Goal: Communication & Community: Answer question/provide support

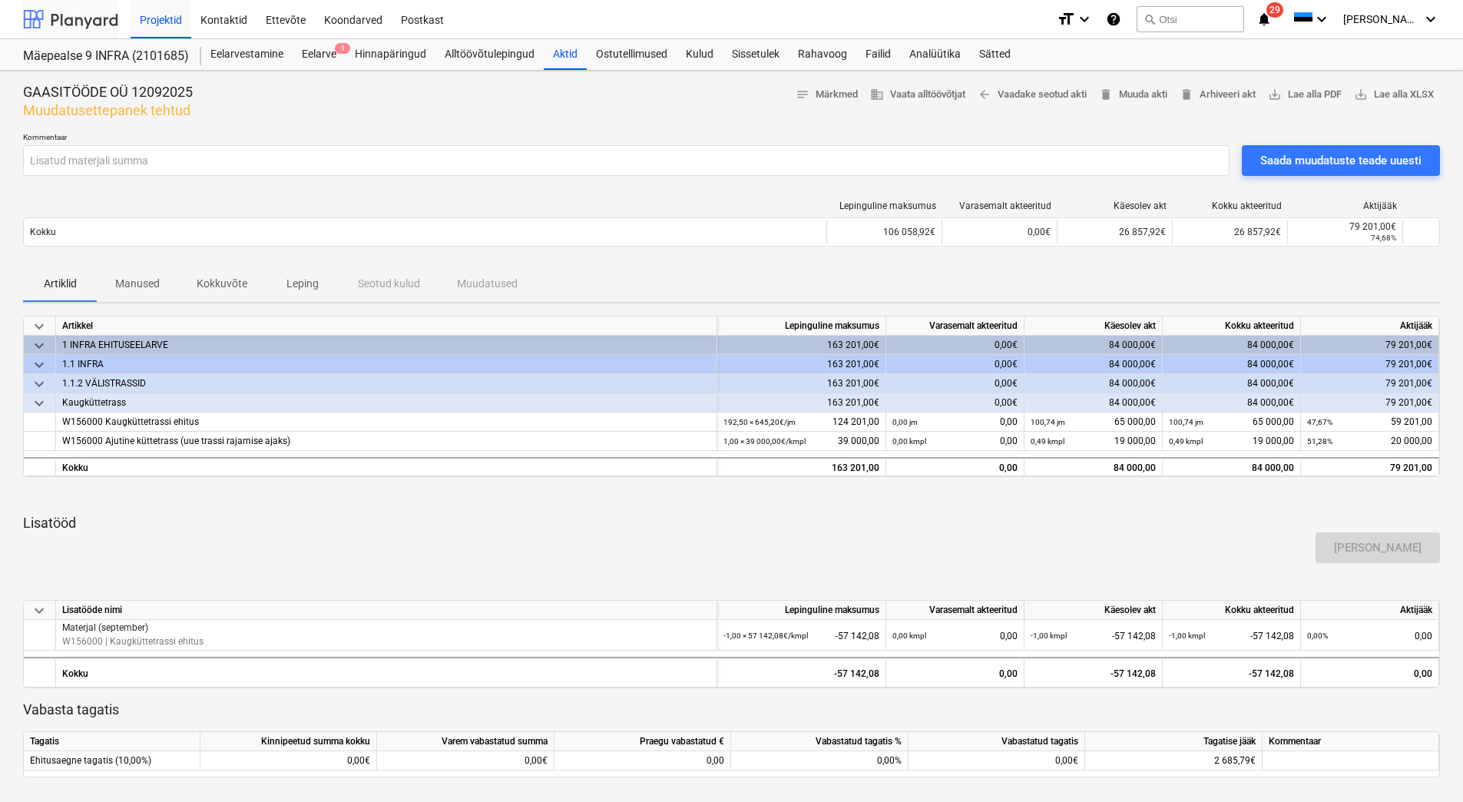
click at [83, 17] on div at bounding box center [70, 19] width 95 height 38
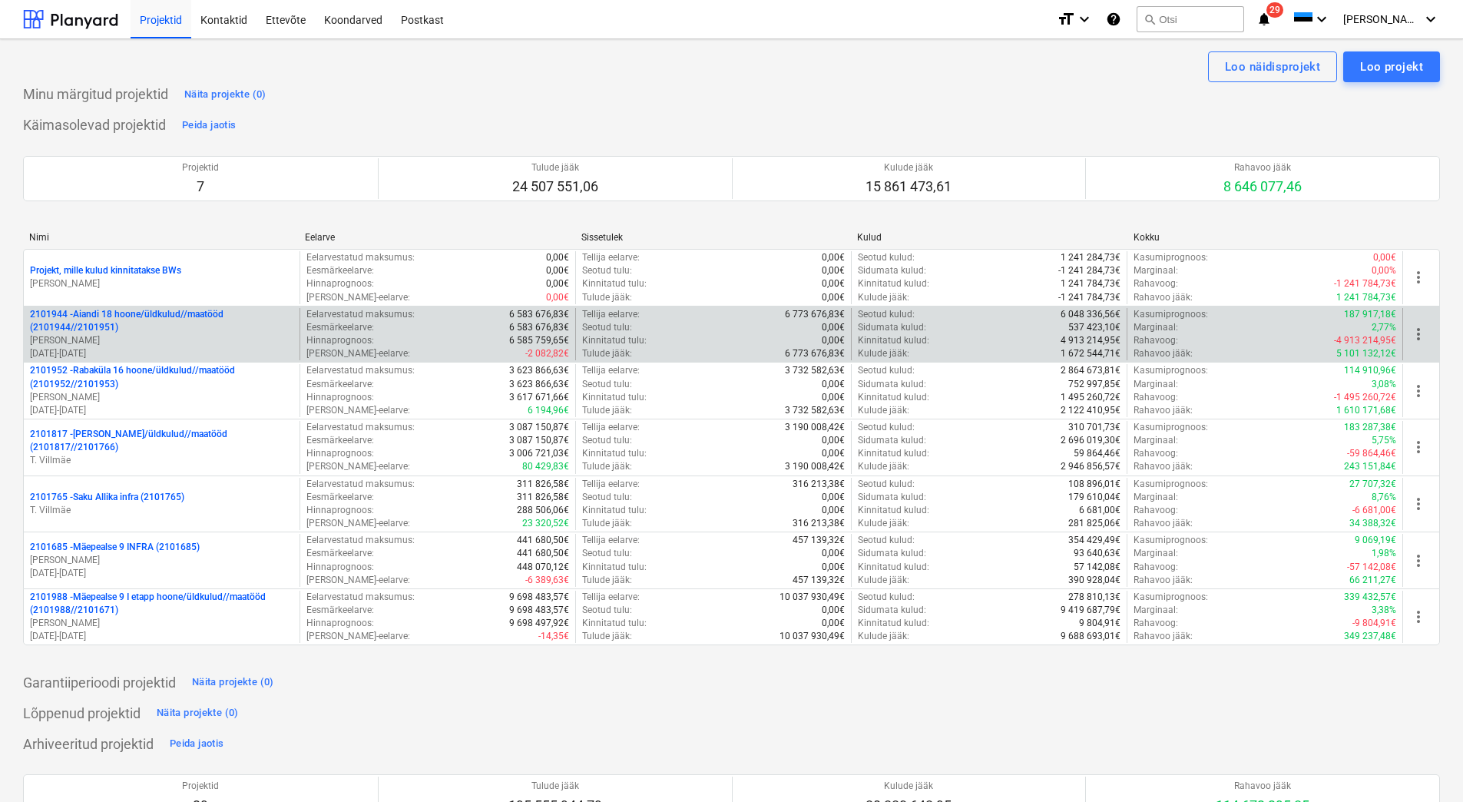
click at [112, 327] on p "2101944 - Aiandi 18 hoone/üldkulud//maatööd (2101944//2101951)" at bounding box center [161, 321] width 263 height 26
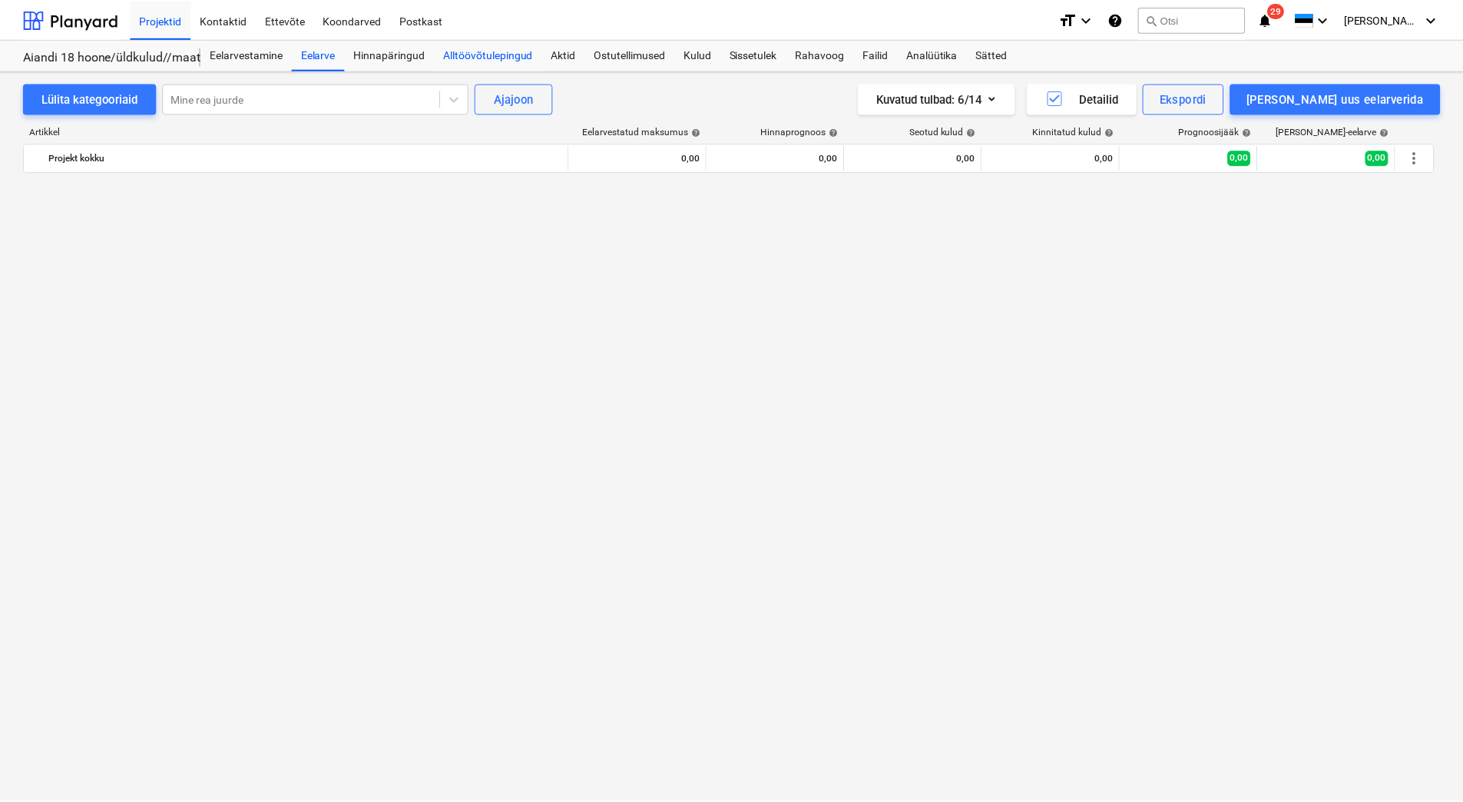
scroll to position [3993, 0]
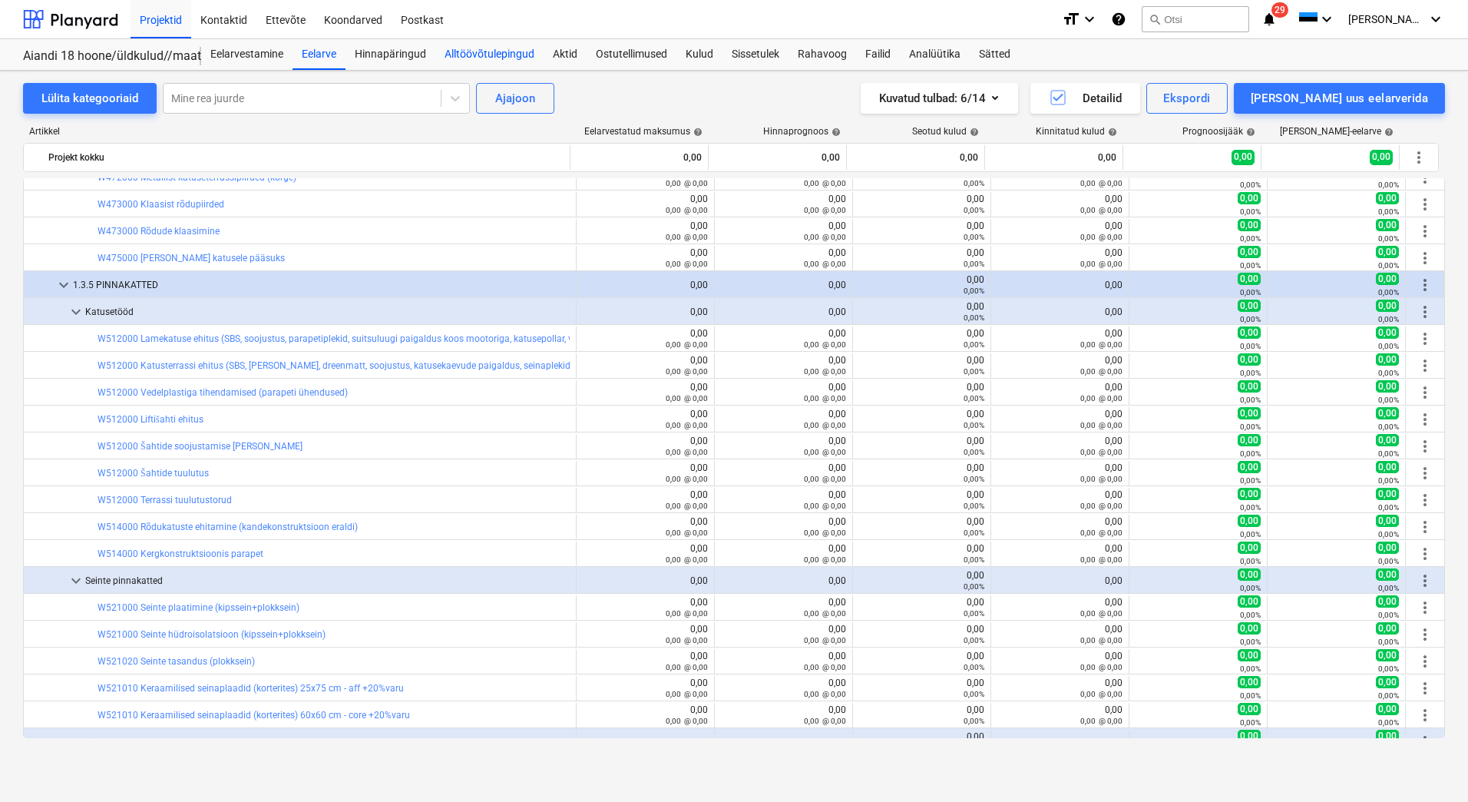
click at [478, 58] on div "Alltöövõtulepingud" at bounding box center [489, 54] width 108 height 31
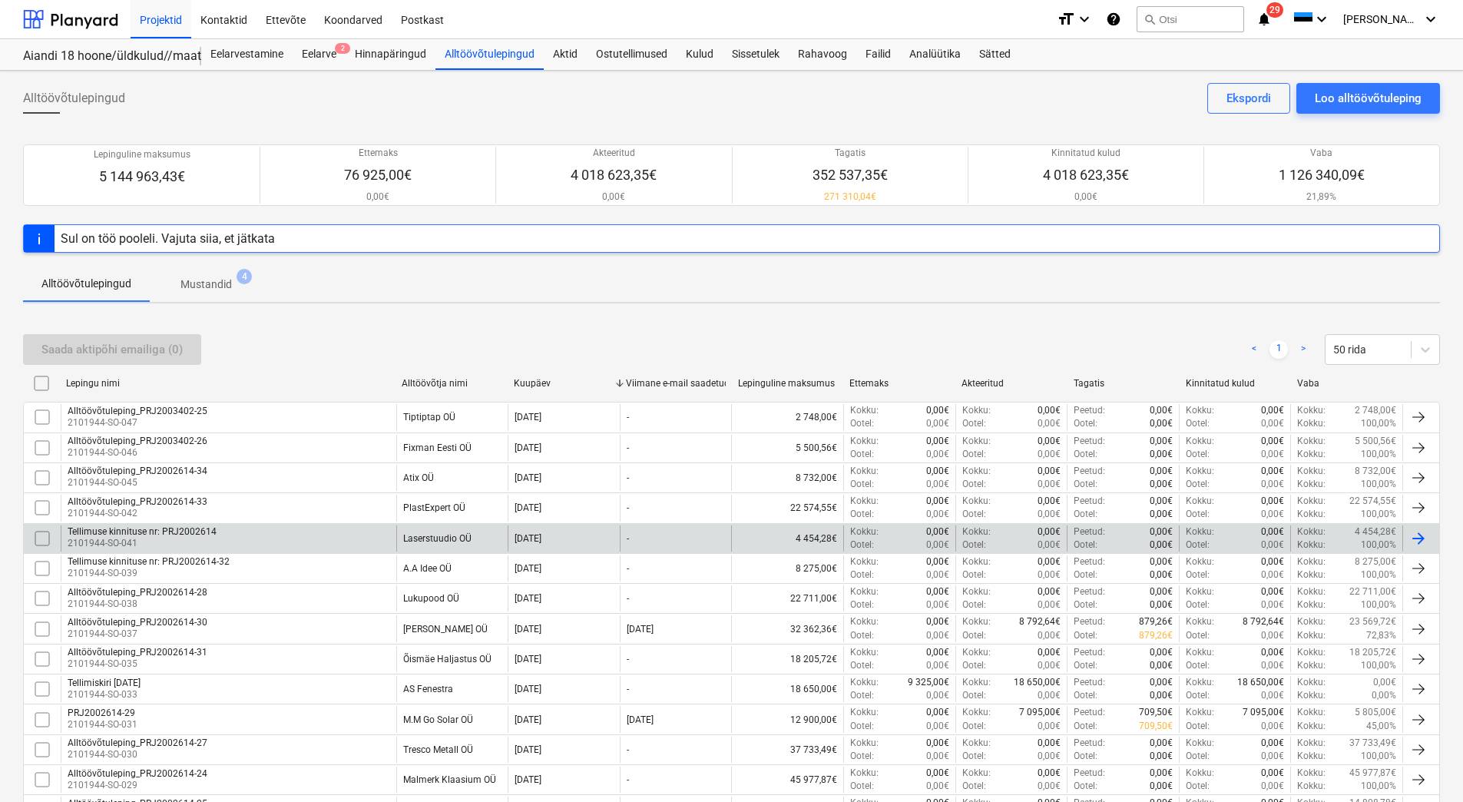
scroll to position [77, 0]
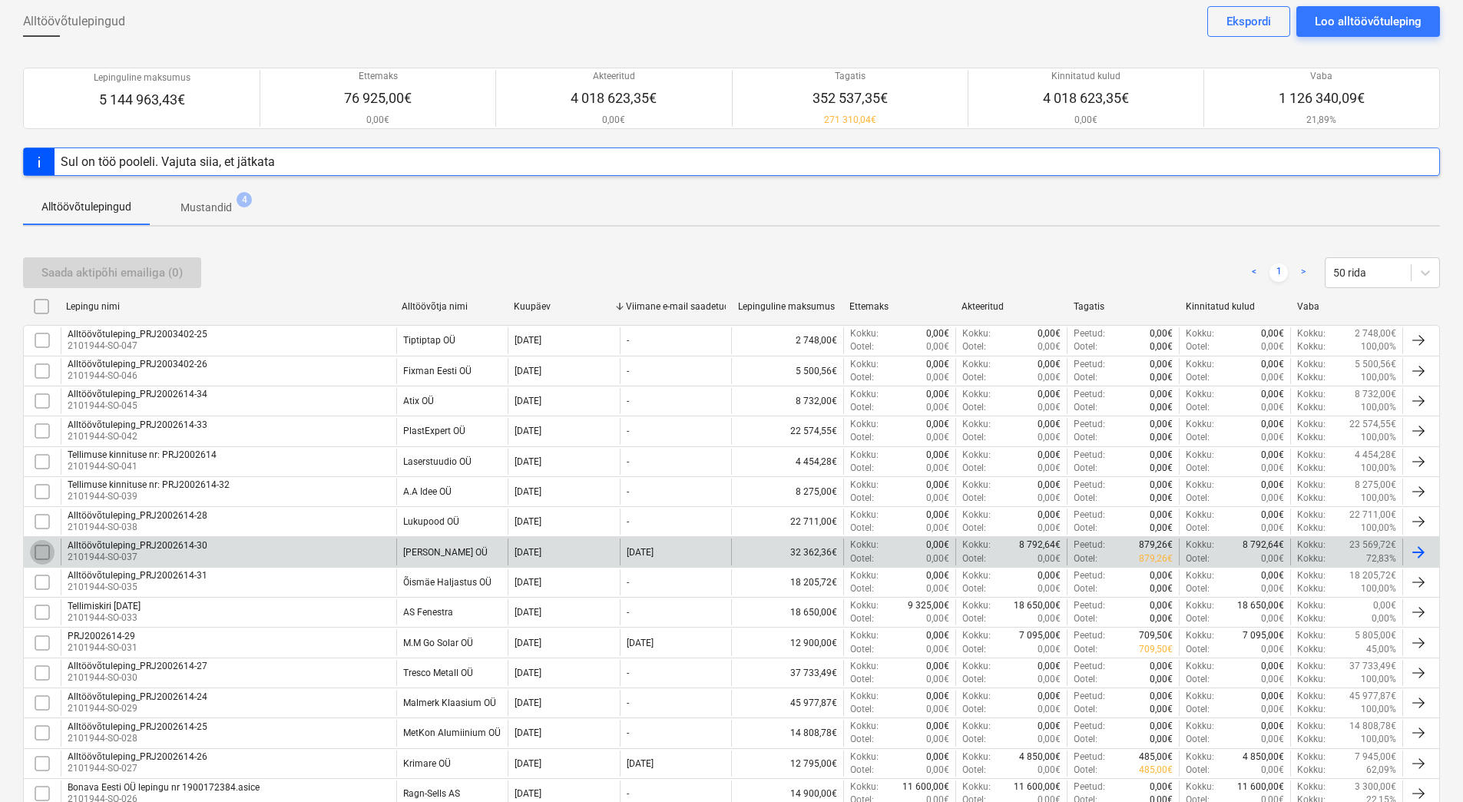
click at [37, 549] on input "checkbox" at bounding box center [42, 552] width 25 height 25
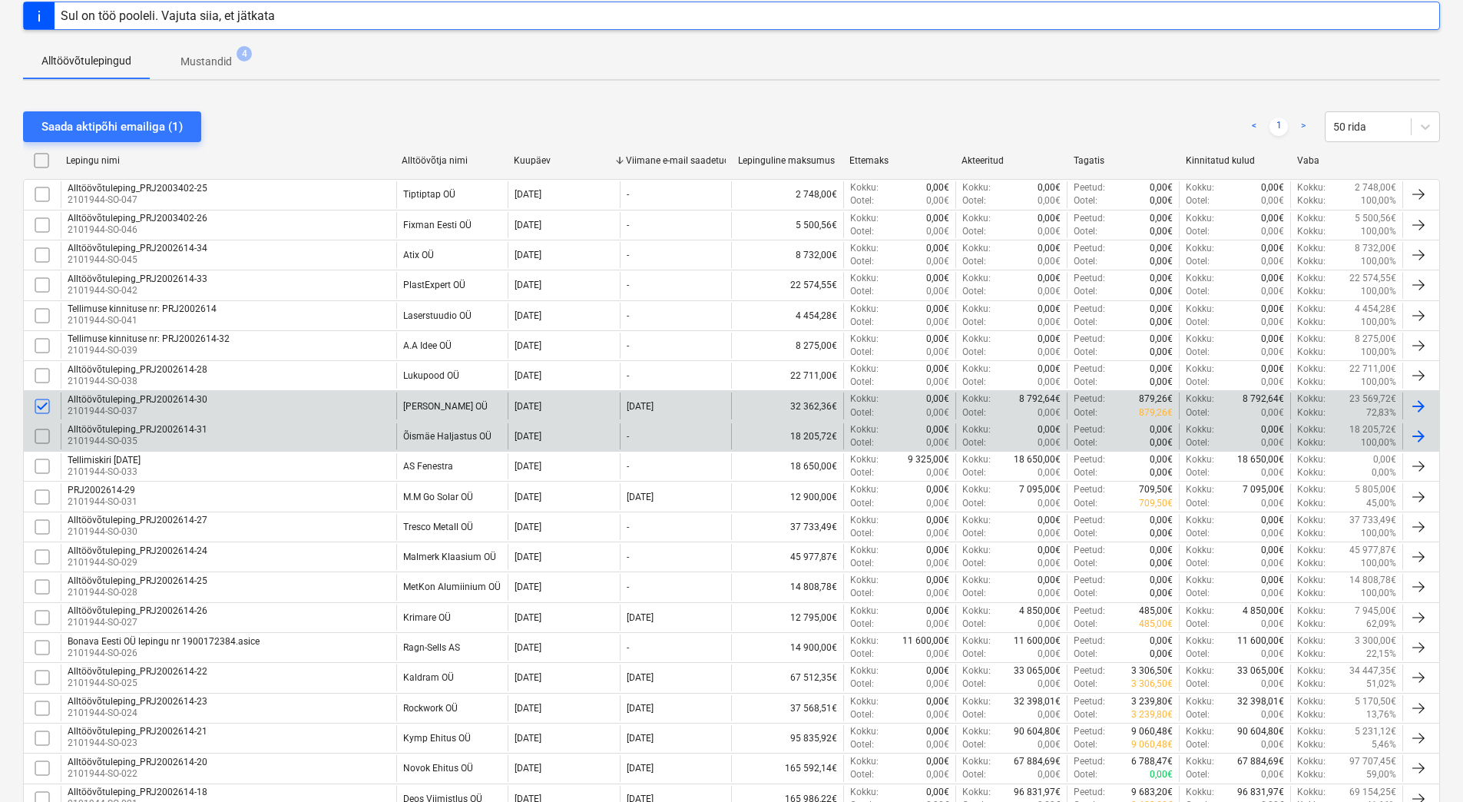
scroll to position [230, 0]
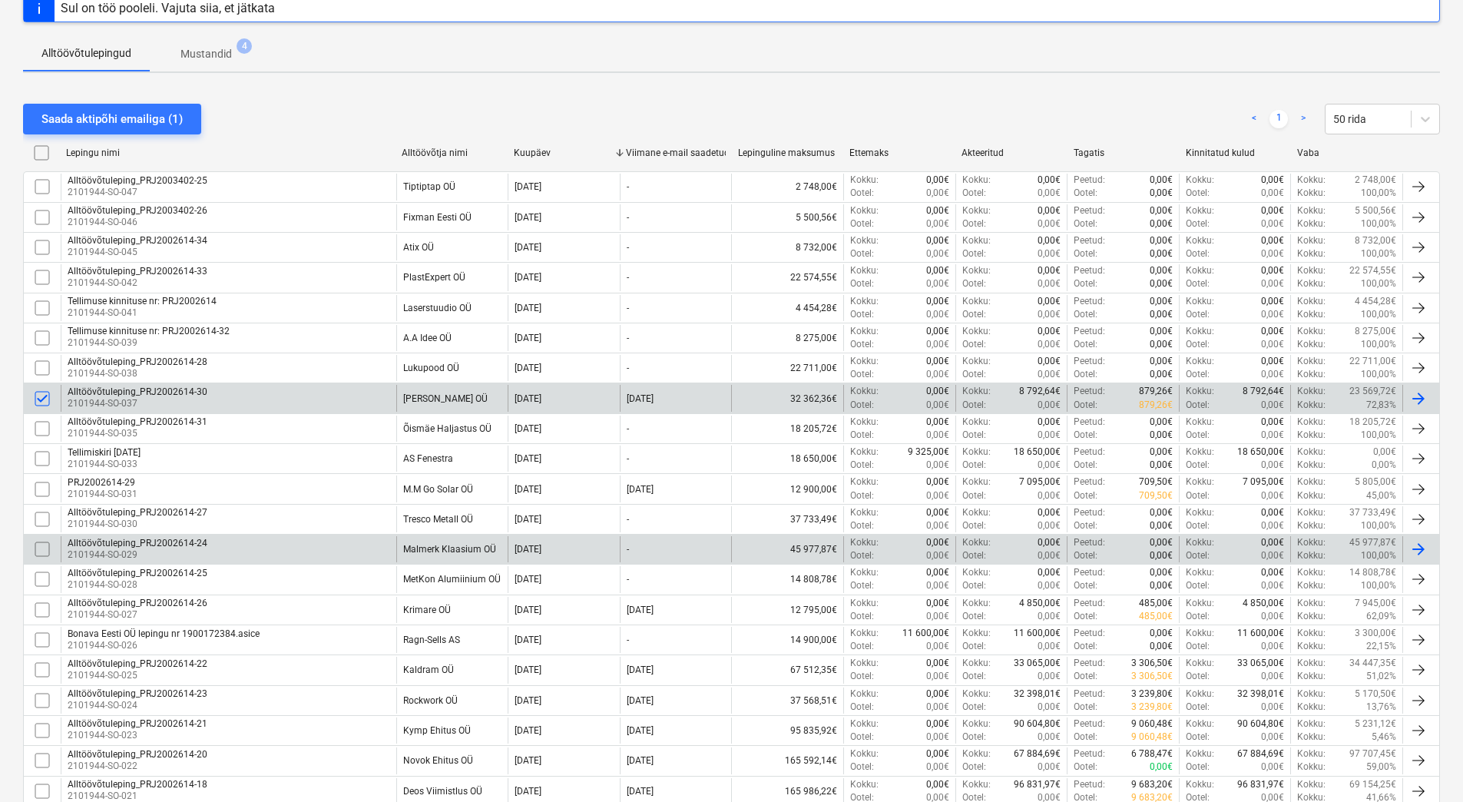
click at [41, 546] on input "checkbox" at bounding box center [42, 549] width 25 height 25
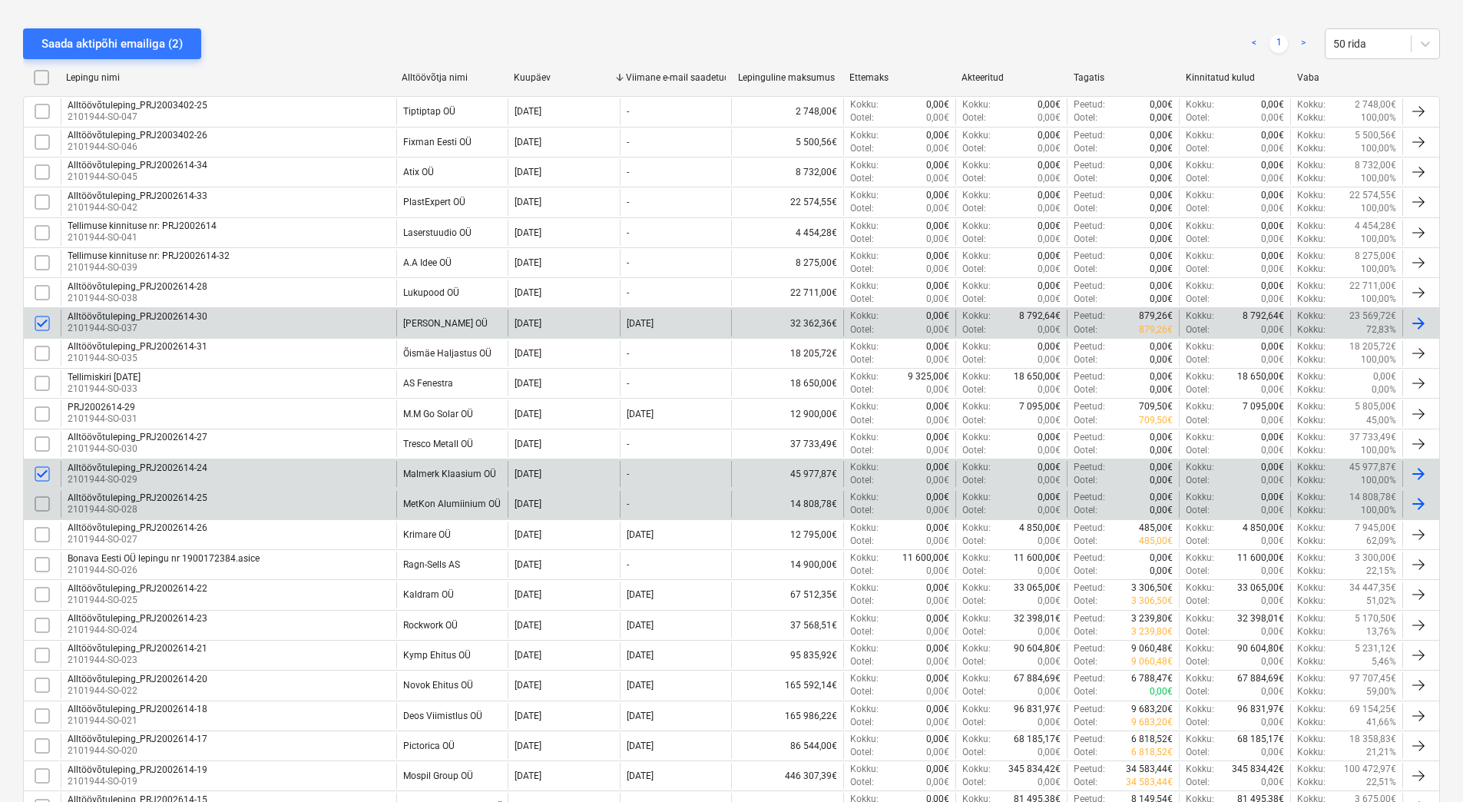
scroll to position [307, 0]
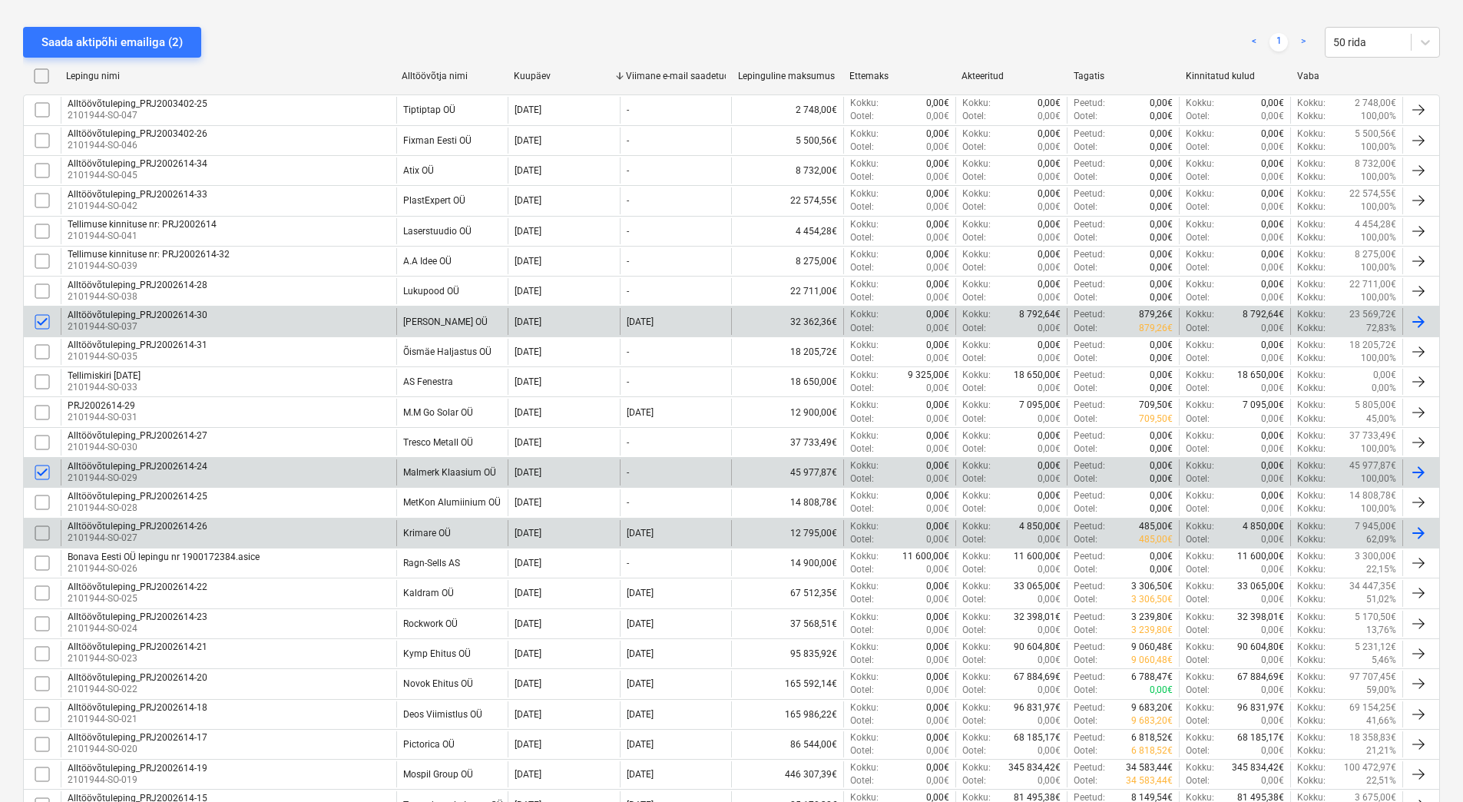
click at [40, 536] on input "checkbox" at bounding box center [42, 533] width 25 height 25
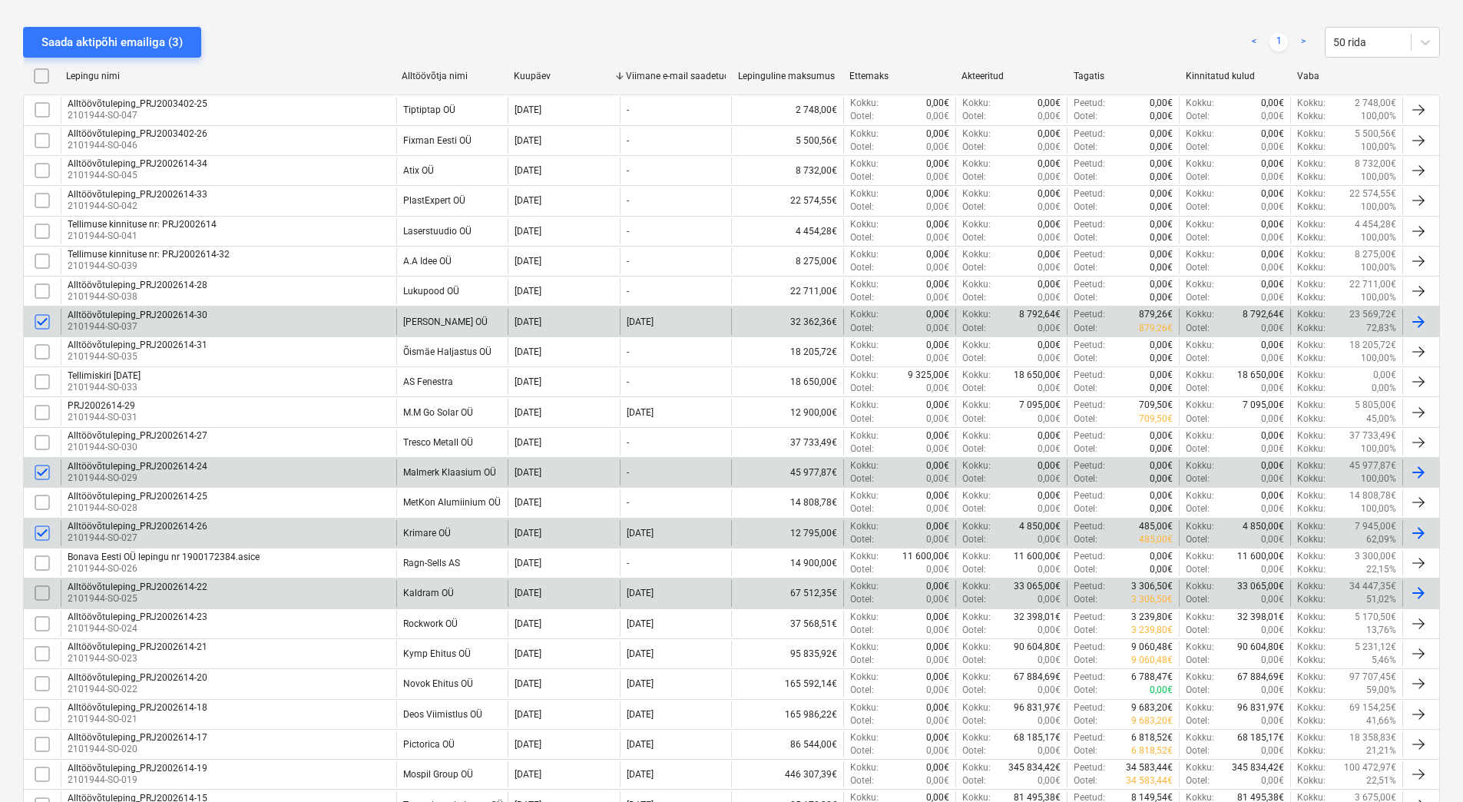
click at [39, 594] on input "checkbox" at bounding box center [42, 593] width 25 height 25
click at [40, 625] on input "checkbox" at bounding box center [42, 623] width 25 height 25
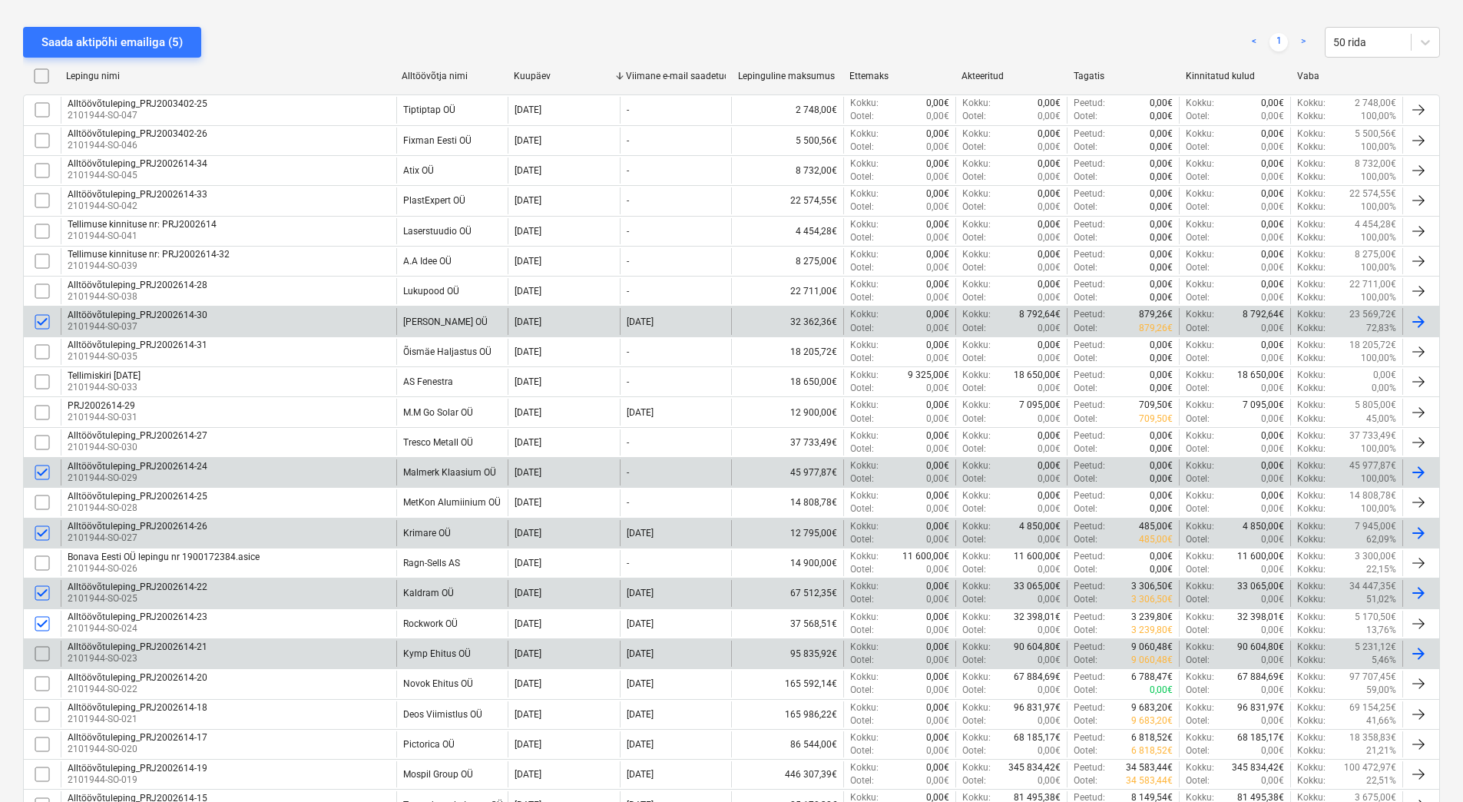
scroll to position [384, 0]
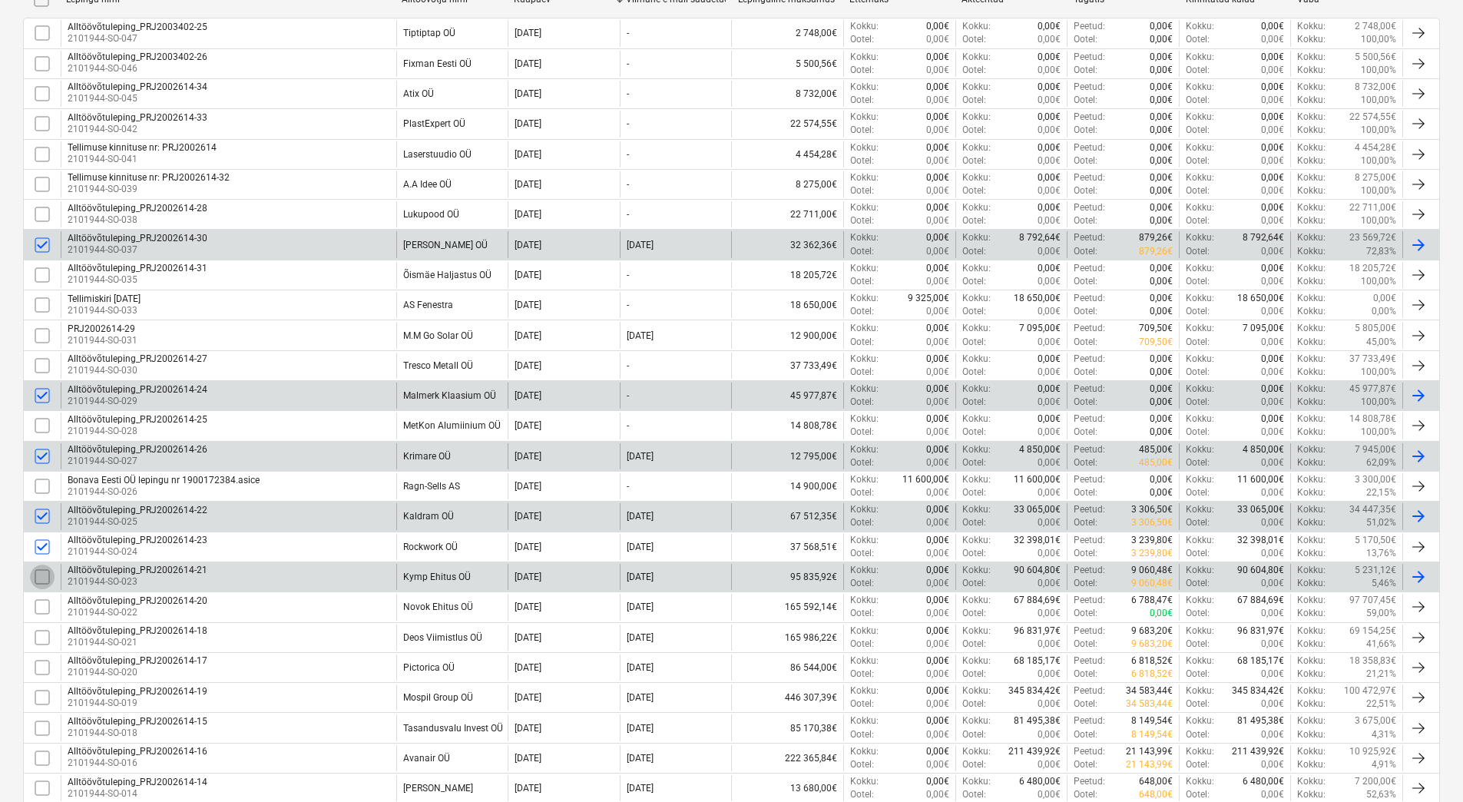
click at [41, 578] on input "checkbox" at bounding box center [42, 576] width 25 height 25
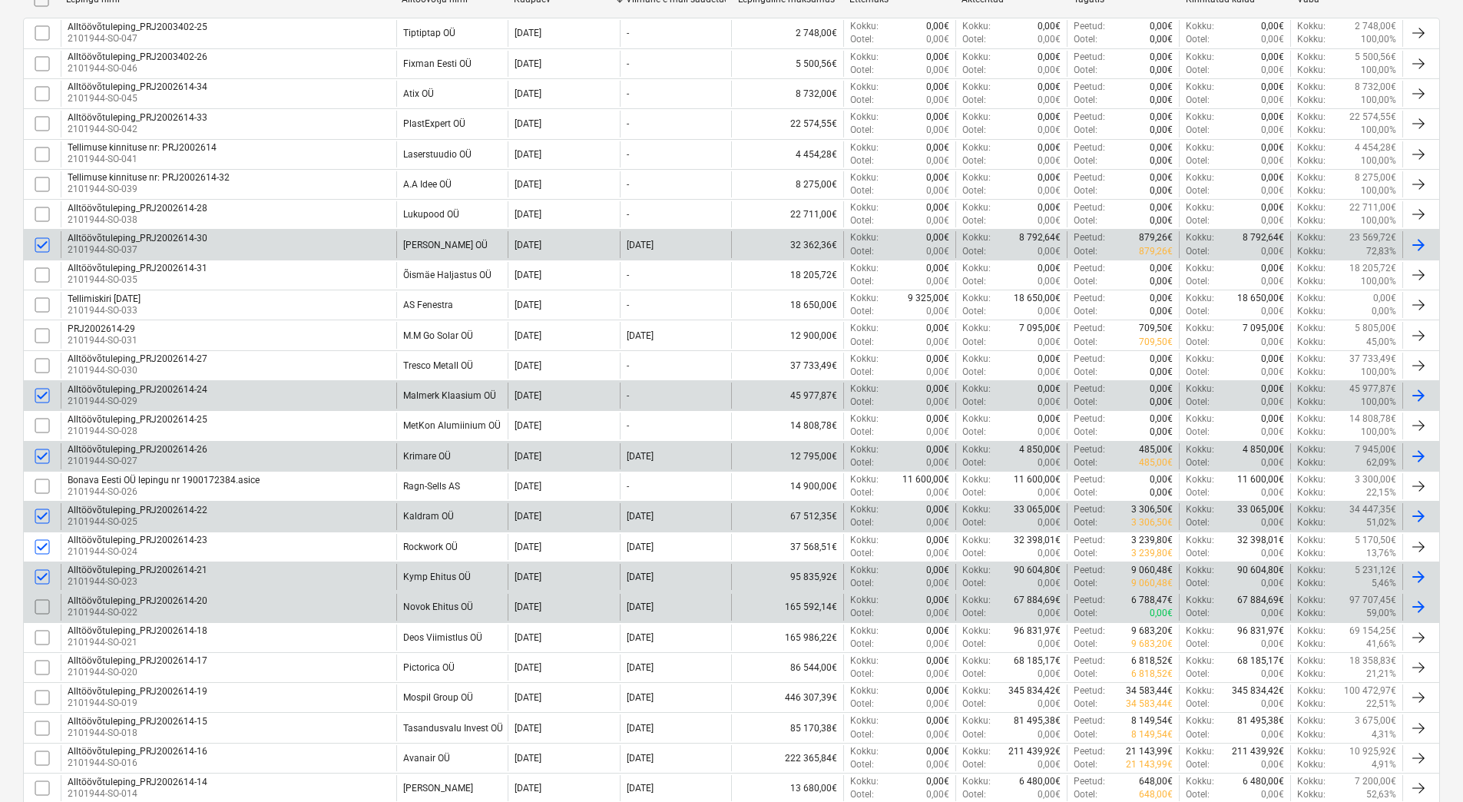
click at [40, 607] on input "checkbox" at bounding box center [42, 606] width 25 height 25
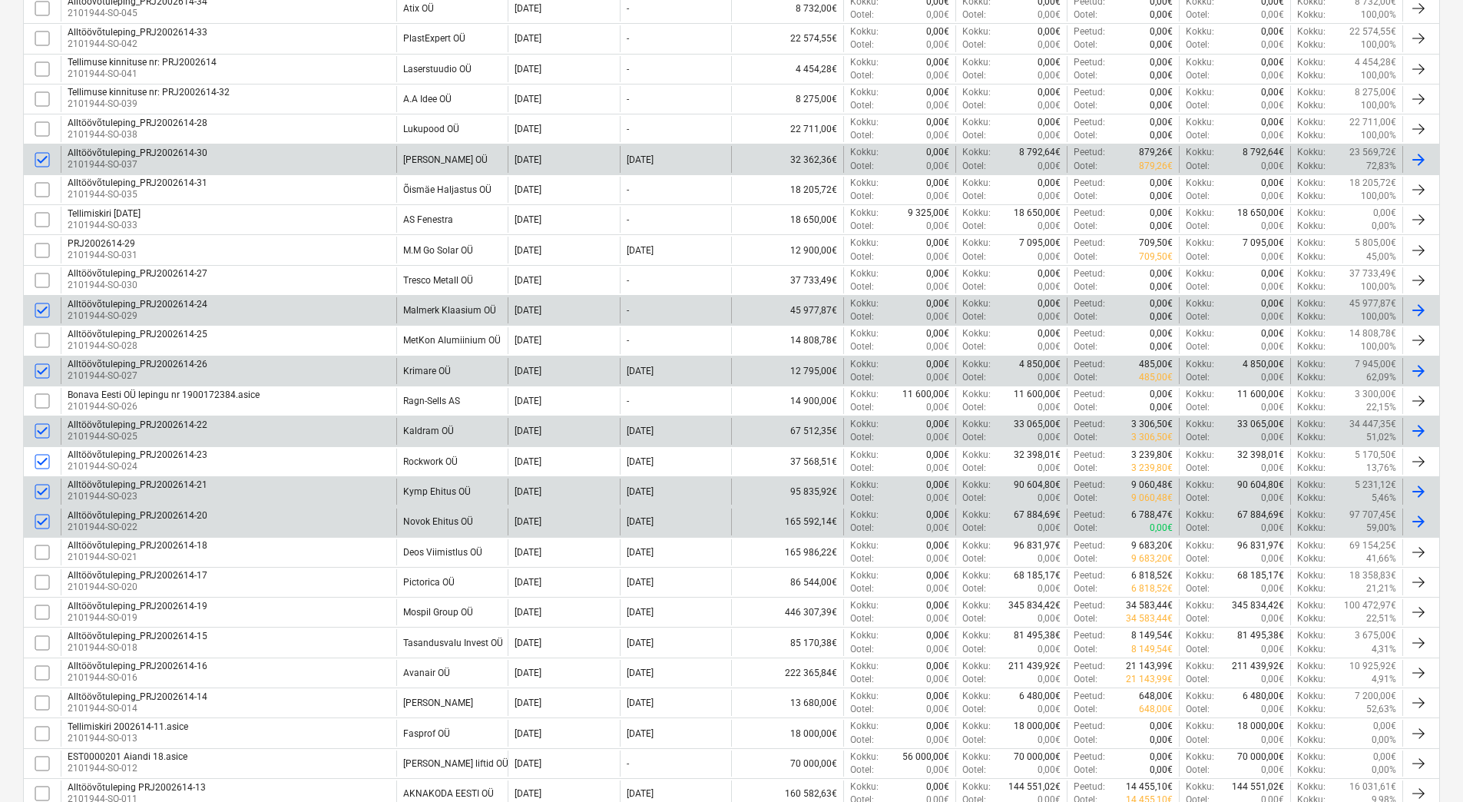
scroll to position [538, 0]
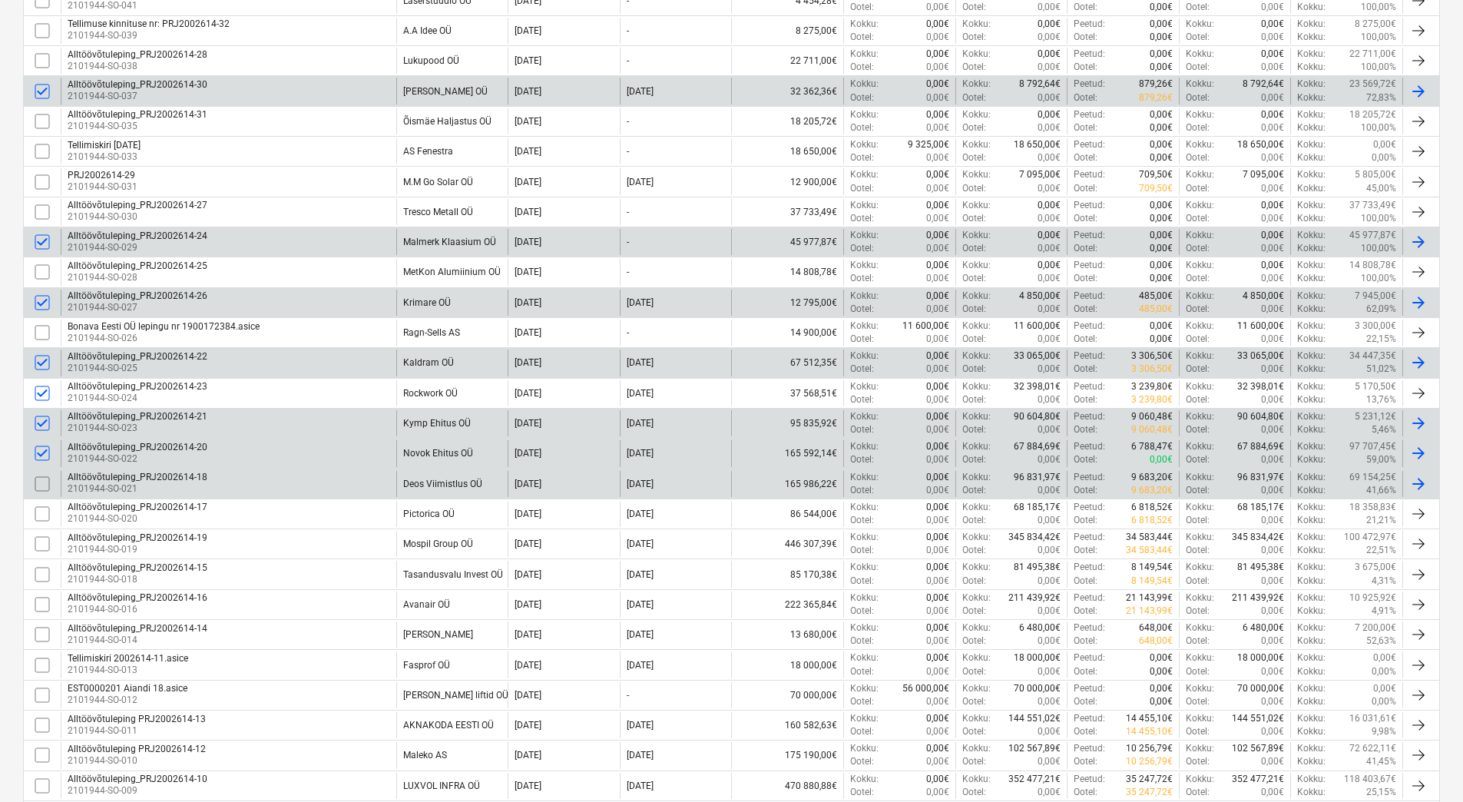
click at [45, 484] on input "checkbox" at bounding box center [42, 484] width 25 height 25
click at [41, 516] on input "checkbox" at bounding box center [42, 513] width 25 height 25
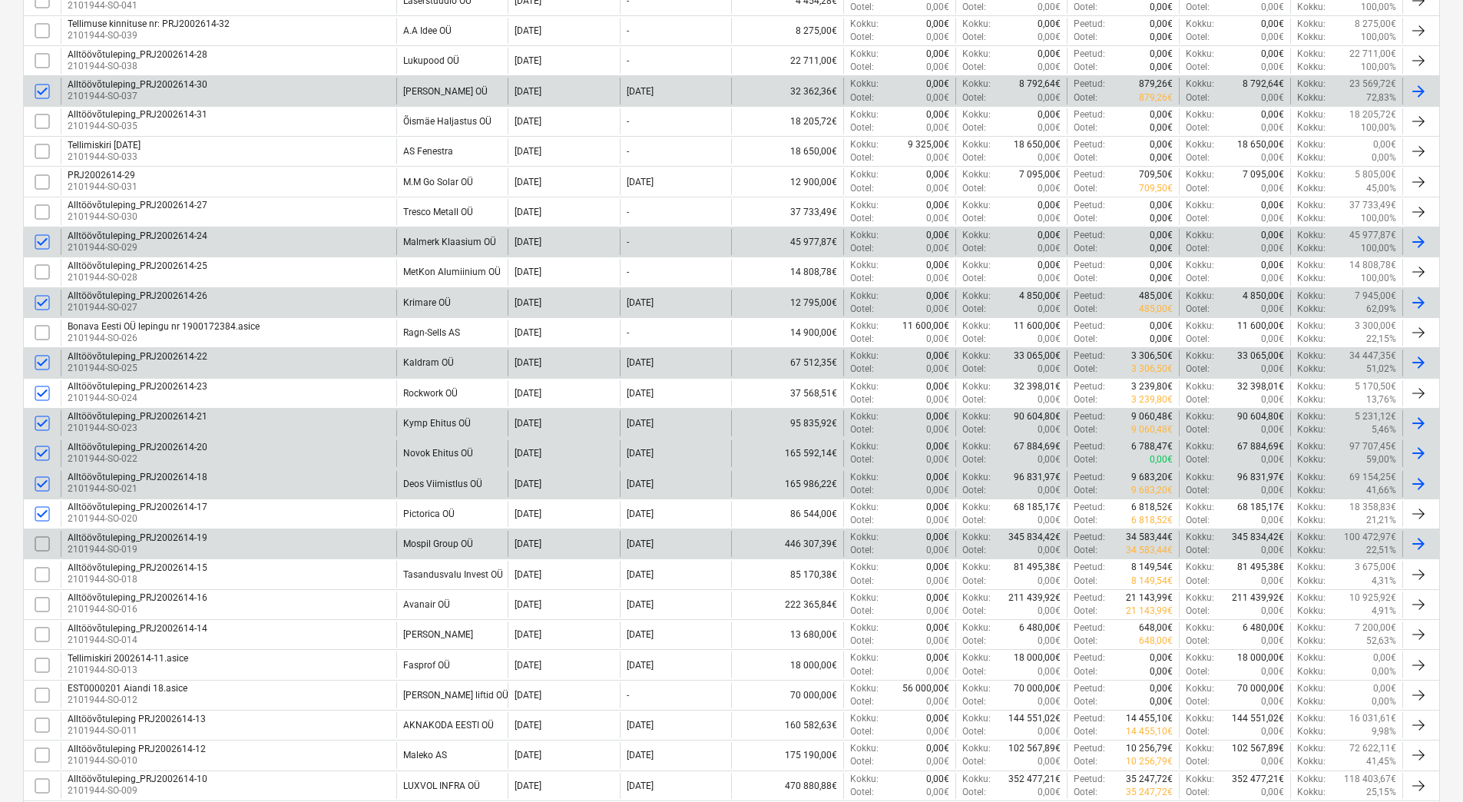
click at [43, 544] on input "checkbox" at bounding box center [42, 543] width 25 height 25
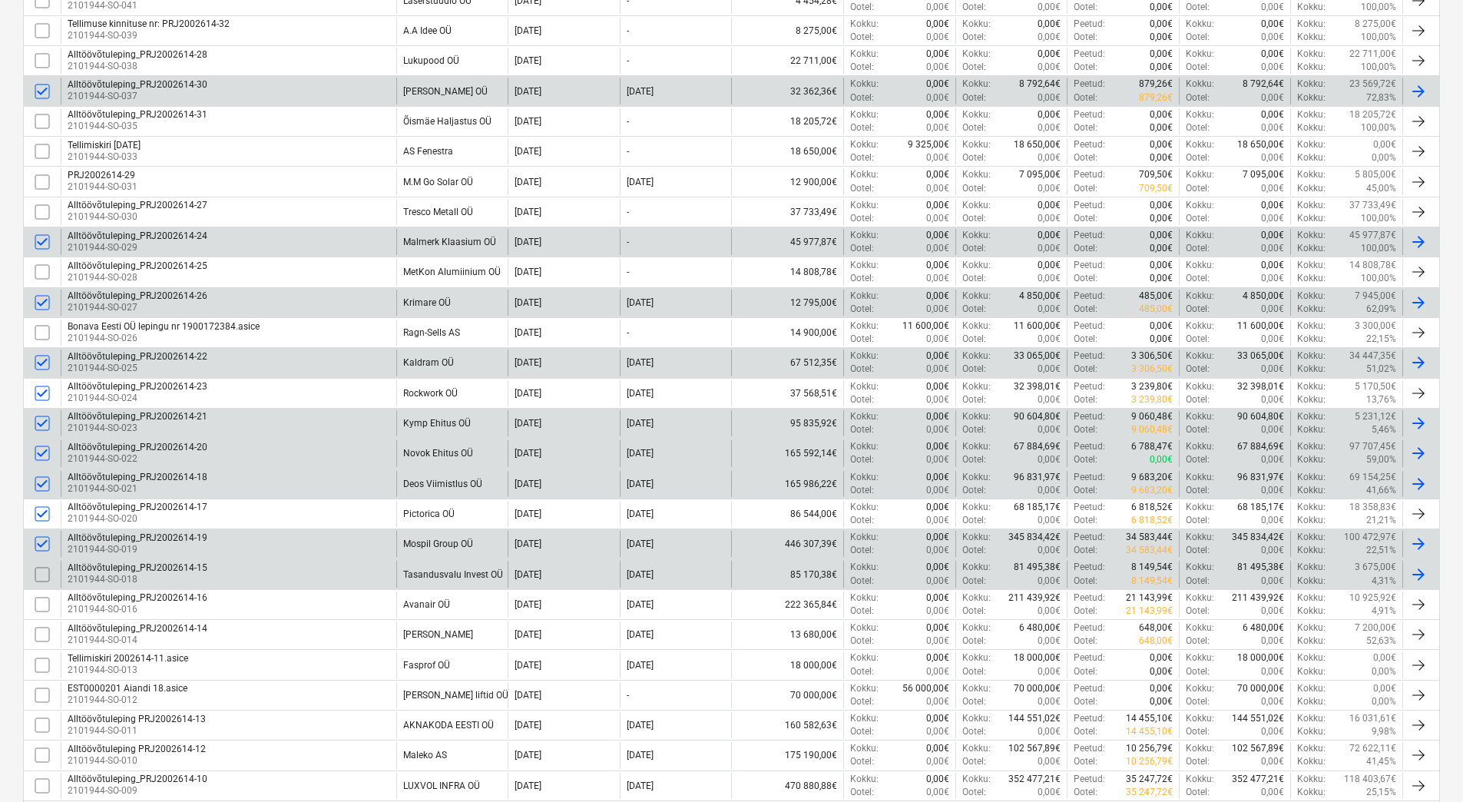
click at [42, 574] on input "checkbox" at bounding box center [42, 574] width 25 height 25
click at [37, 574] on input "checkbox" at bounding box center [42, 574] width 25 height 25
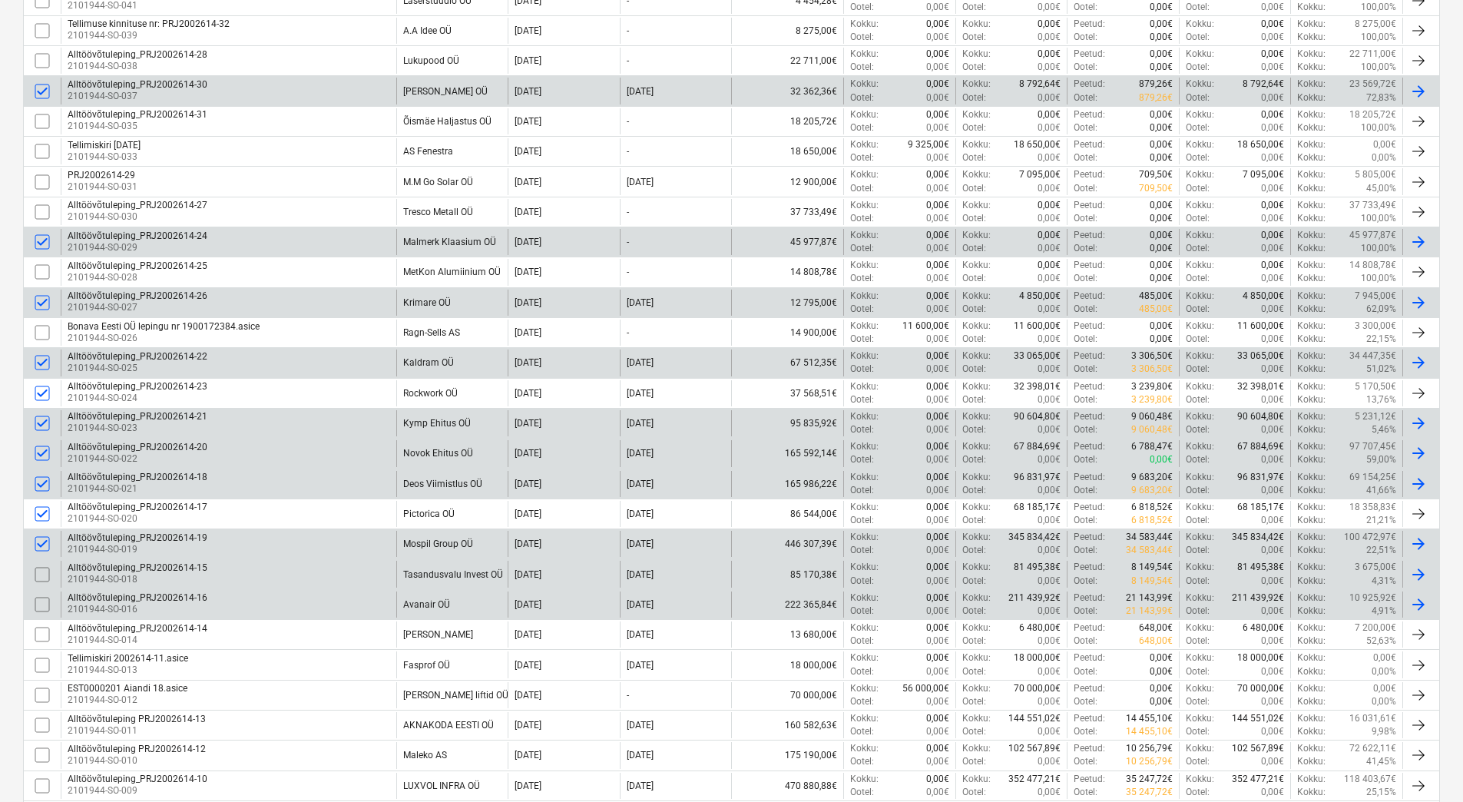
click at [41, 604] on input "checkbox" at bounding box center [42, 604] width 25 height 25
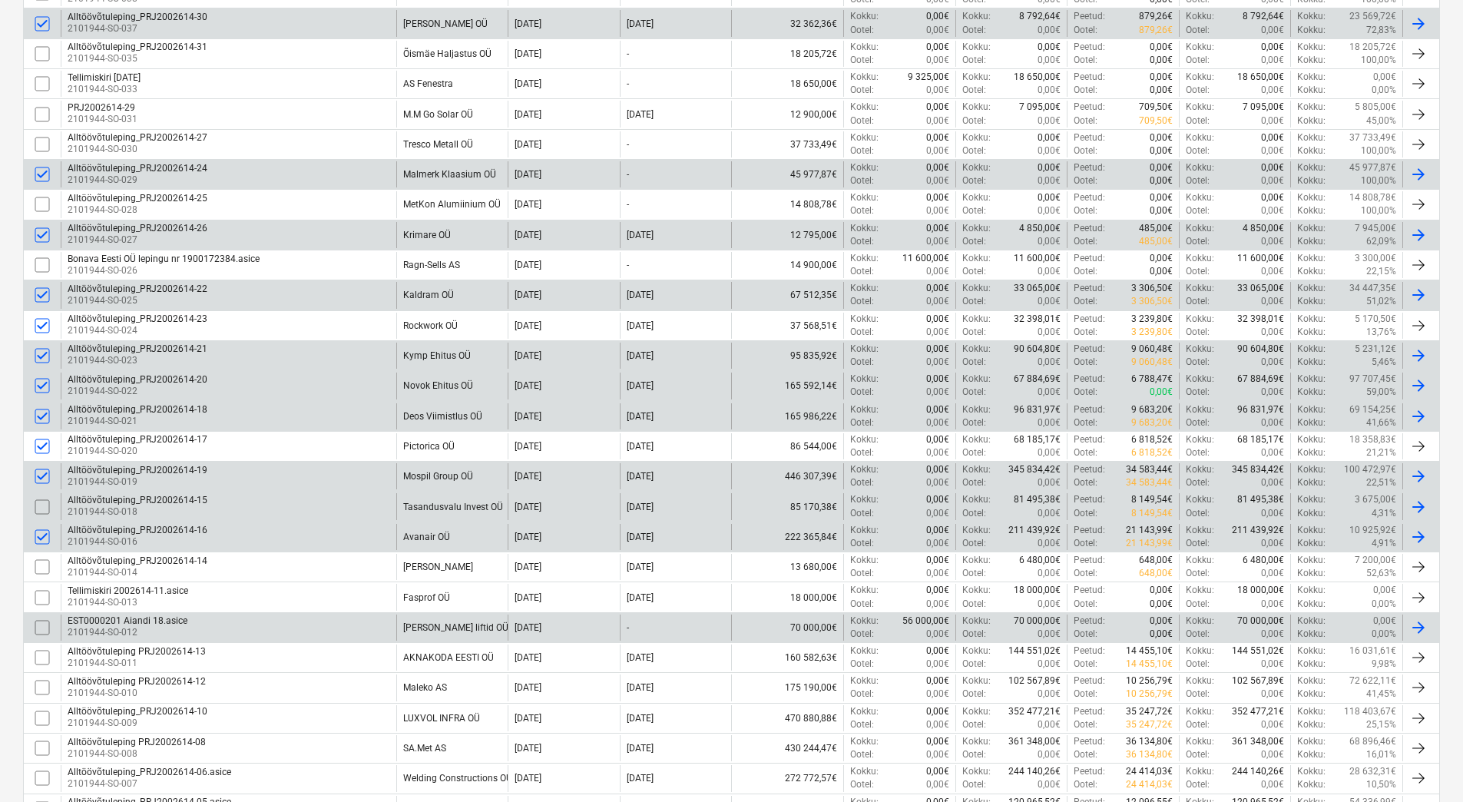
scroll to position [614, 0]
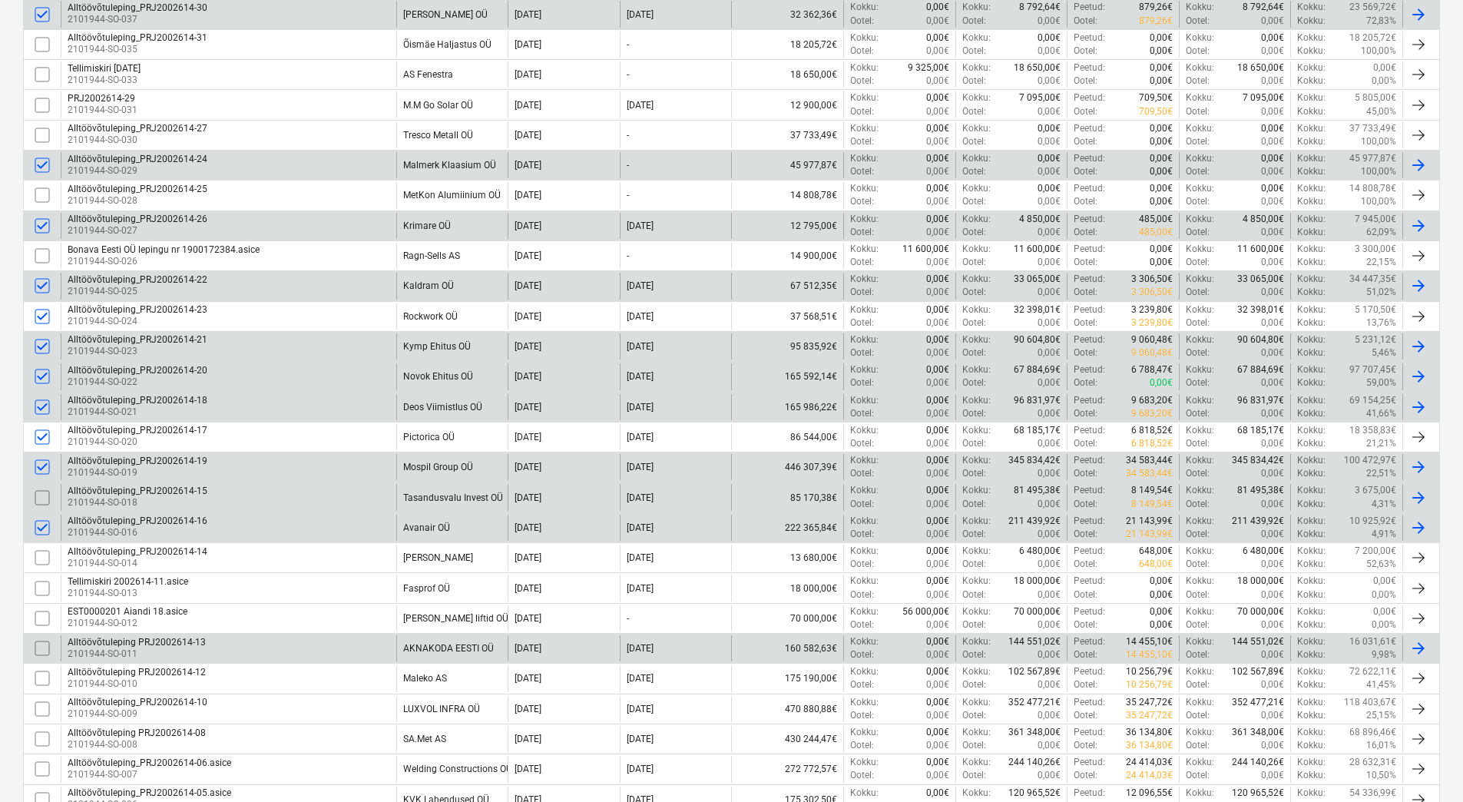
click at [40, 644] on input "checkbox" at bounding box center [42, 648] width 25 height 25
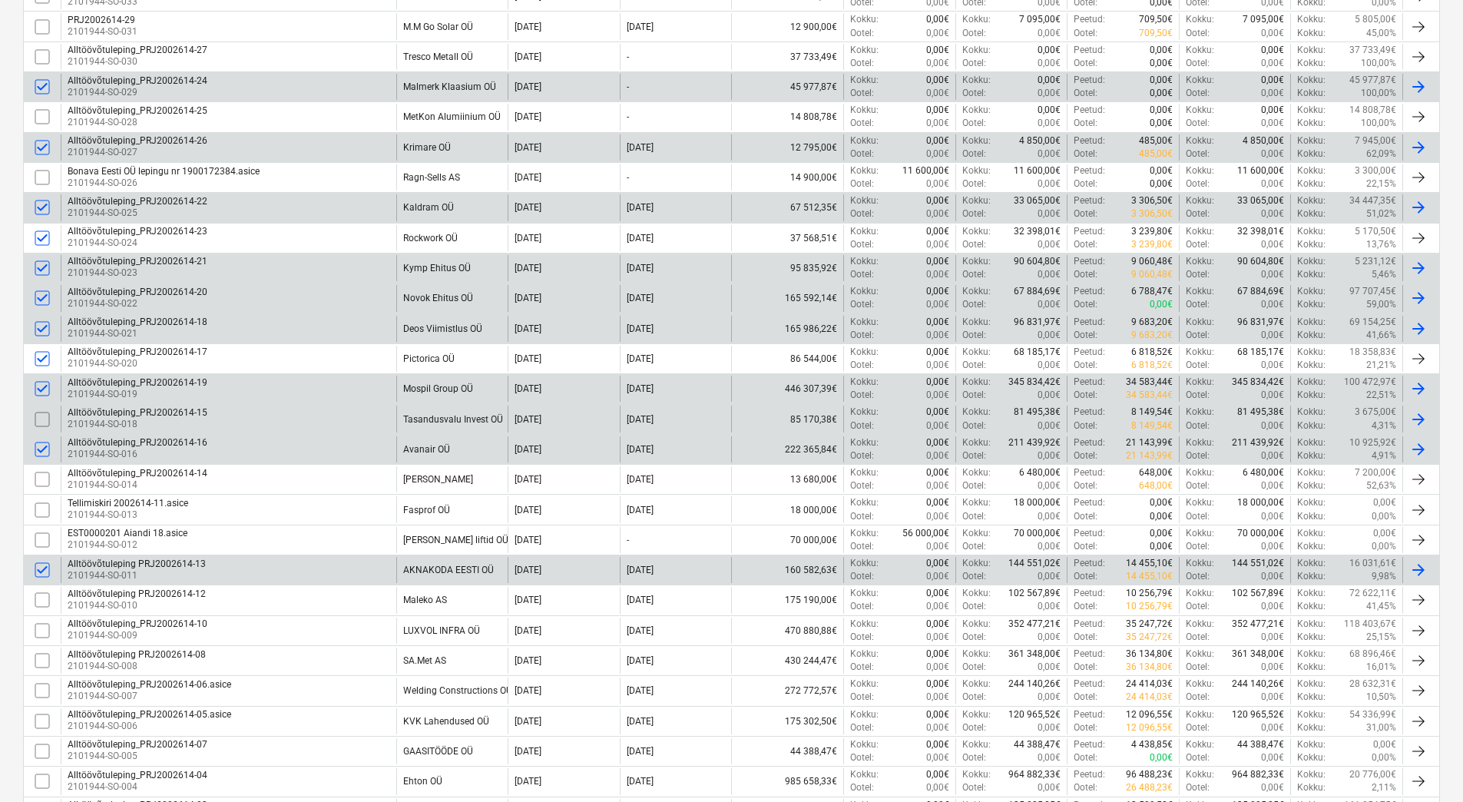
scroll to position [768, 0]
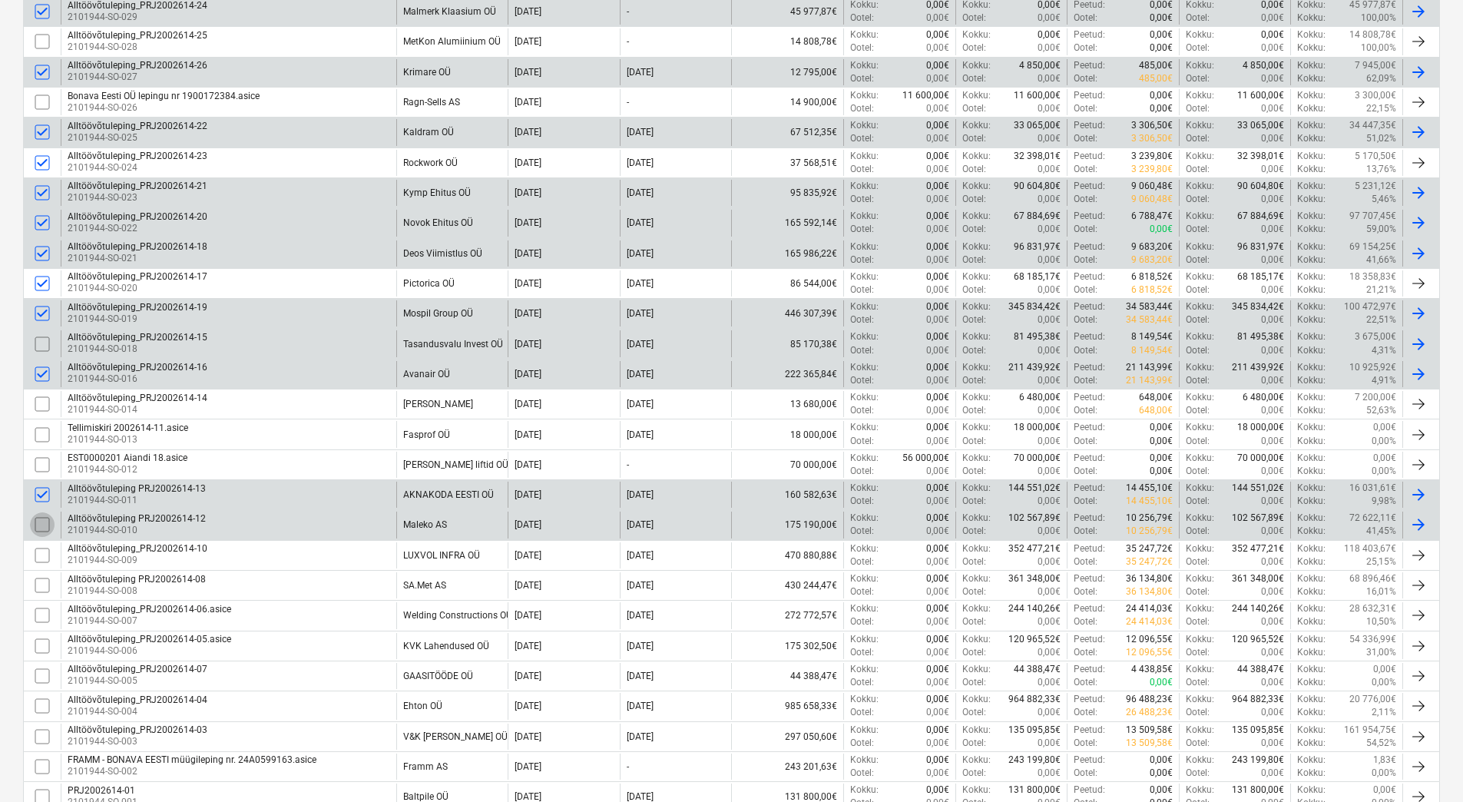
click at [44, 523] on input "checkbox" at bounding box center [42, 524] width 25 height 25
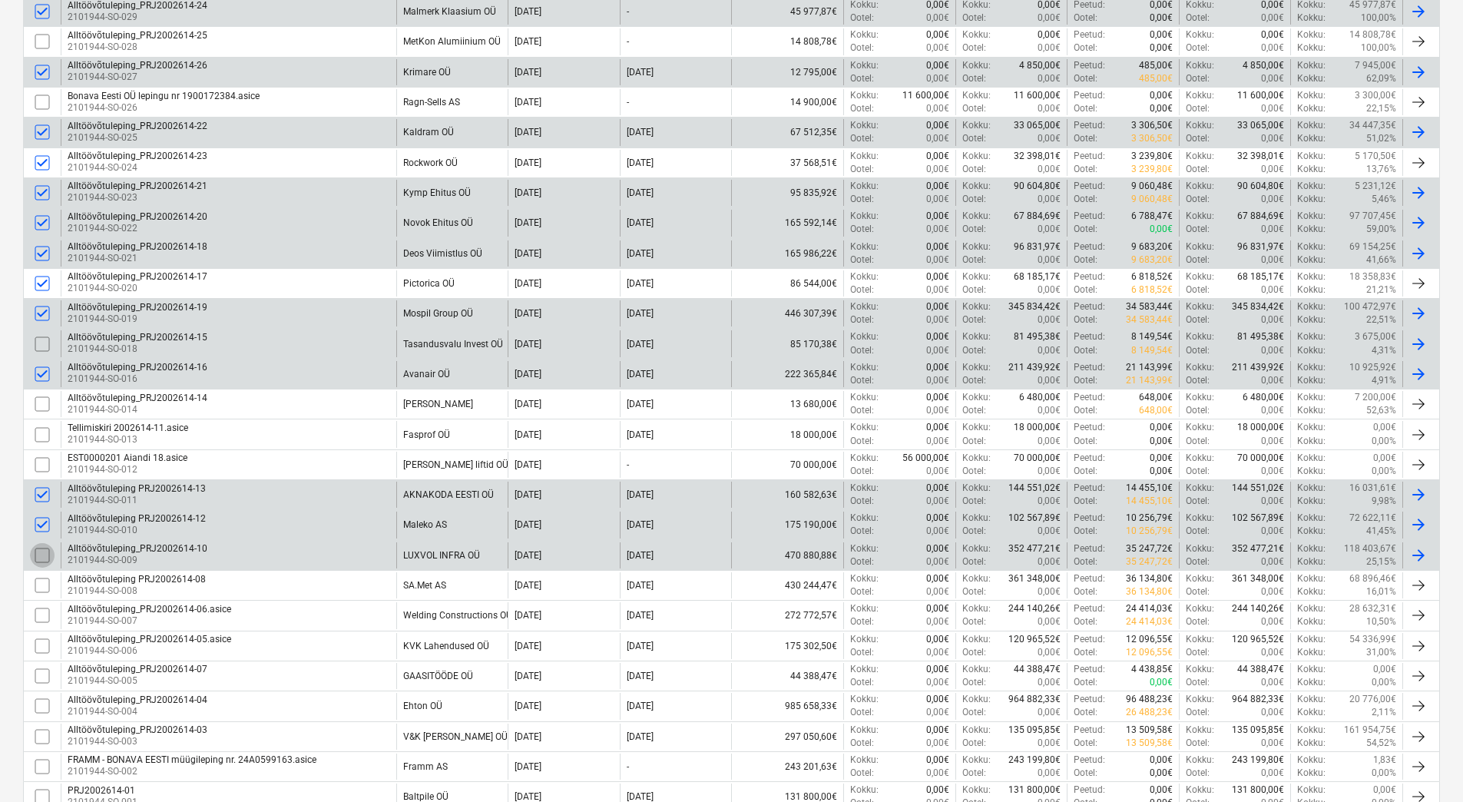
click at [40, 551] on input "checkbox" at bounding box center [42, 555] width 25 height 25
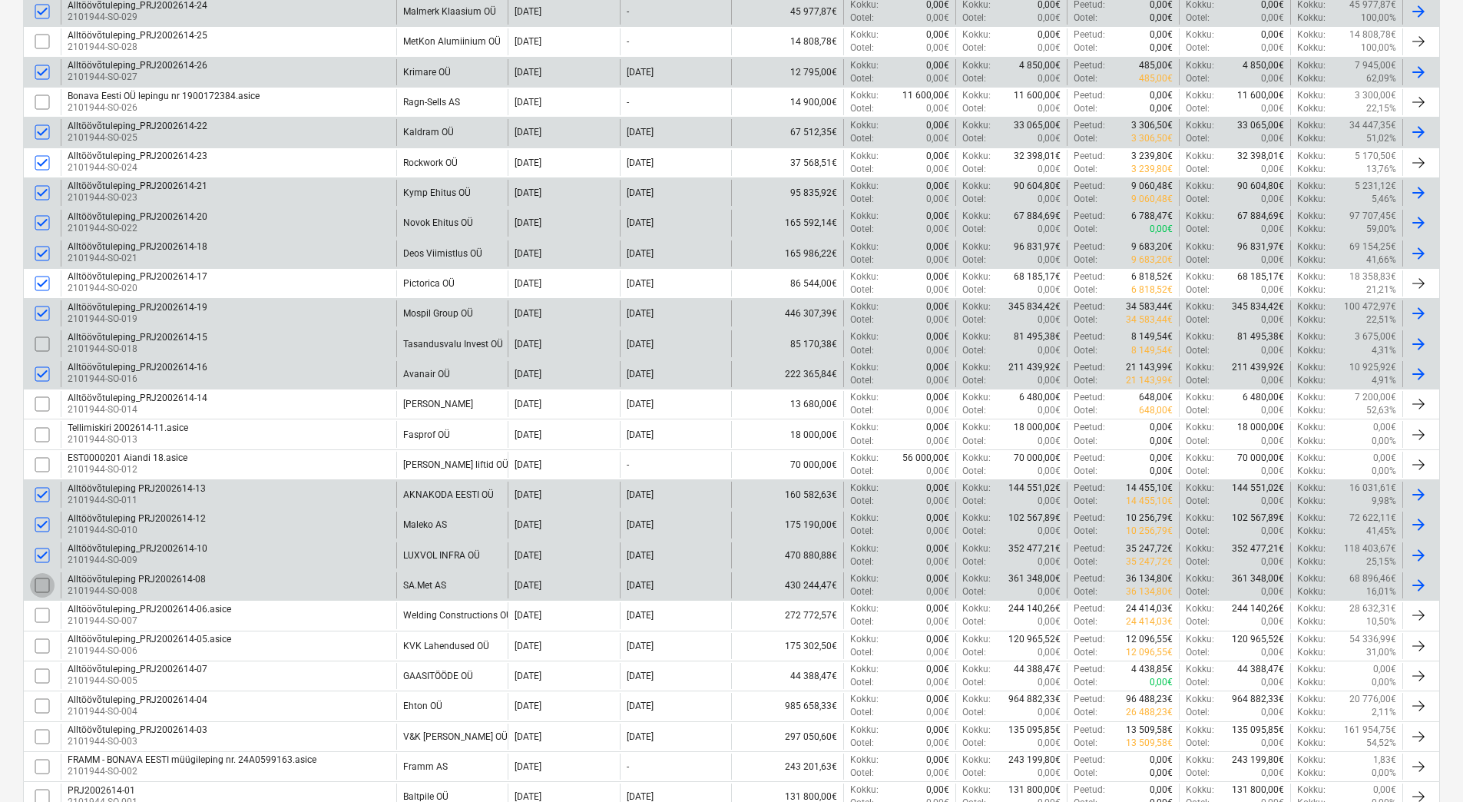
click at [44, 582] on input "checkbox" at bounding box center [42, 585] width 25 height 25
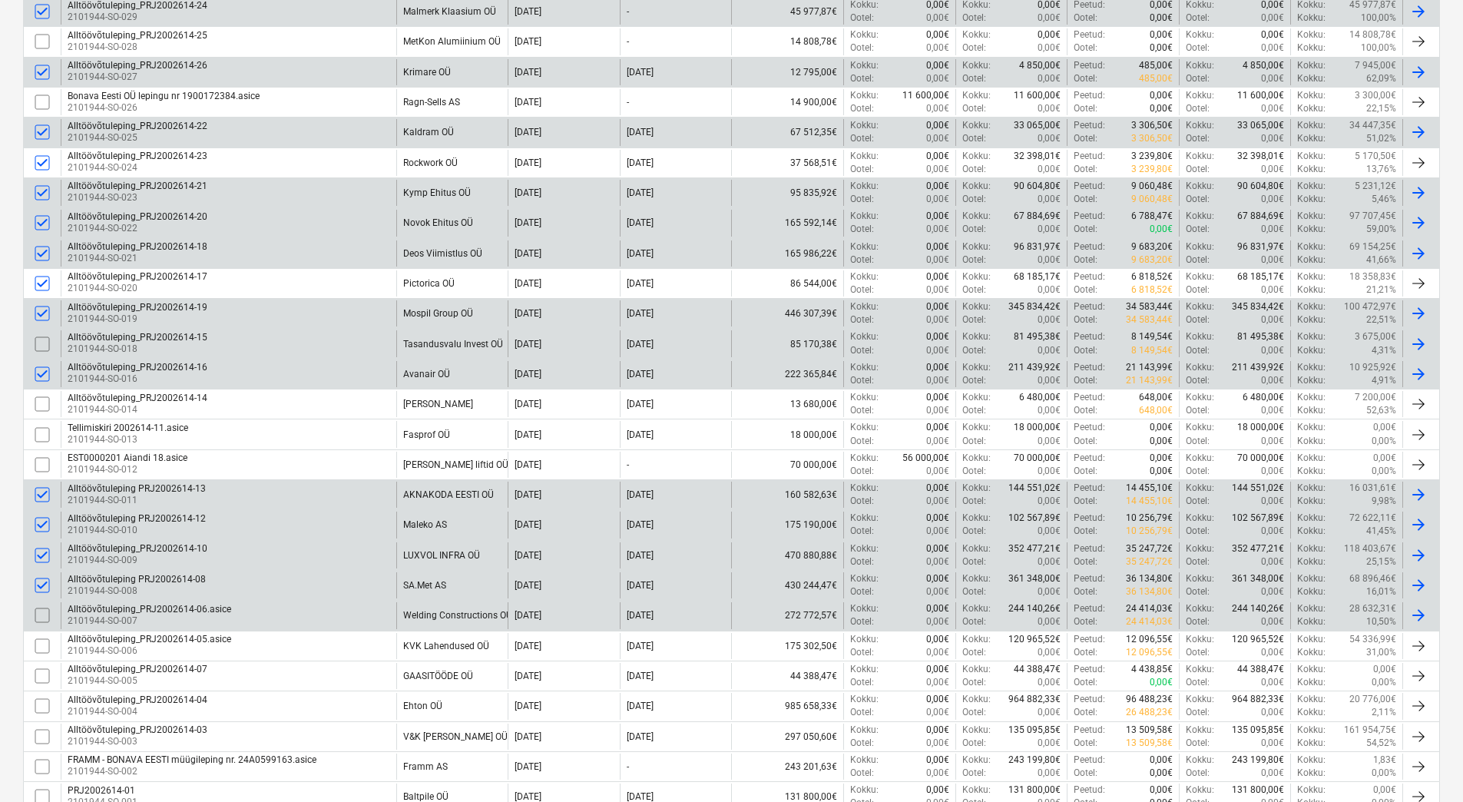
click at [41, 620] on input "checkbox" at bounding box center [42, 615] width 25 height 25
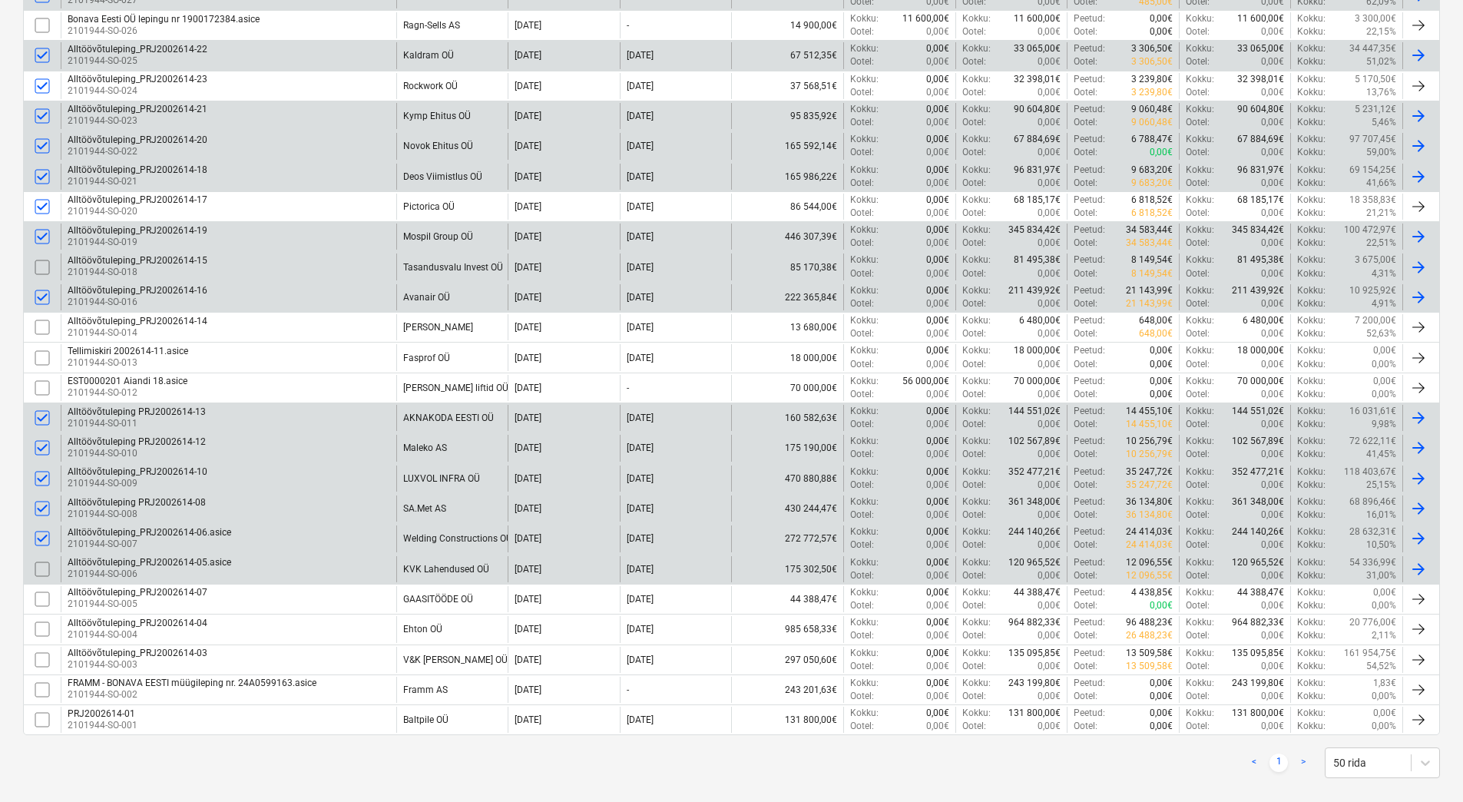
click at [42, 569] on input "checkbox" at bounding box center [42, 569] width 25 height 25
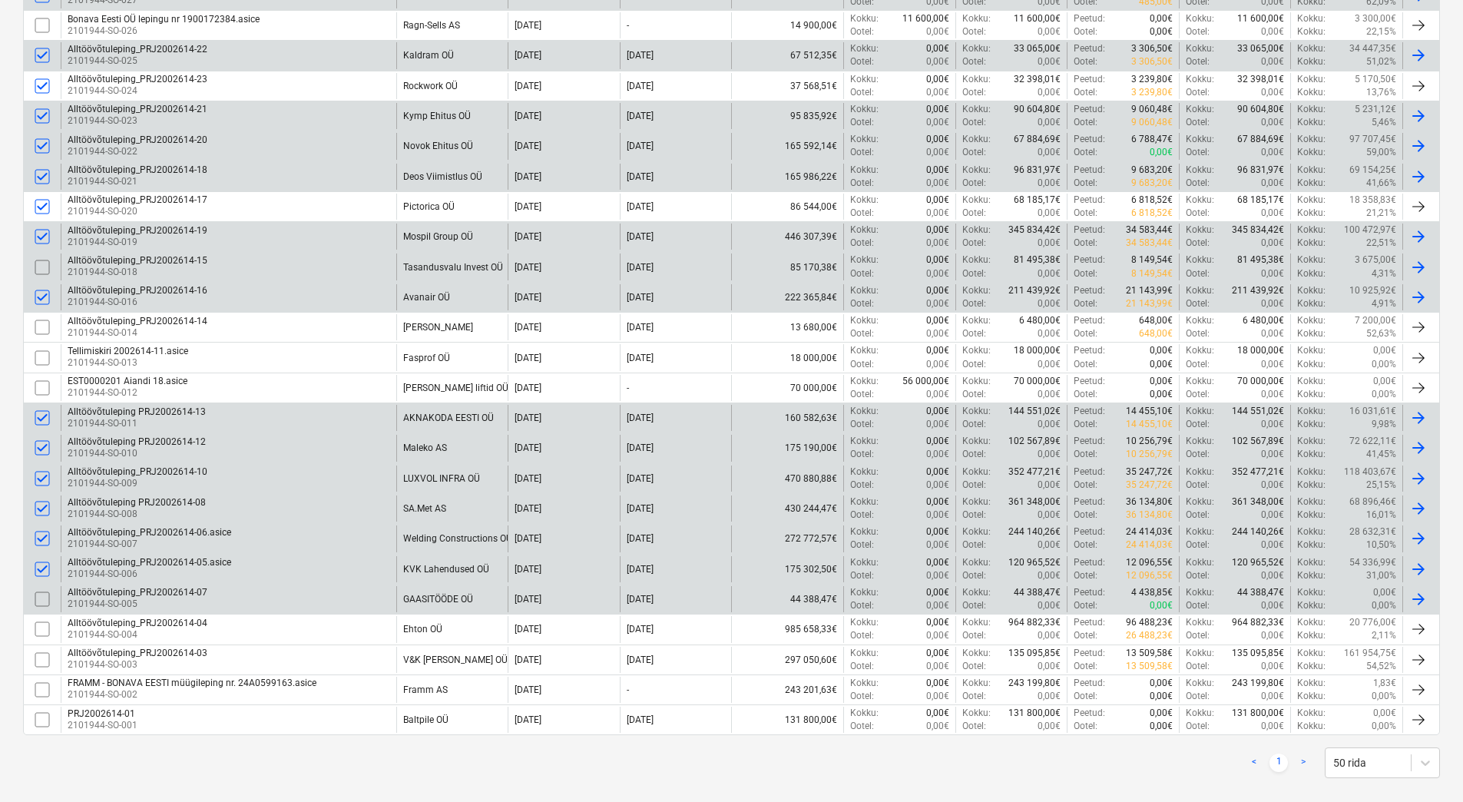
click at [41, 597] on input "checkbox" at bounding box center [42, 599] width 25 height 25
click at [43, 602] on input "checkbox" at bounding box center [42, 599] width 25 height 25
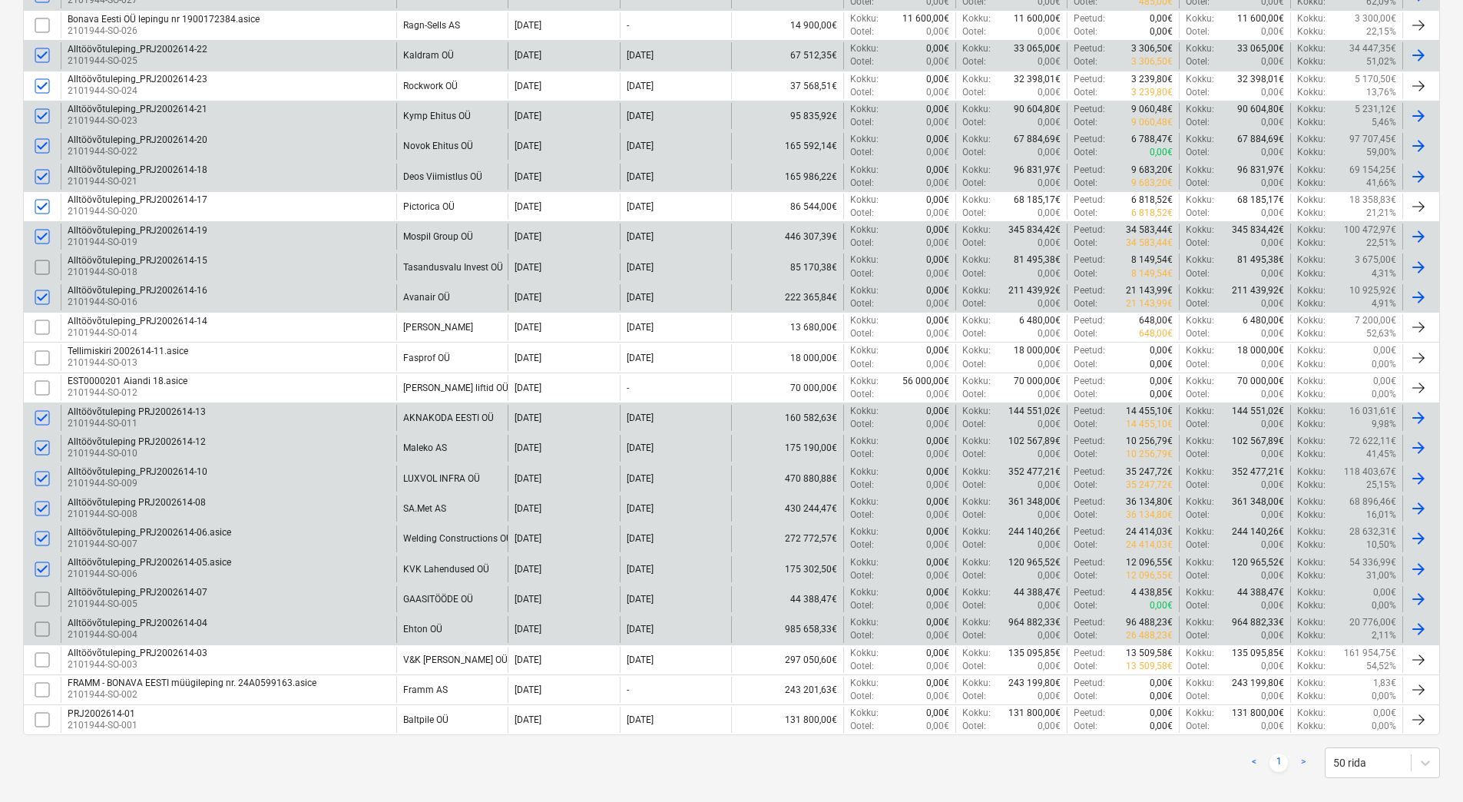
click at [42, 628] on input "checkbox" at bounding box center [42, 629] width 25 height 25
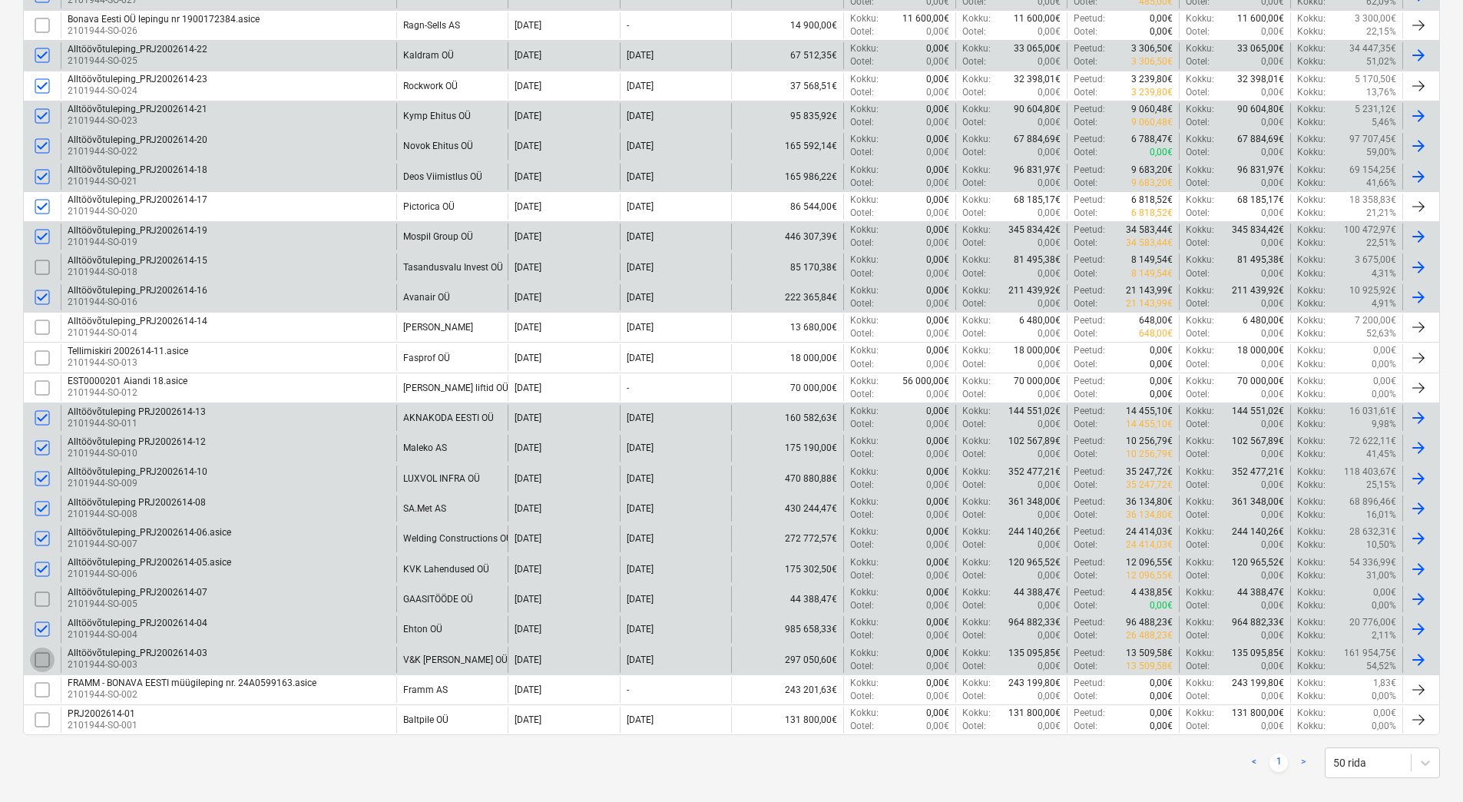
click at [41, 659] on input "checkbox" at bounding box center [42, 659] width 25 height 25
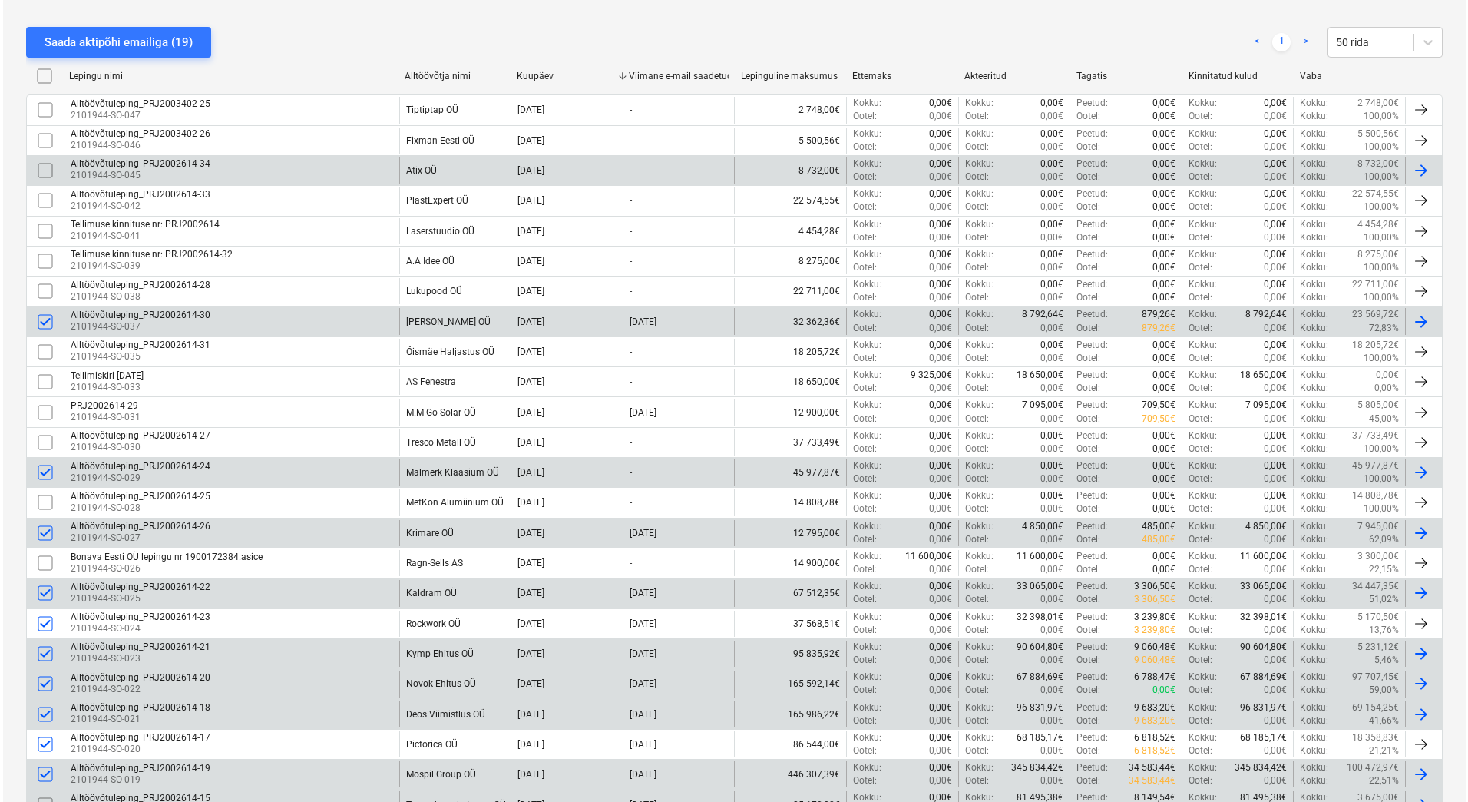
scroll to position [0, 0]
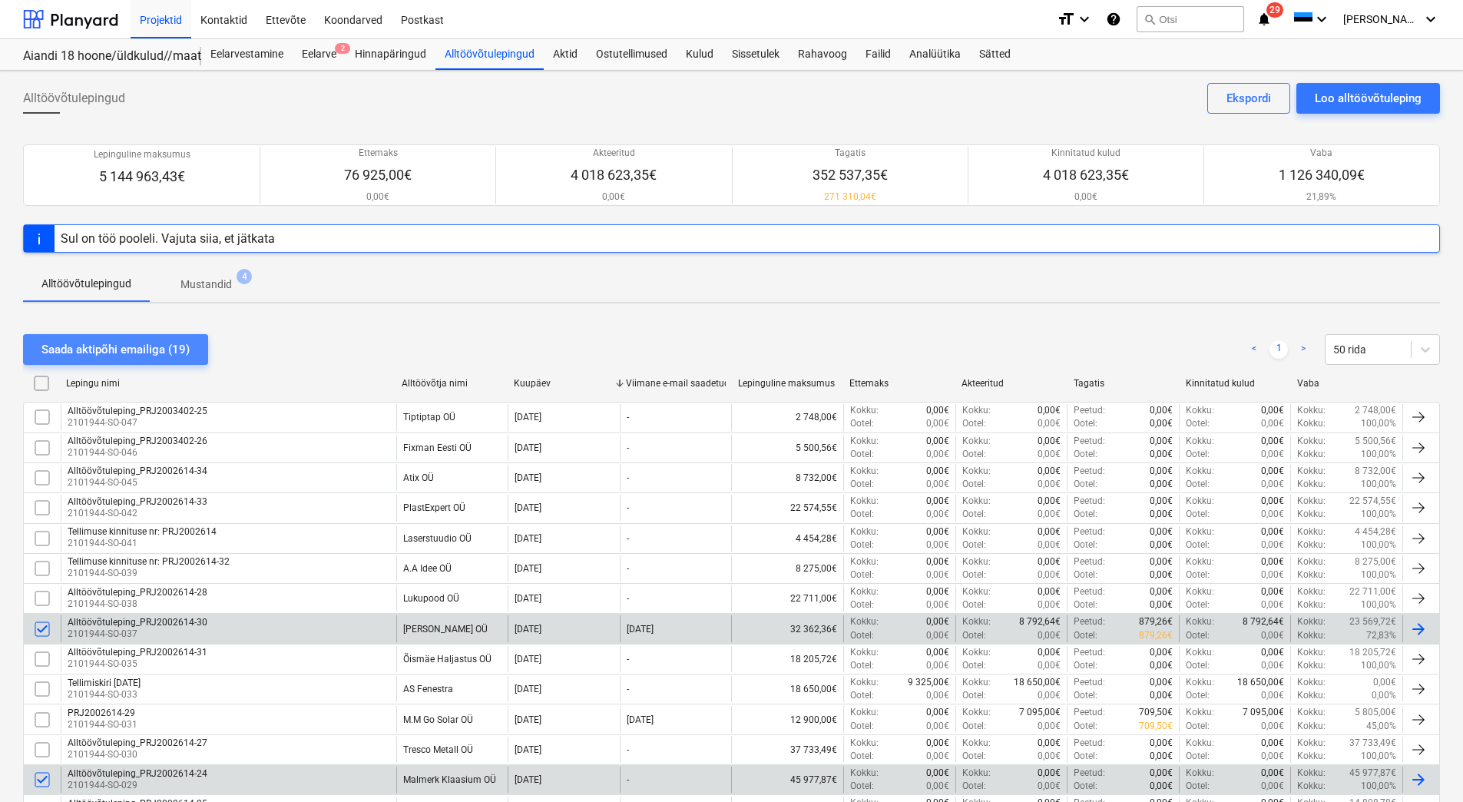
click at [94, 346] on div "Saada aktipõhi emailiga (19)" at bounding box center [115, 349] width 148 height 20
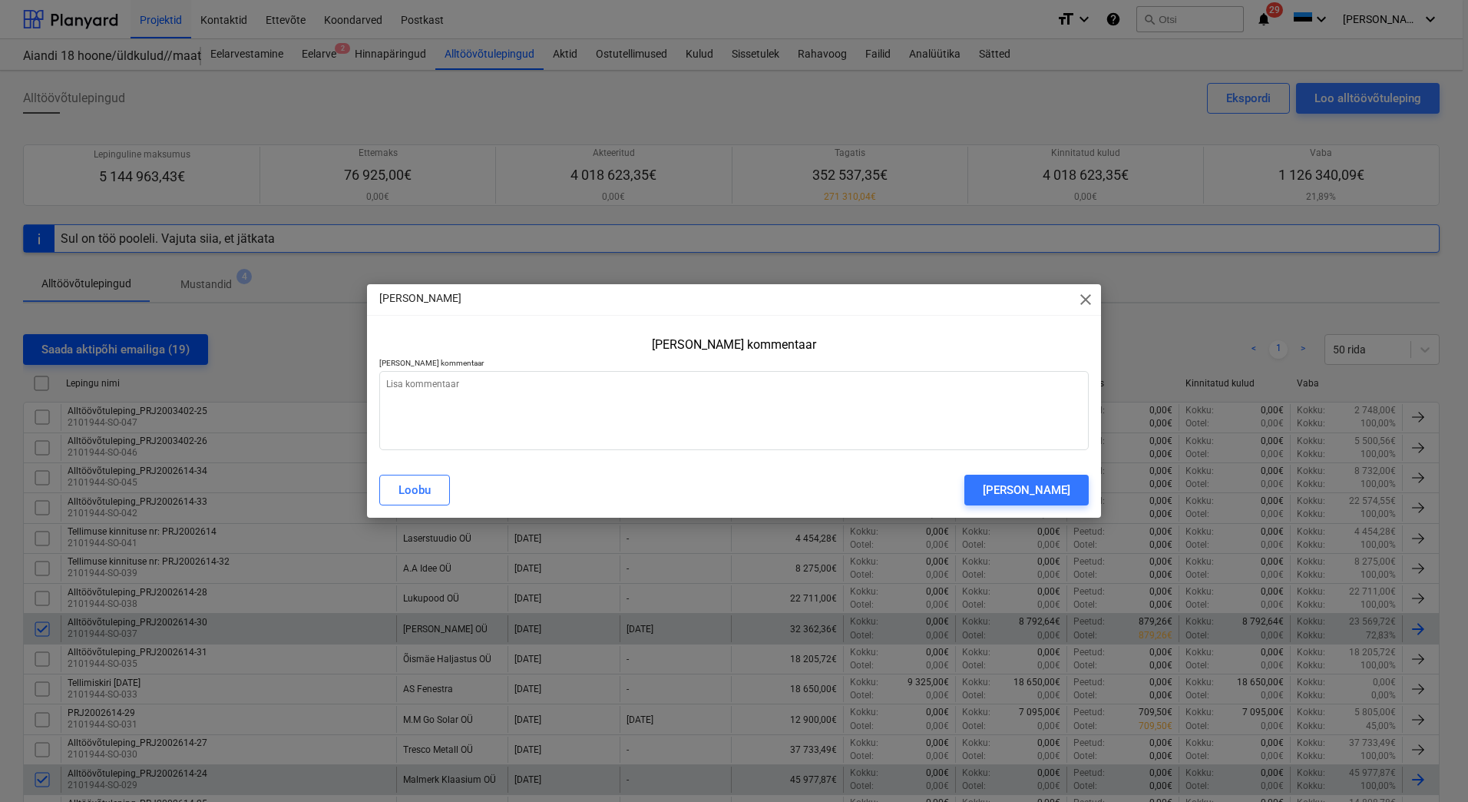
type textarea "x"
click at [541, 394] on textarea at bounding box center [734, 410] width 710 height 79
type textarea "P"
type textarea "x"
type textarea "Pa"
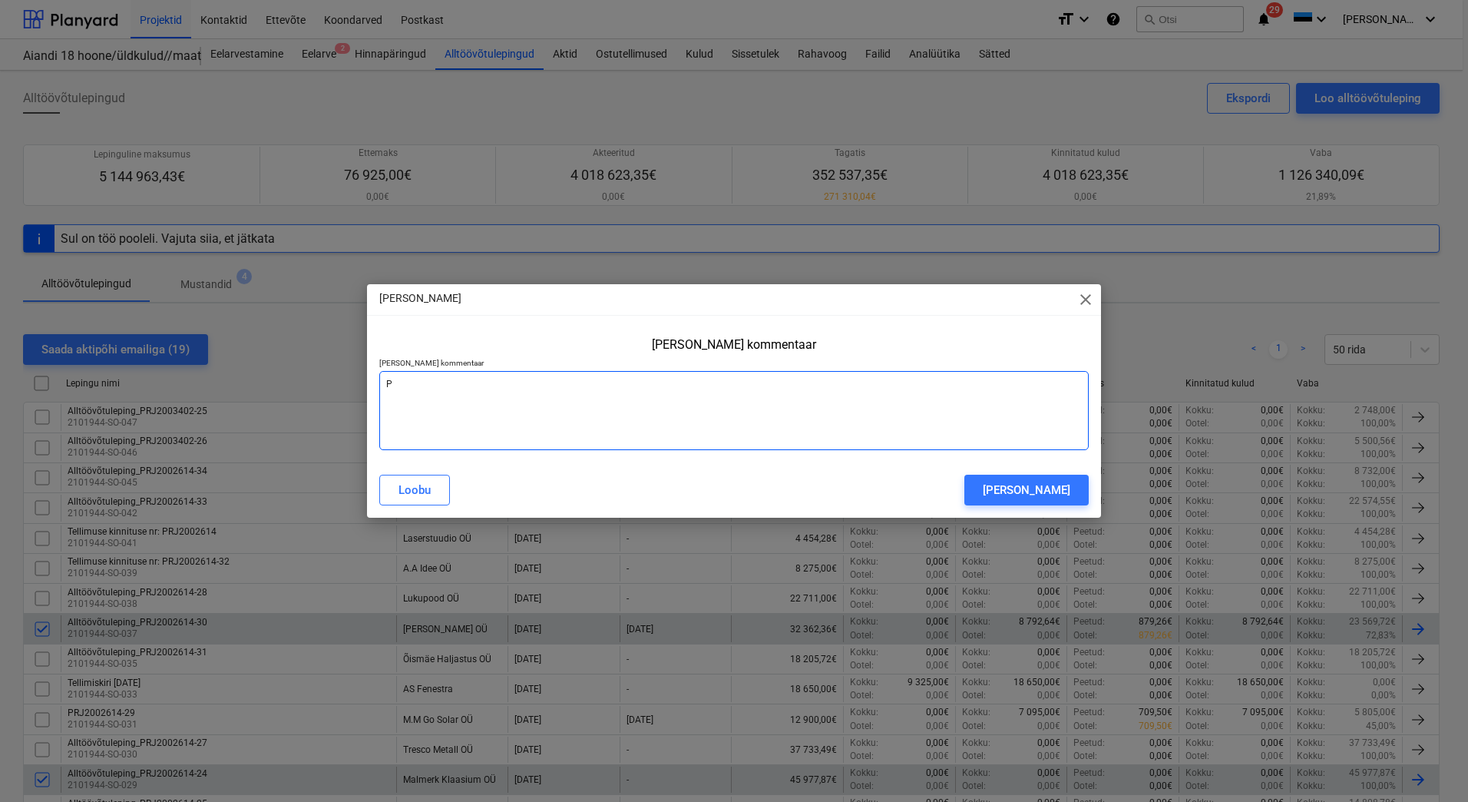
type textarea "x"
type textarea "Pal"
type textarea "x"
type textarea "Palu"
type textarea "x"
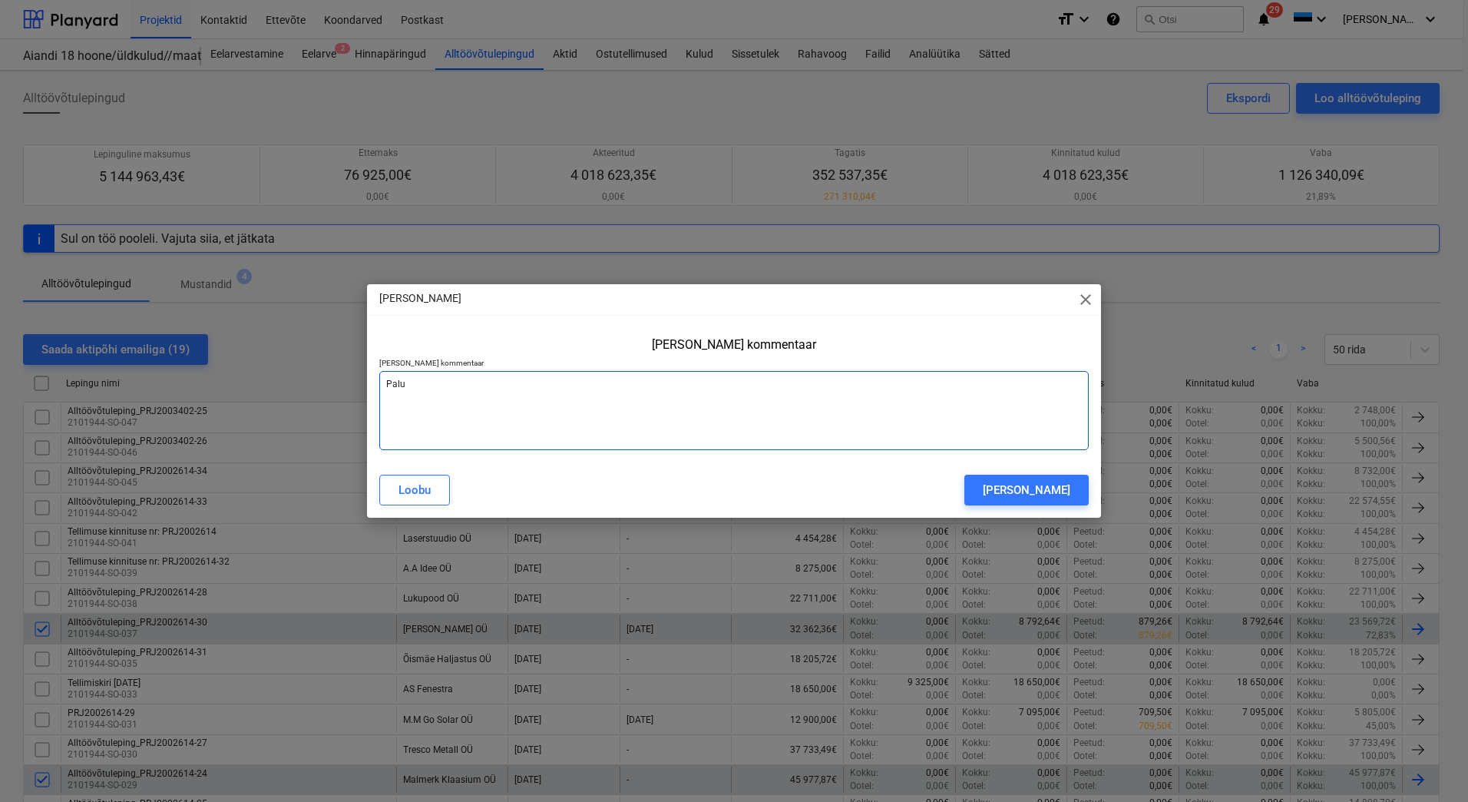
type textarea "Palun"
type textarea "x"
type textarea "Palun"
type textarea "x"
type textarea "Palun t"
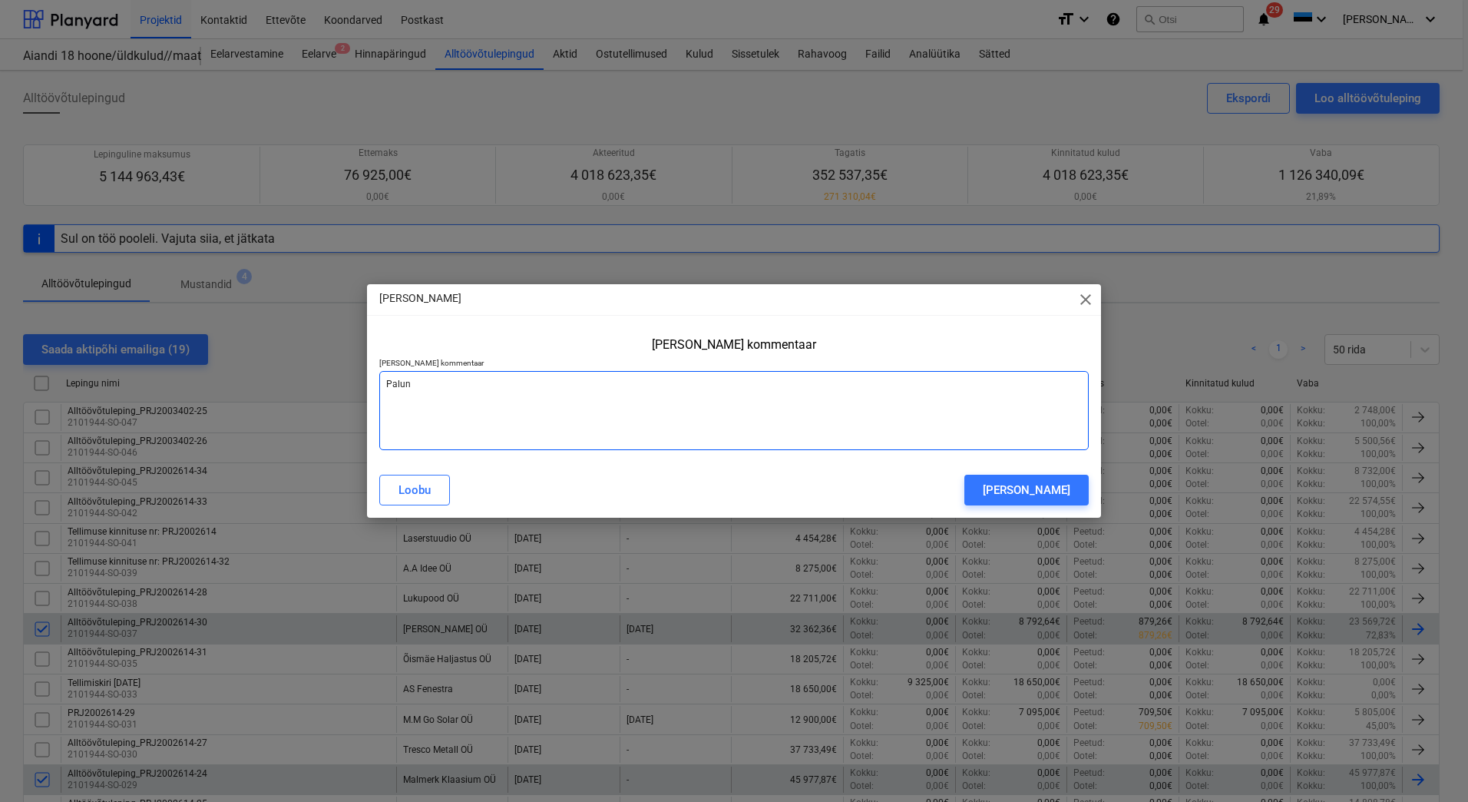
type textarea "x"
type textarea "Palun tä"
type textarea "x"
type textarea "Palun täi"
type textarea "x"
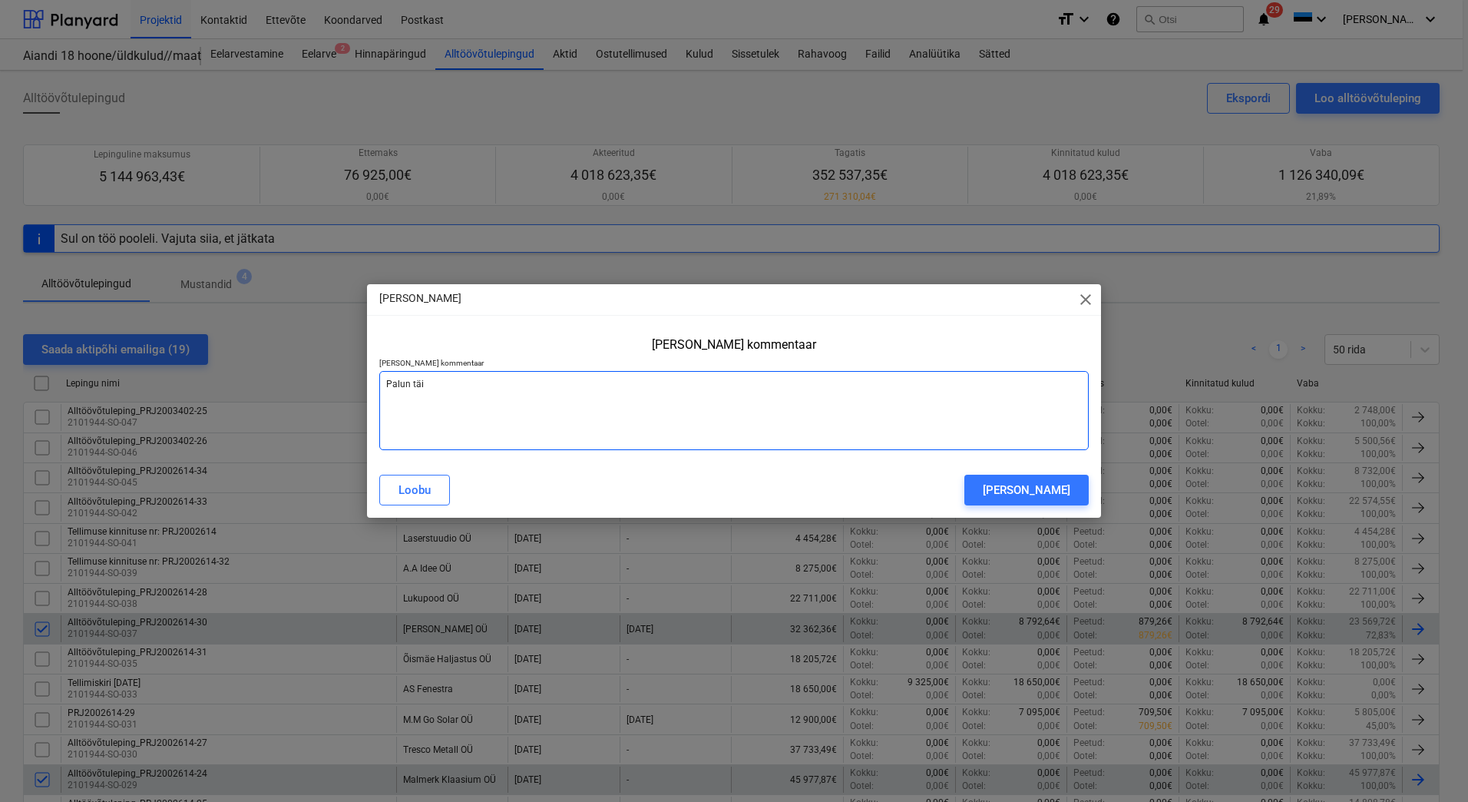
type textarea "[PERSON_NAME]"
type textarea "x"
type textarea "Palun täita"
type textarea "x"
type textarea "Palun täita"
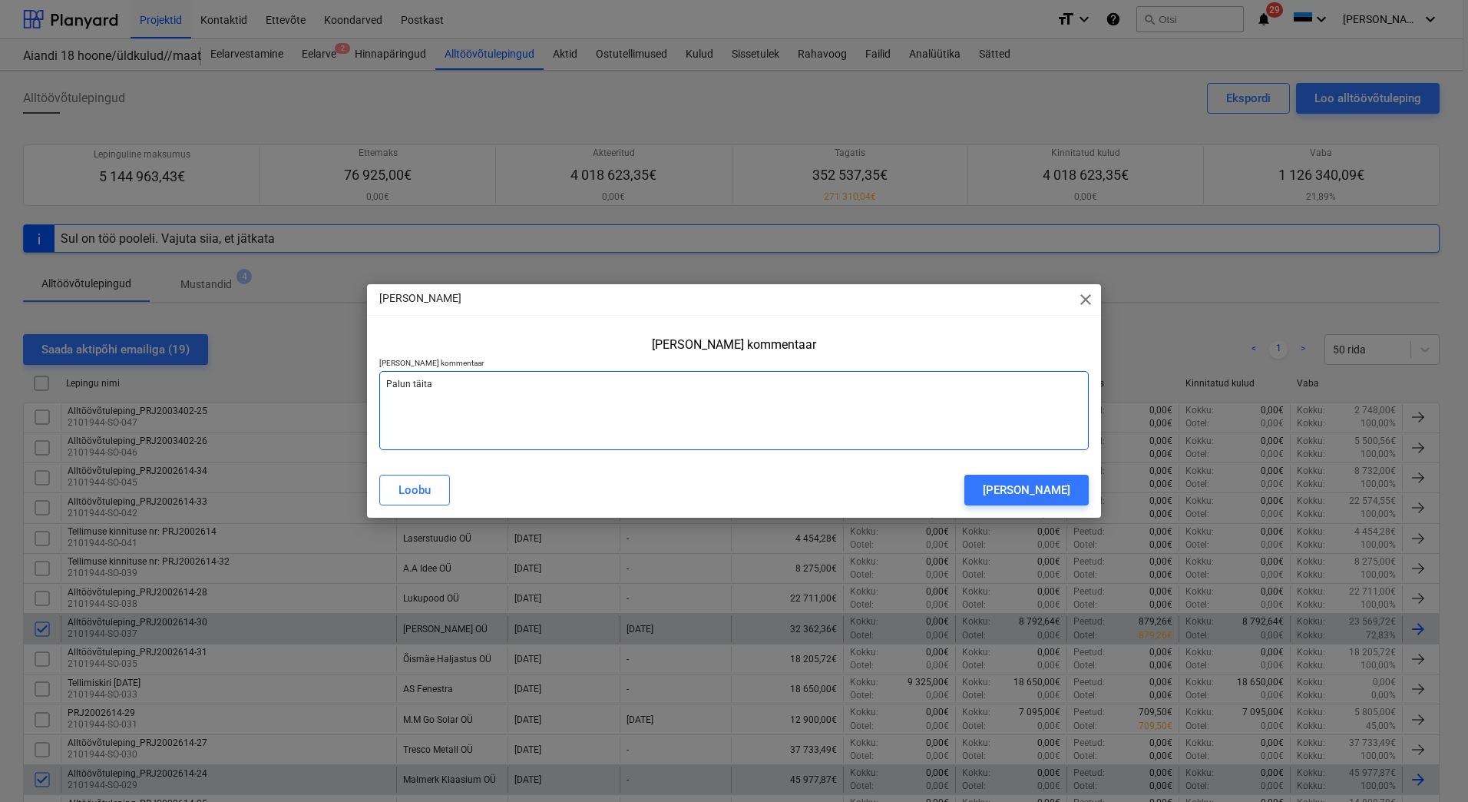
type textarea "x"
type textarea "Palun täita a"
type textarea "x"
type textarea "Palun täita ak"
type textarea "x"
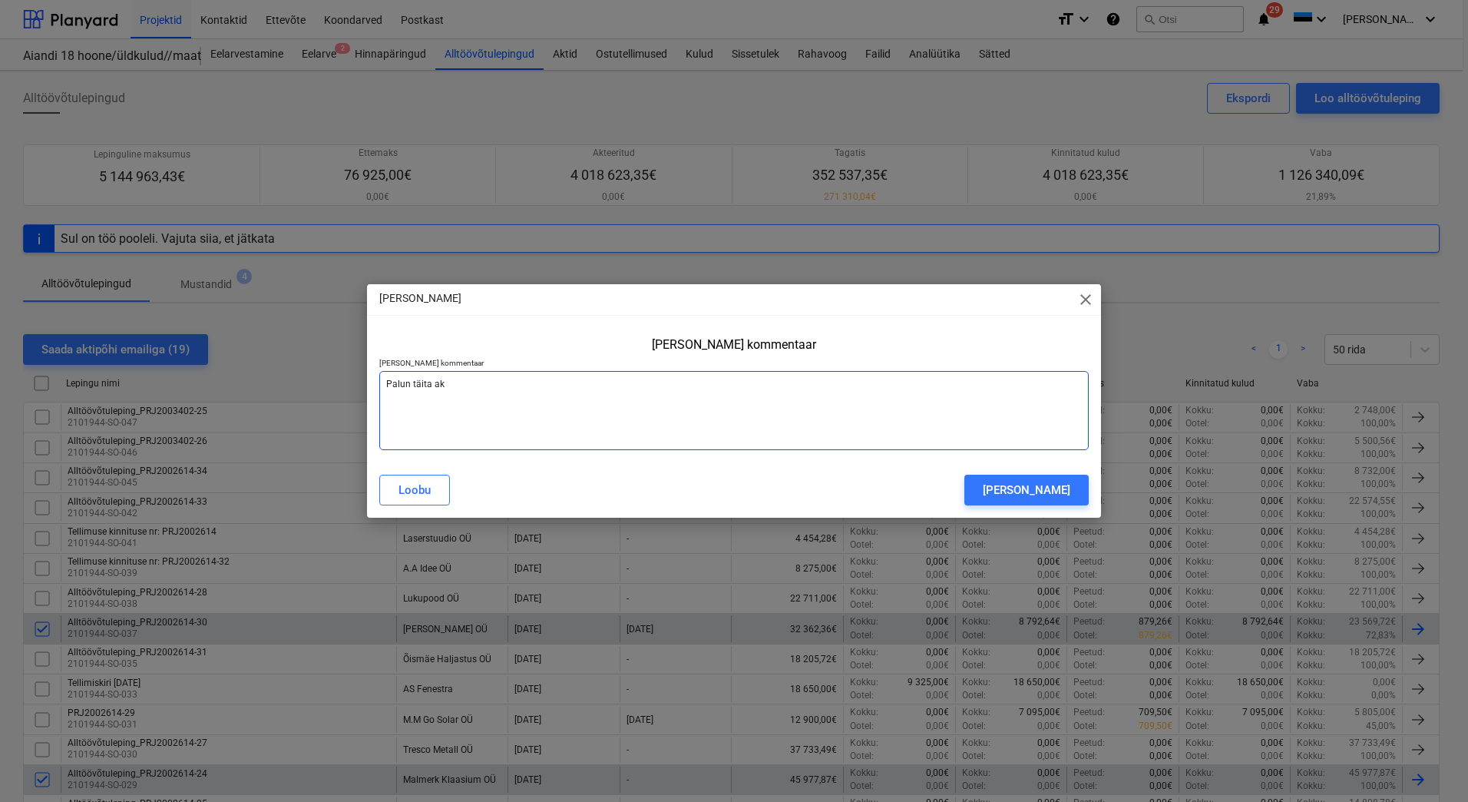
type textarea "Palun täita akt"
type textarea "x"
type textarea "Palun täita akt"
type textarea "x"
type textarea "Palun täita akt j"
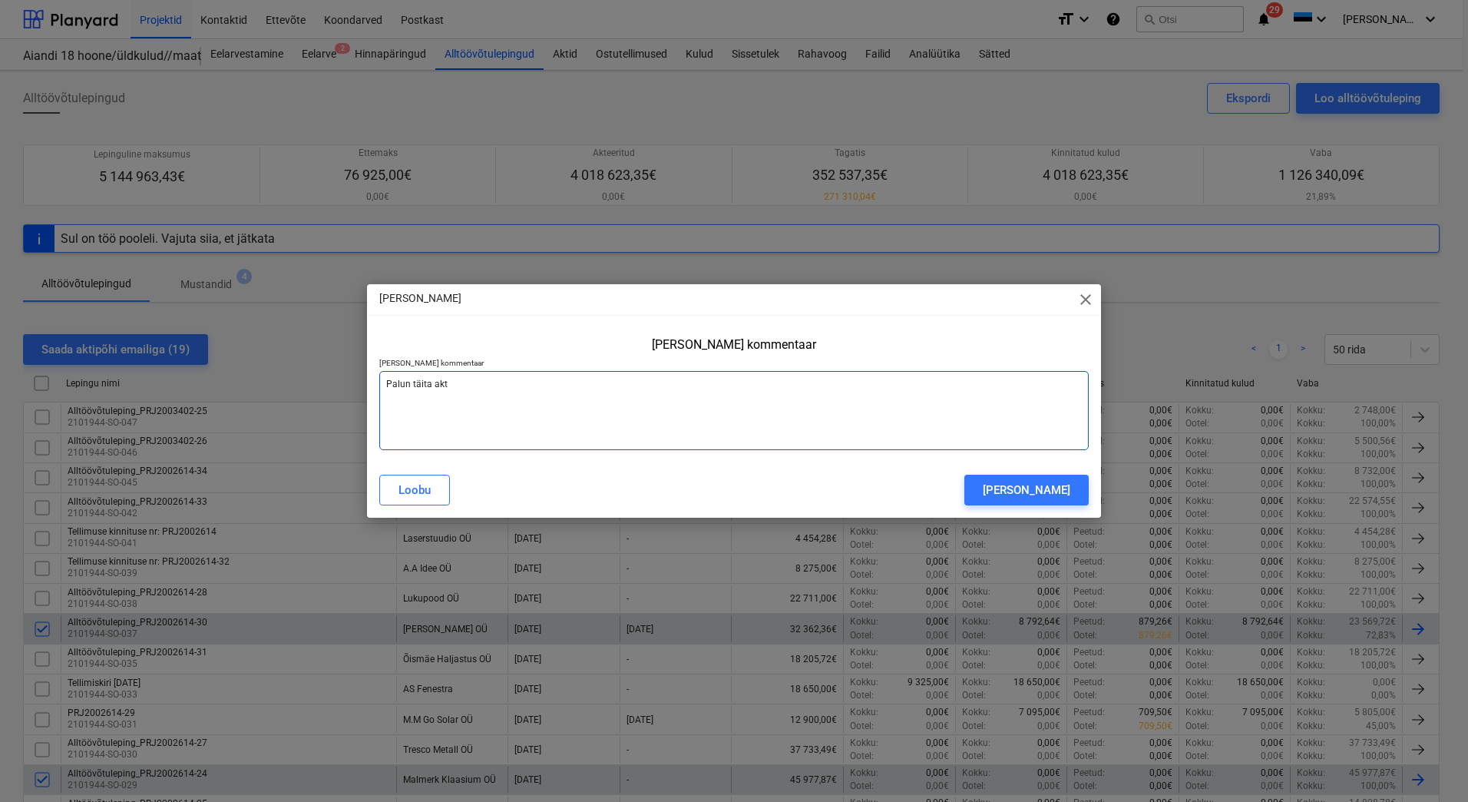
type textarea "x"
type textarea "Palun täita akt ja"
type textarea "x"
type textarea "Palun täita akt ja"
type textarea "x"
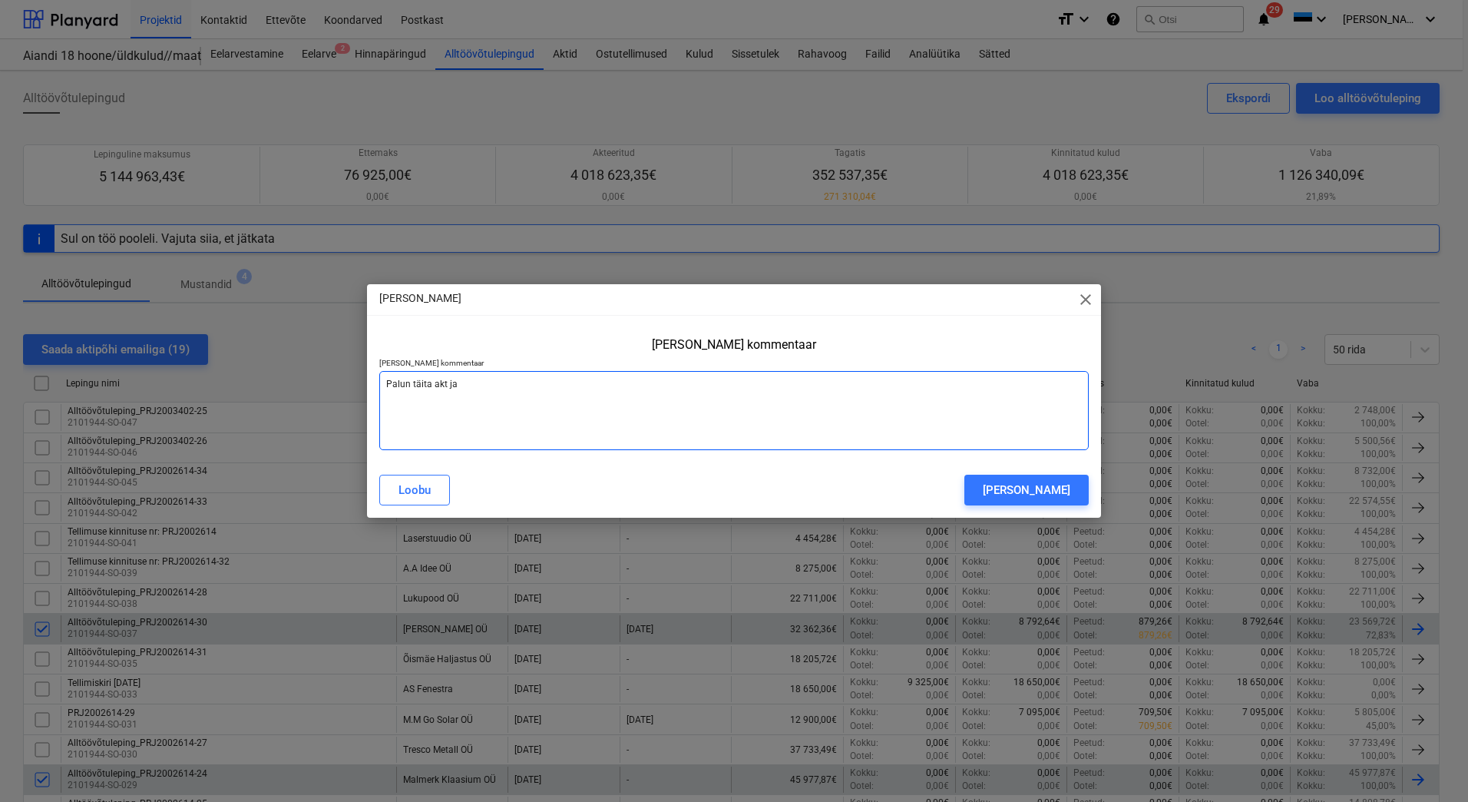
type textarea "Palun täita akt ja s"
type textarea "x"
type textarea "Palun täita akt ja sa"
type textarea "x"
type textarea "Palun täita akt ja saa"
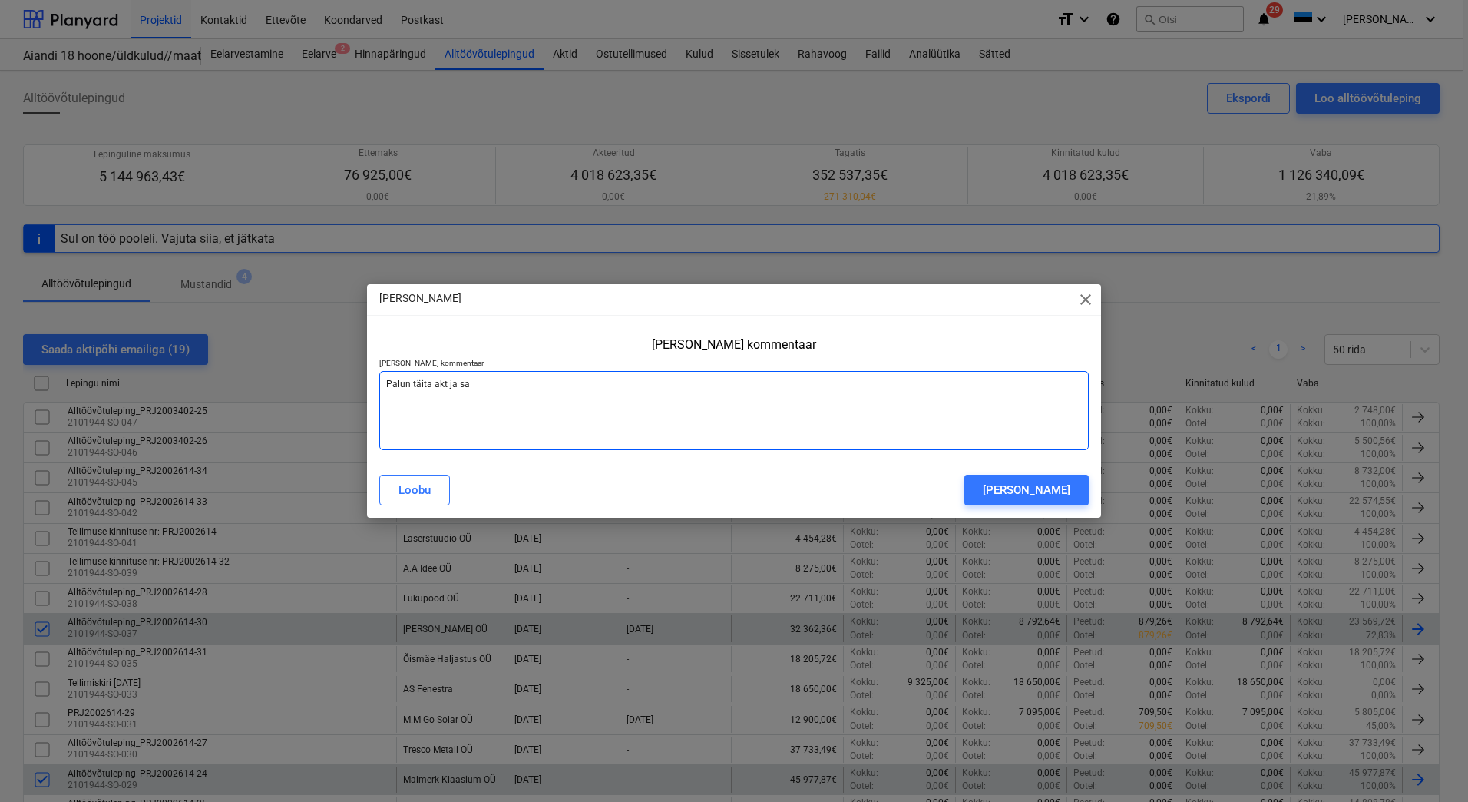
type textarea "x"
type textarea "Palun täita akt ja saat"
type textarea "x"
type textarea "Palun täita akt ja saata"
type textarea "x"
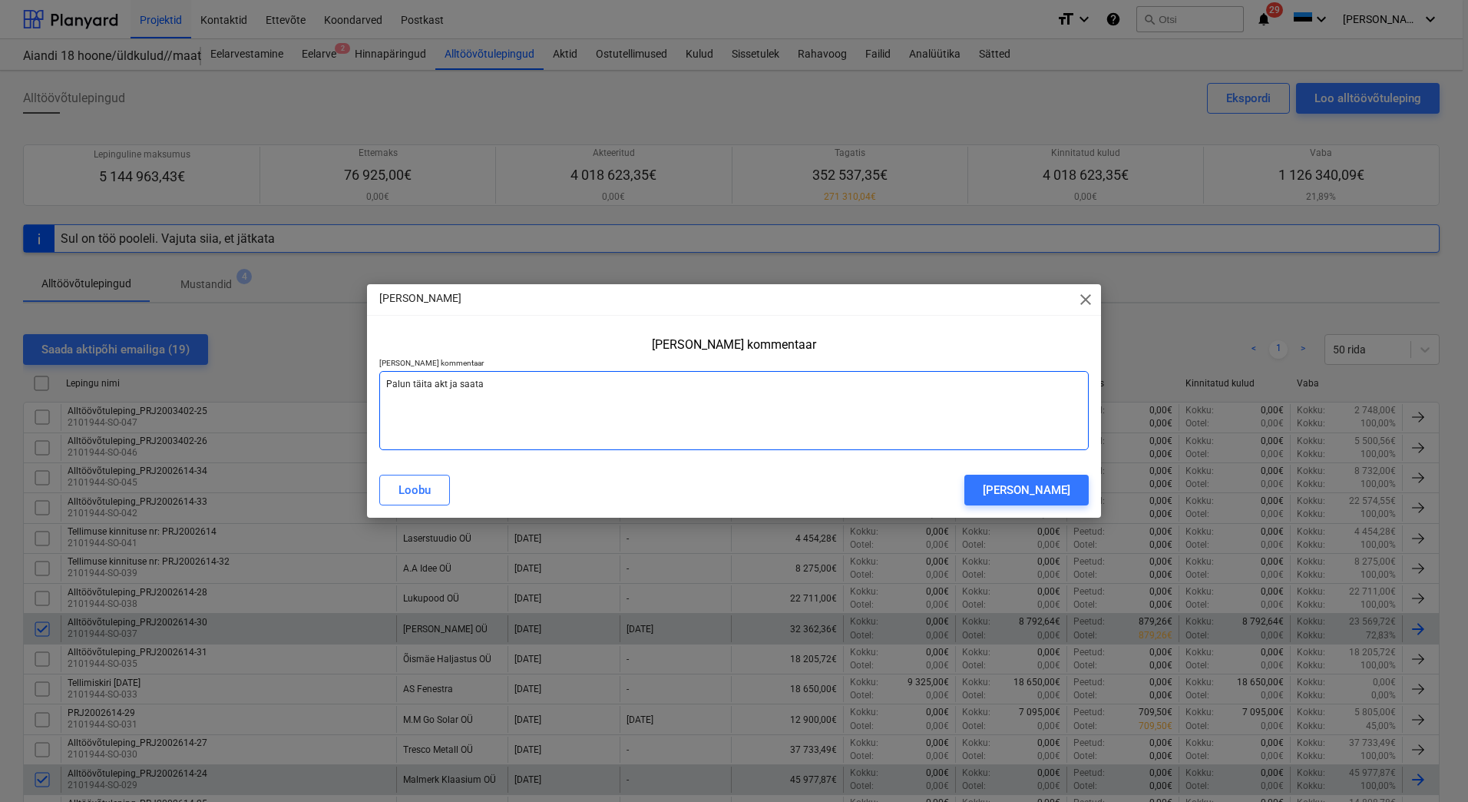
type textarea "Palun täita akt ja saata"
type textarea "x"
type textarea "Palun täita akt ja saata k"
type textarea "x"
type textarea "Palun täita akt ja saata ko"
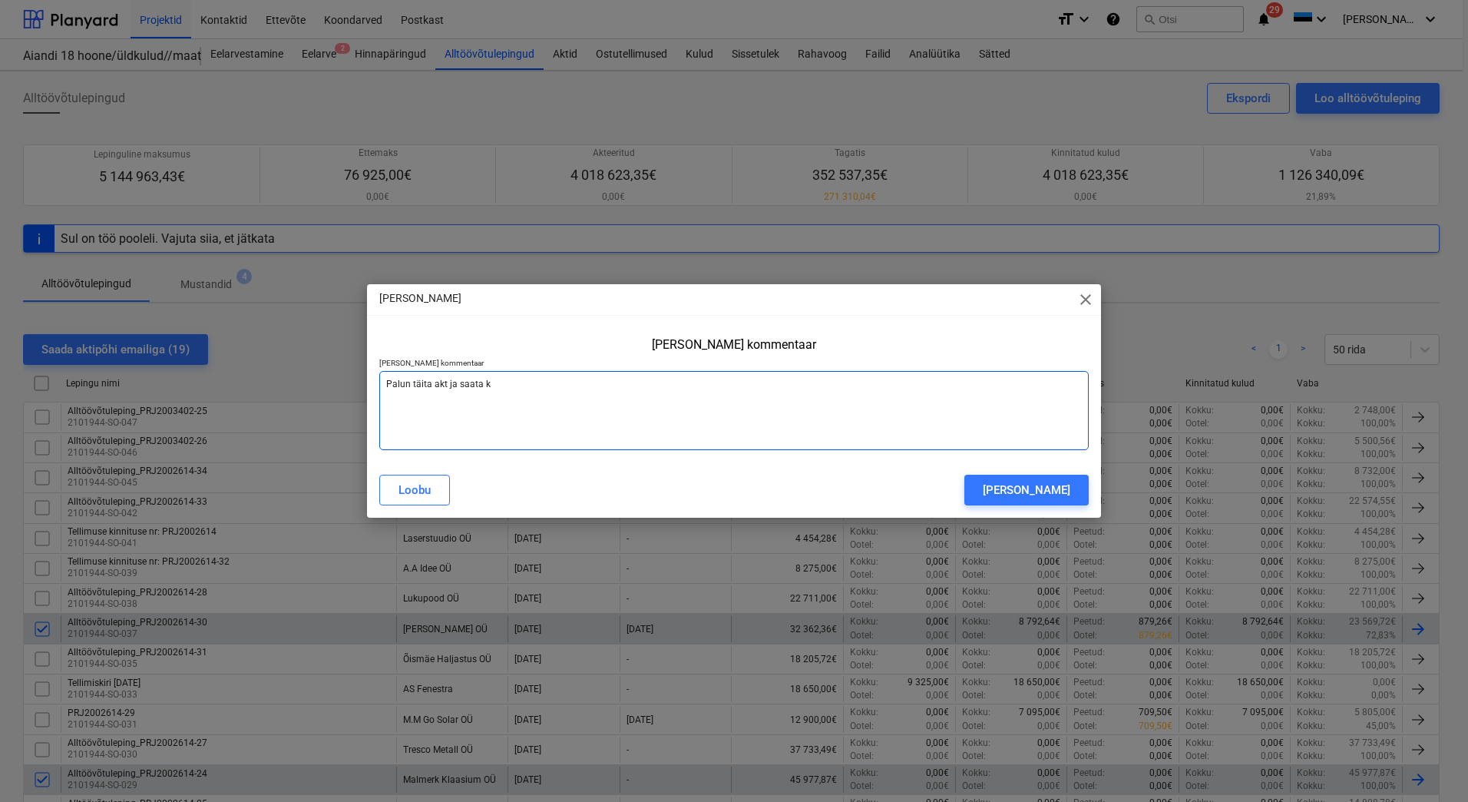
type textarea "x"
type textarea "Palun täita akt ja saata kon"
type textarea "x"
type textarea "Palun täita akt ja saata kont"
type textarea "x"
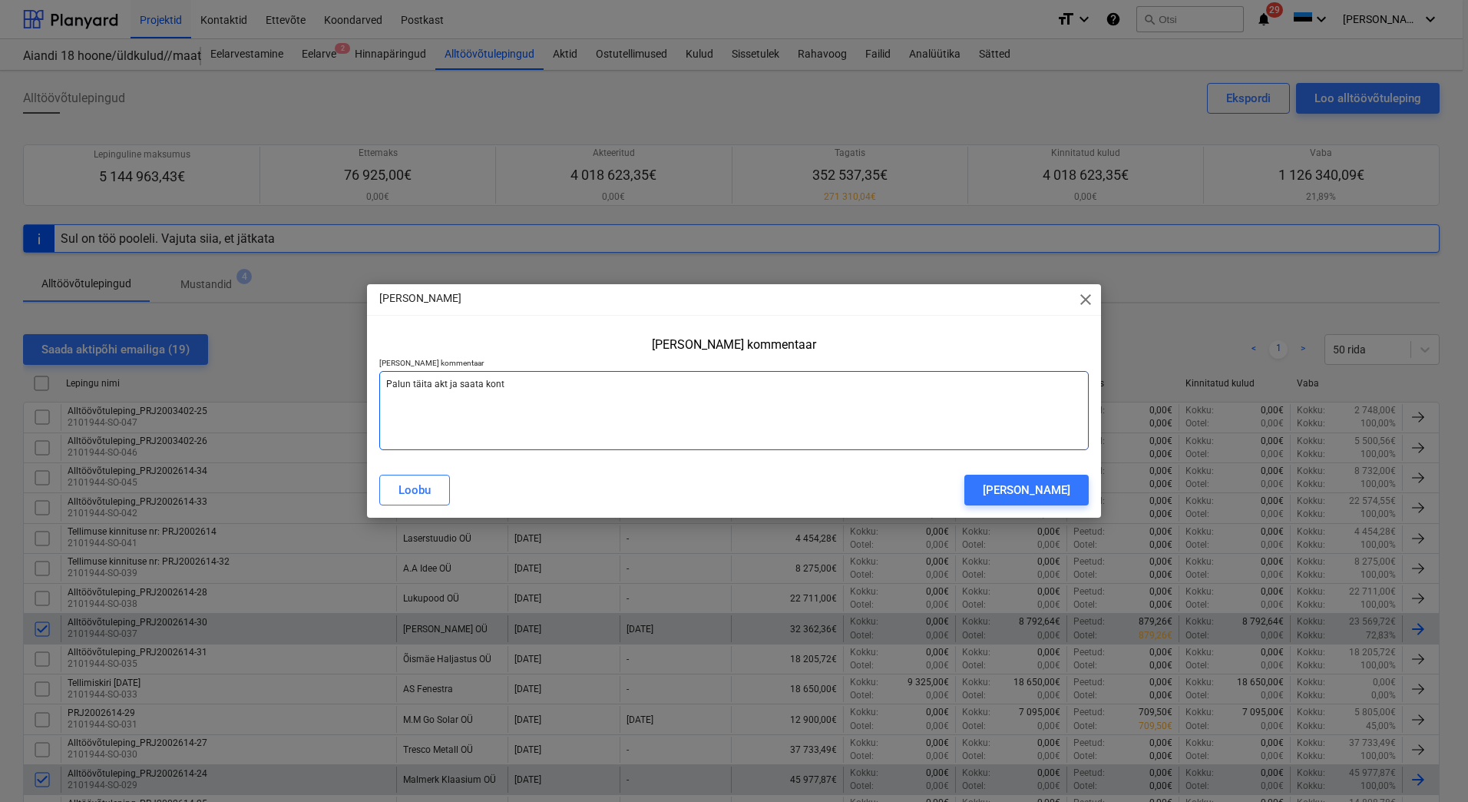
type textarea "Palun täita akt ja saata kontr"
type textarea "x"
type textarea "Palun täita akt ja saata kontro"
type textarea "x"
type textarea "Palun täita akt ja saata kontrol"
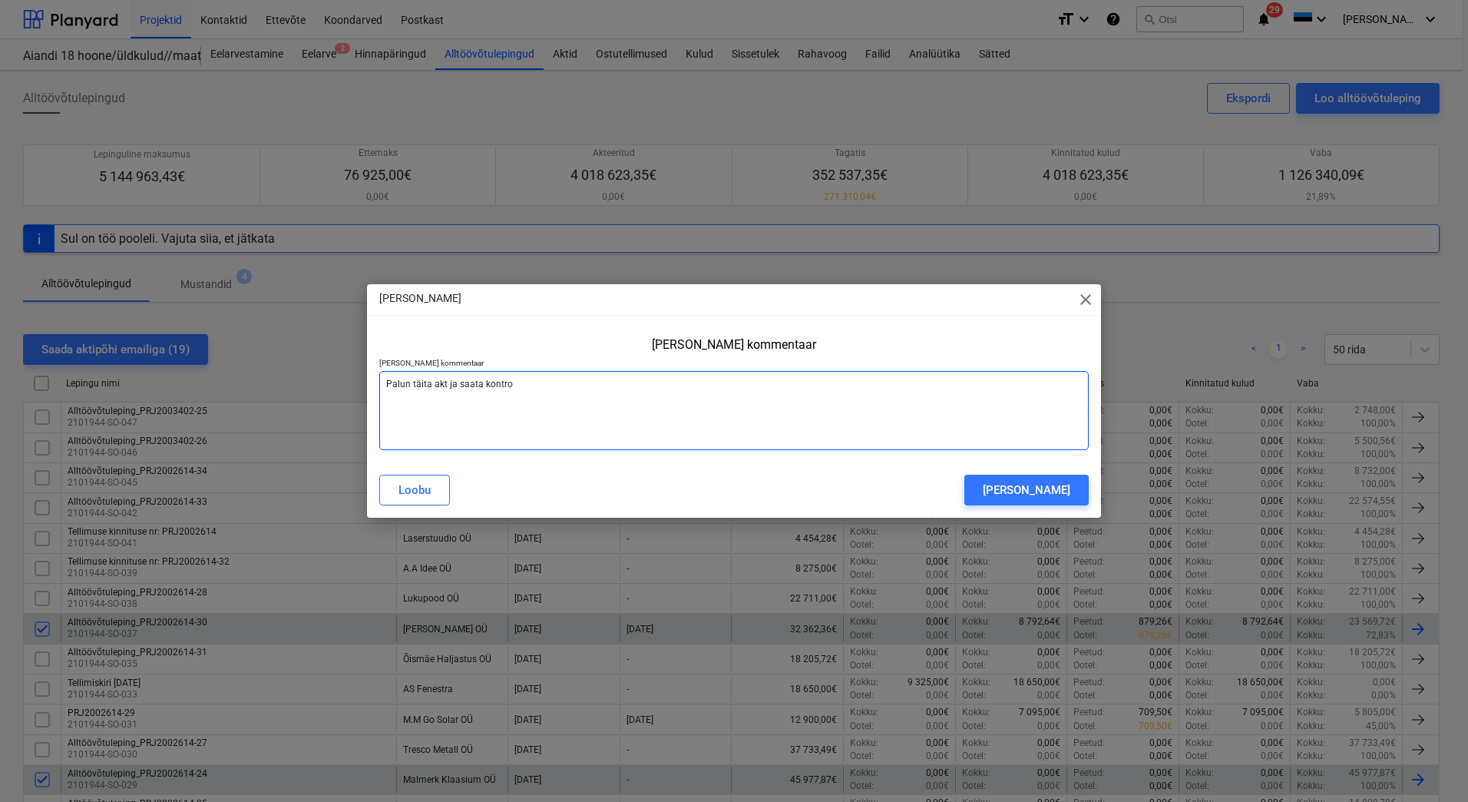
type textarea "x"
type textarea "Palun täita akt ja saata kontroll"
type textarea "x"
type textarea "Palun täita akt ja saata kontrolli"
type textarea "x"
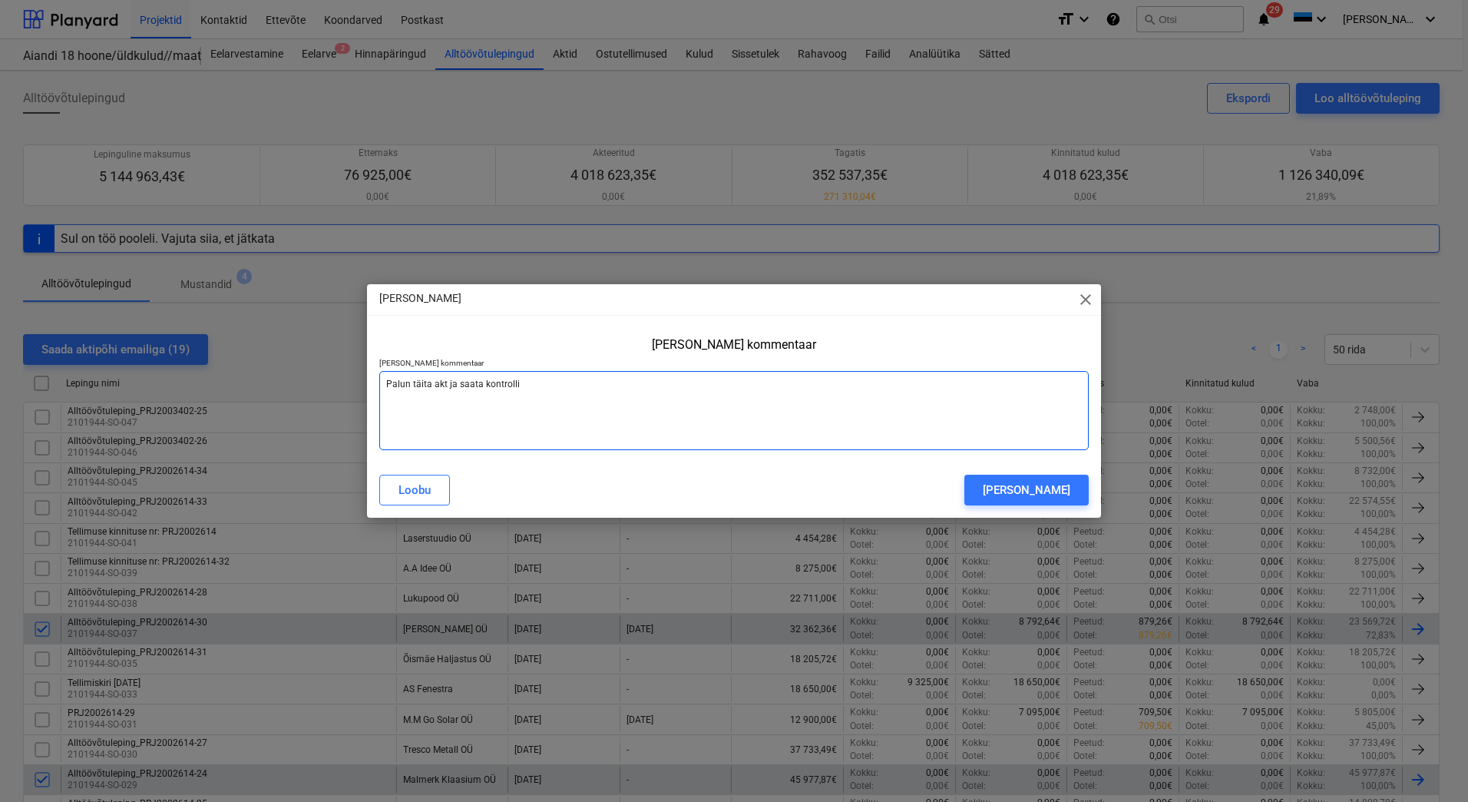
type textarea "Palun täita akt ja saata kontrollim"
type textarea "x"
type textarea "Palun täita akt ja saata kontrollimi"
type textarea "x"
type textarea "Palun täita akt ja saata kontrollimis"
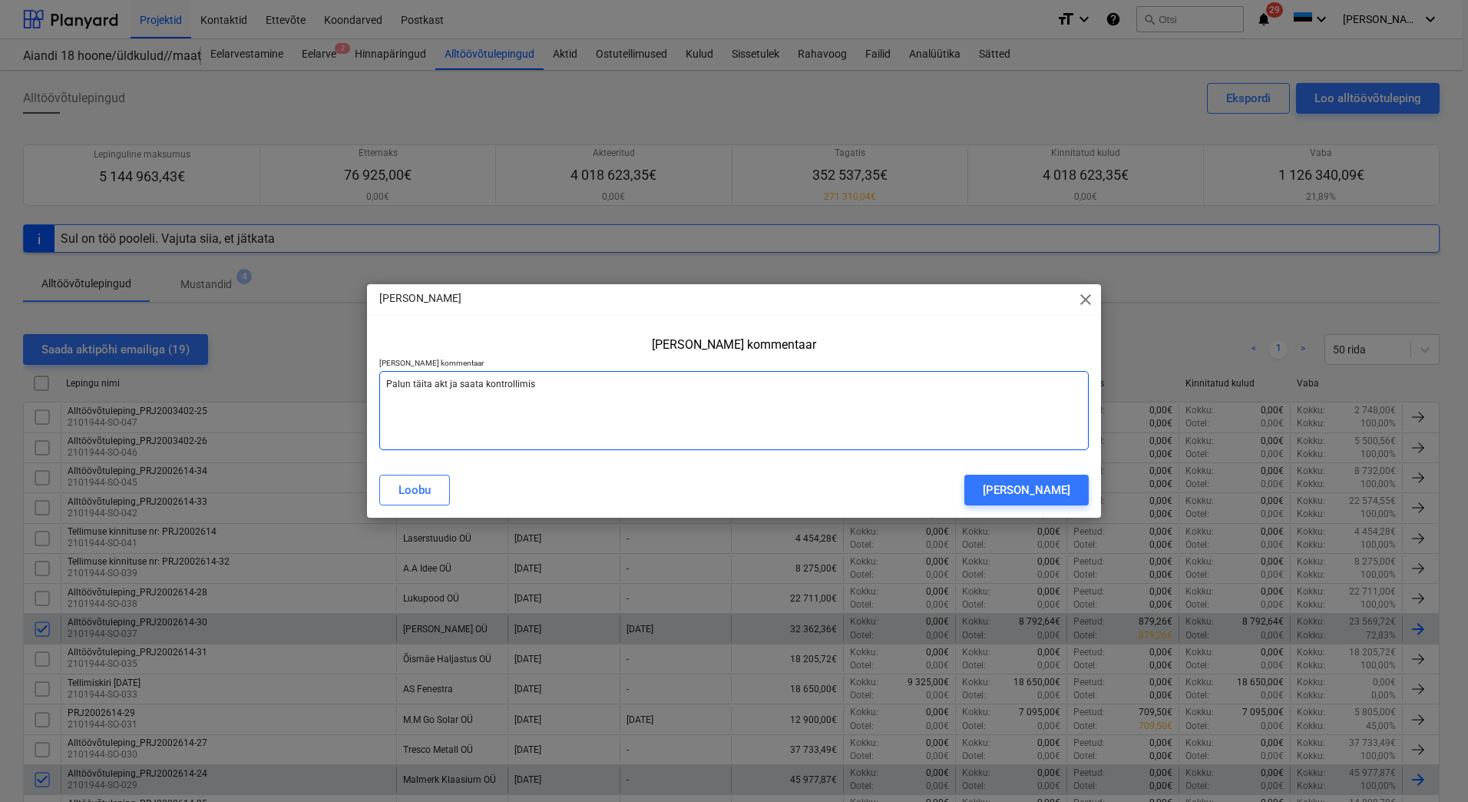
type textarea "x"
type textarea "Palun täita akt ja saata kontrollimise"
type textarea "x"
type textarea "Palun täita akt ja saata kontrollimisek"
type textarea "x"
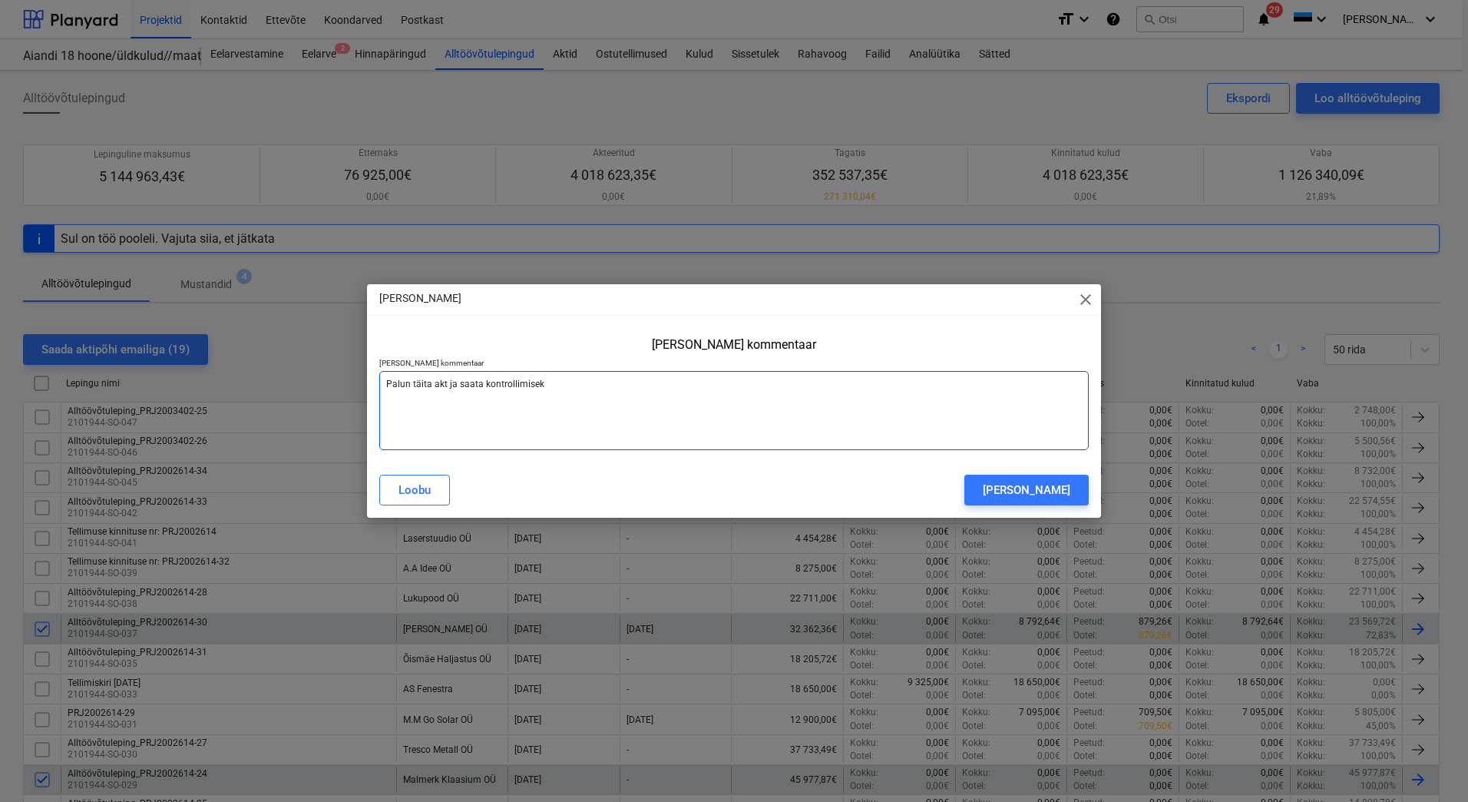
type textarea "Palun täita akt ja saata kontrollimiseks"
type textarea "x"
type textarea "Palun täita akt ja saata kontrollimiseks"
type textarea "x"
type textarea "Palun täita akt ja saata kontrollimiseks h"
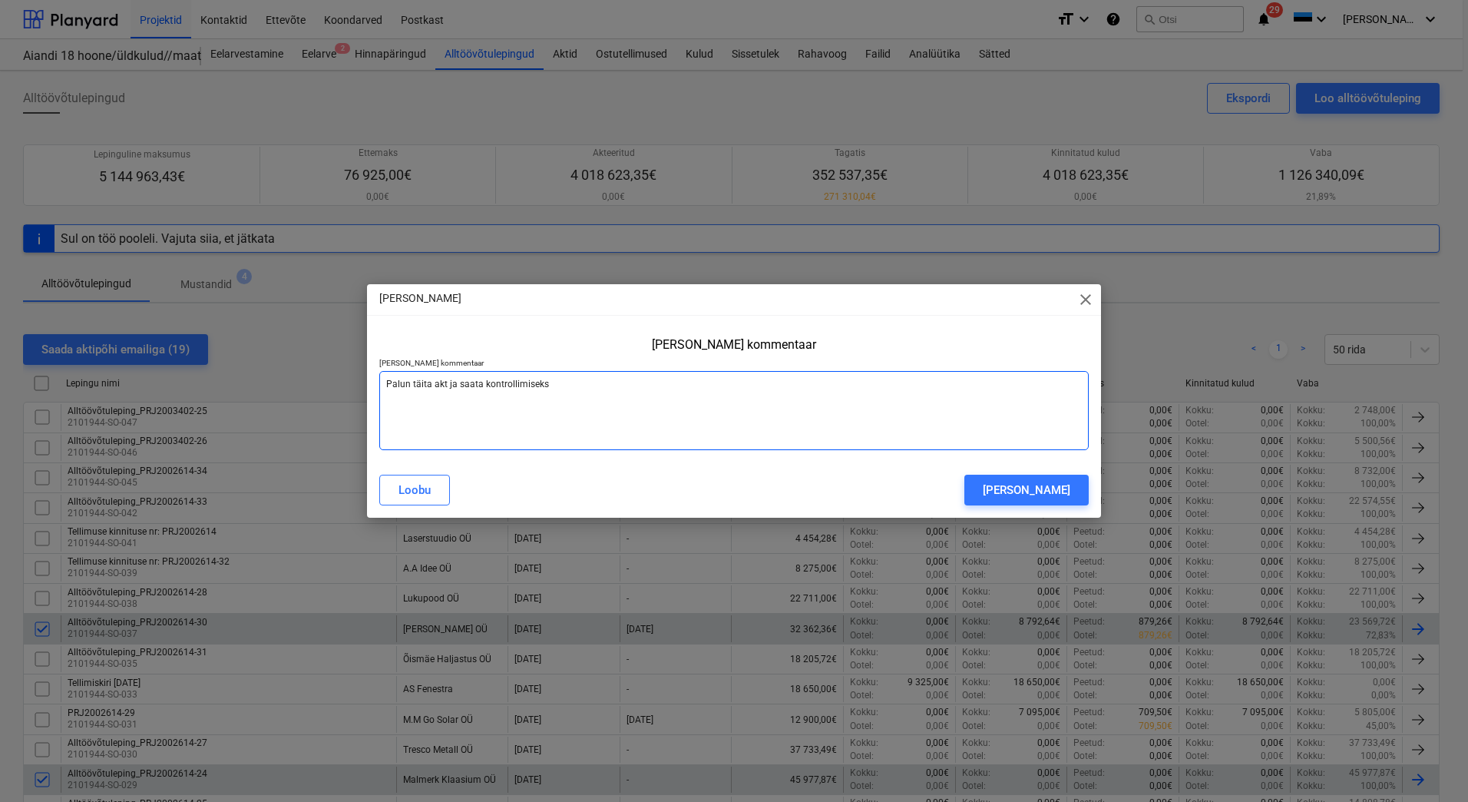
type textarea "x"
type textarea "Palun täita akt ja saata kontrollimiseks hi"
type textarea "x"
type textarea "Palun täita akt ja saata kontrollimiseks hil"
type textarea "x"
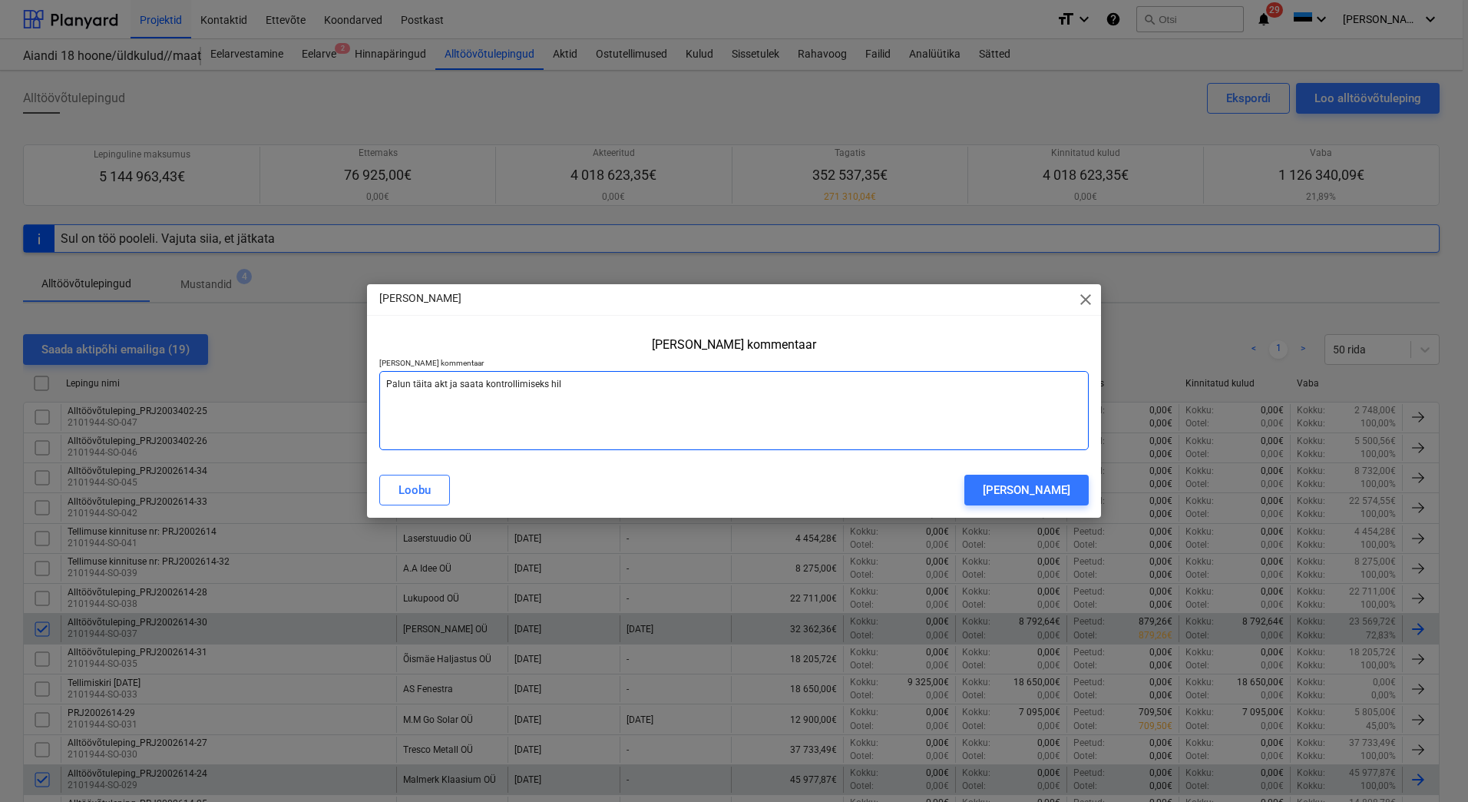
type textarea "Palun täita akt ja saata kontrollimiseks hilj"
type textarea "x"
type textarea "Palun täita akt ja saata kontrollimiseks hilja"
type textarea "x"
type textarea "Palun täita akt ja saata kontrollimiseks hiljam"
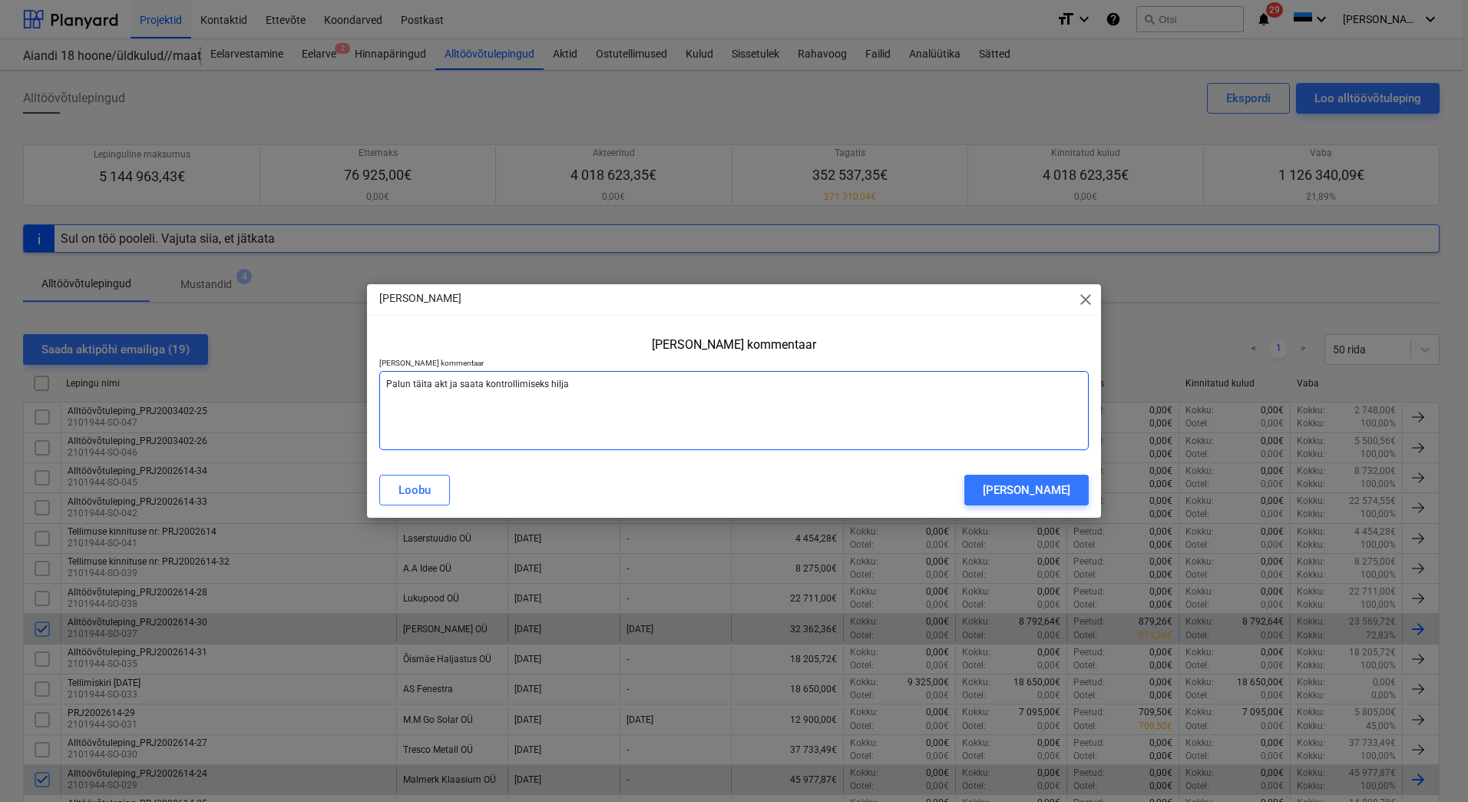
type textarea "x"
type textarea "Palun täita akt ja saata kontrollimiseks hiljame"
type textarea "x"
type textarea "Palun täita akt ja saata kontrollimiseks hiljamel"
type textarea "x"
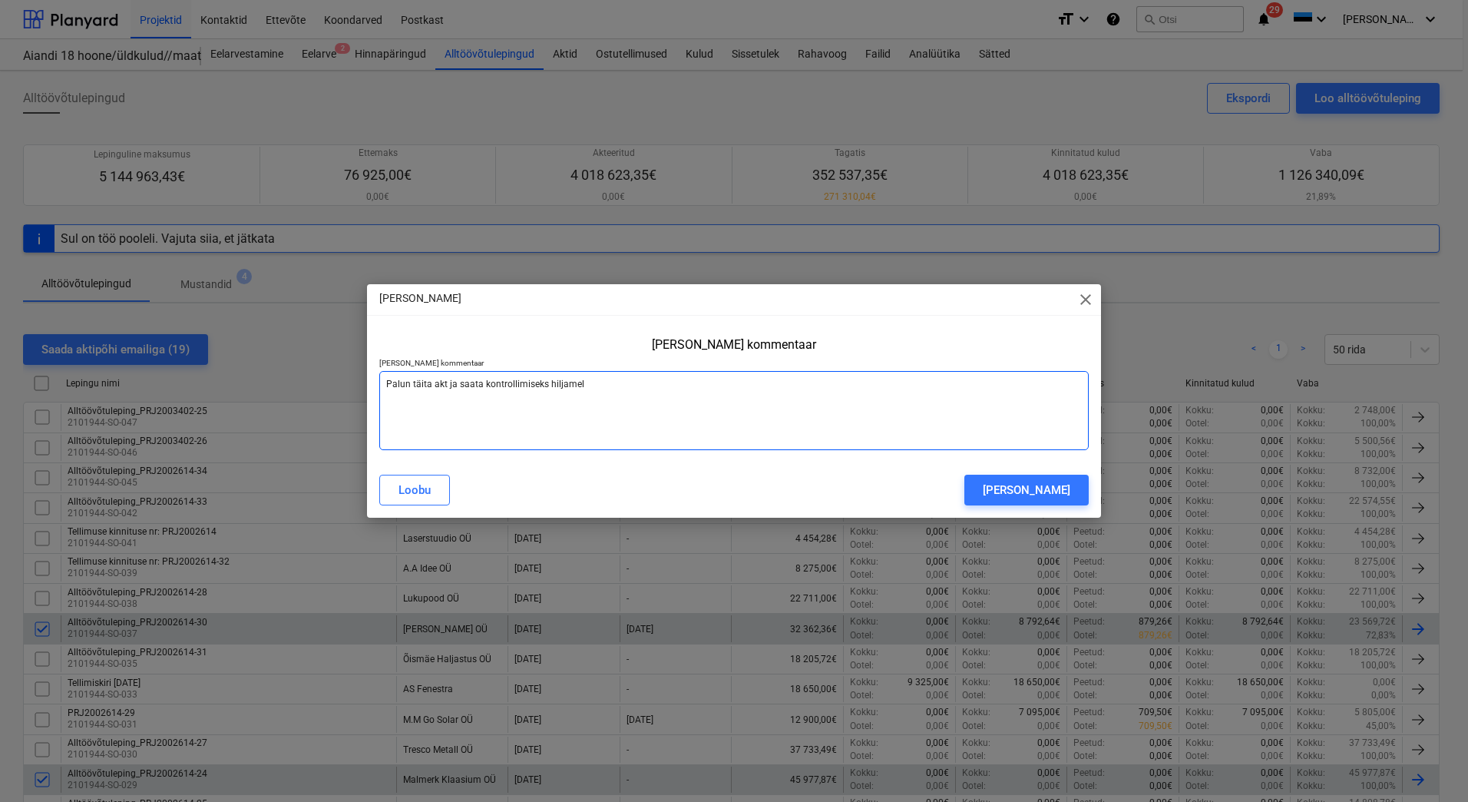
type textarea "Palun täita akt ja saata kontrollimiseks hiljamelt"
type textarea "x"
type textarea "Palun täita akt ja saata kontrollimiseks hiljamelt"
type textarea "x"
type textarea "Palun täita akt ja saata kontrollimiseks hiljamelt 1"
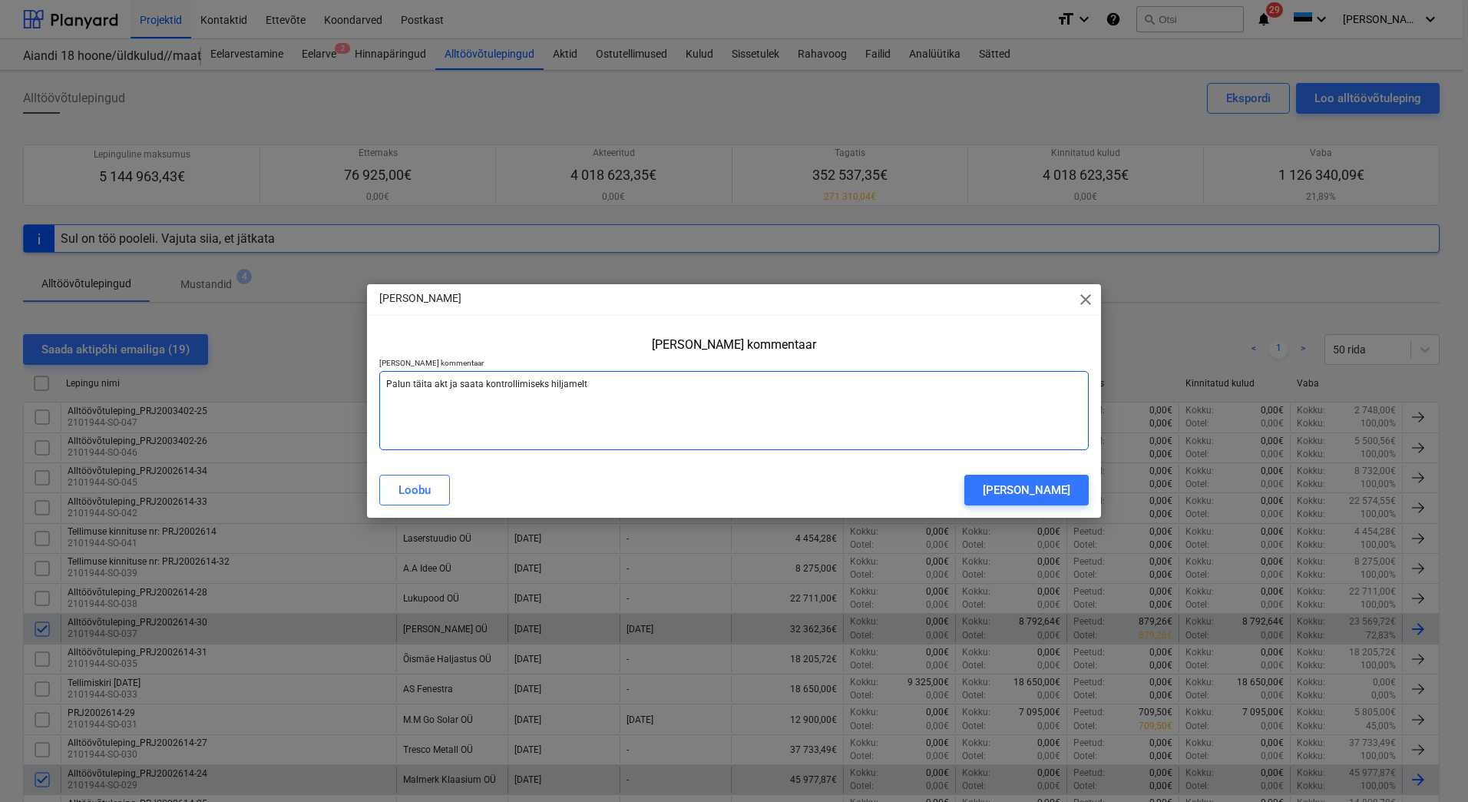
type textarea "x"
type textarea "Palun täita akt ja saata kontrollimiseks hiljamelt 18"
type textarea "x"
type textarea "Palun täita akt ja saata kontrollimiseks hiljamelt 18."
type textarea "x"
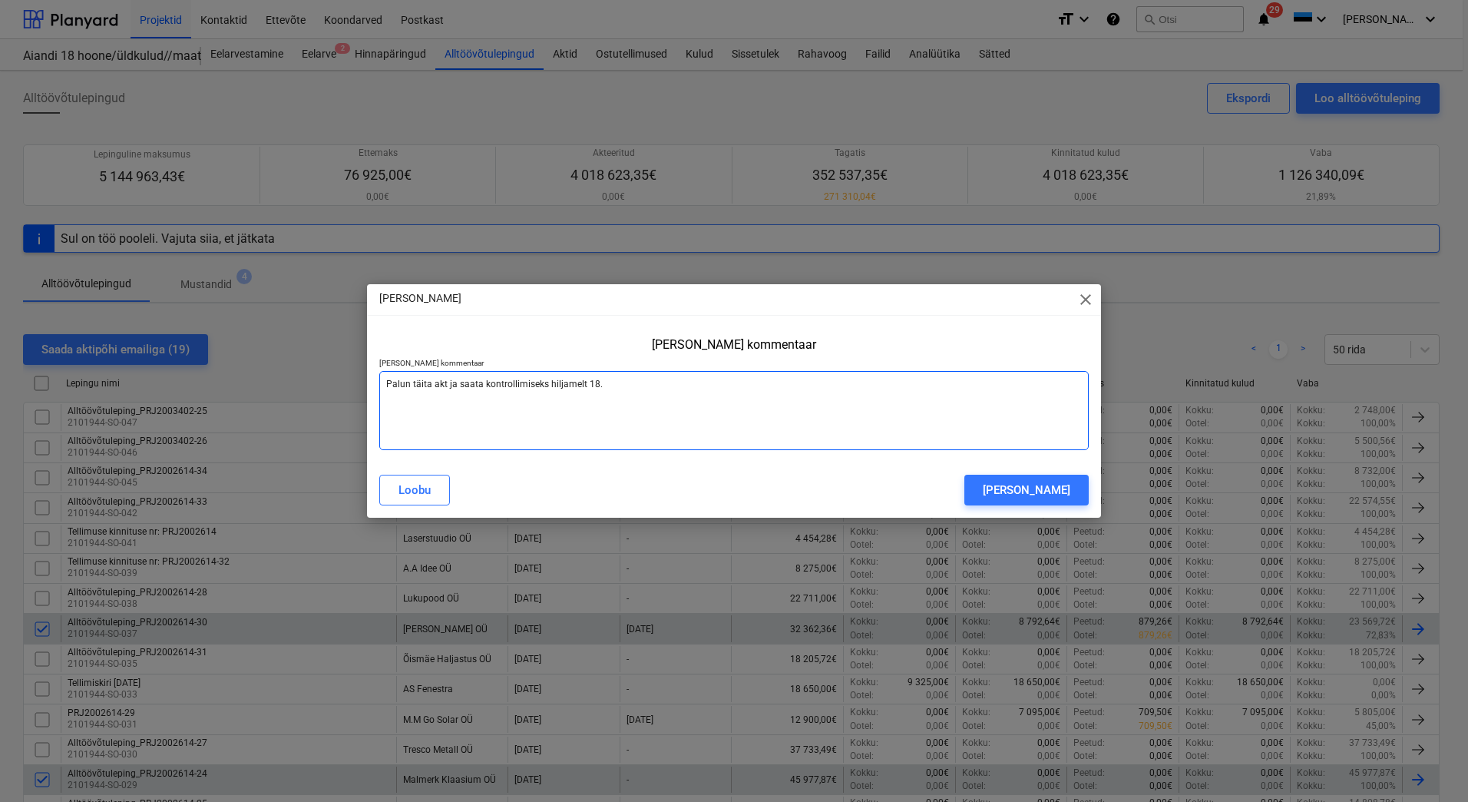
type textarea "Palun täita akt ja saata kontrollimiseks hiljamelt 18.0"
type textarea "x"
type textarea "Palun täita akt ja saata kontrollimiseks hiljamelt 18.09"
type textarea "x"
type textarea "Palun täita akt ja saata kontrollimiseks hiljamelt 18.09"
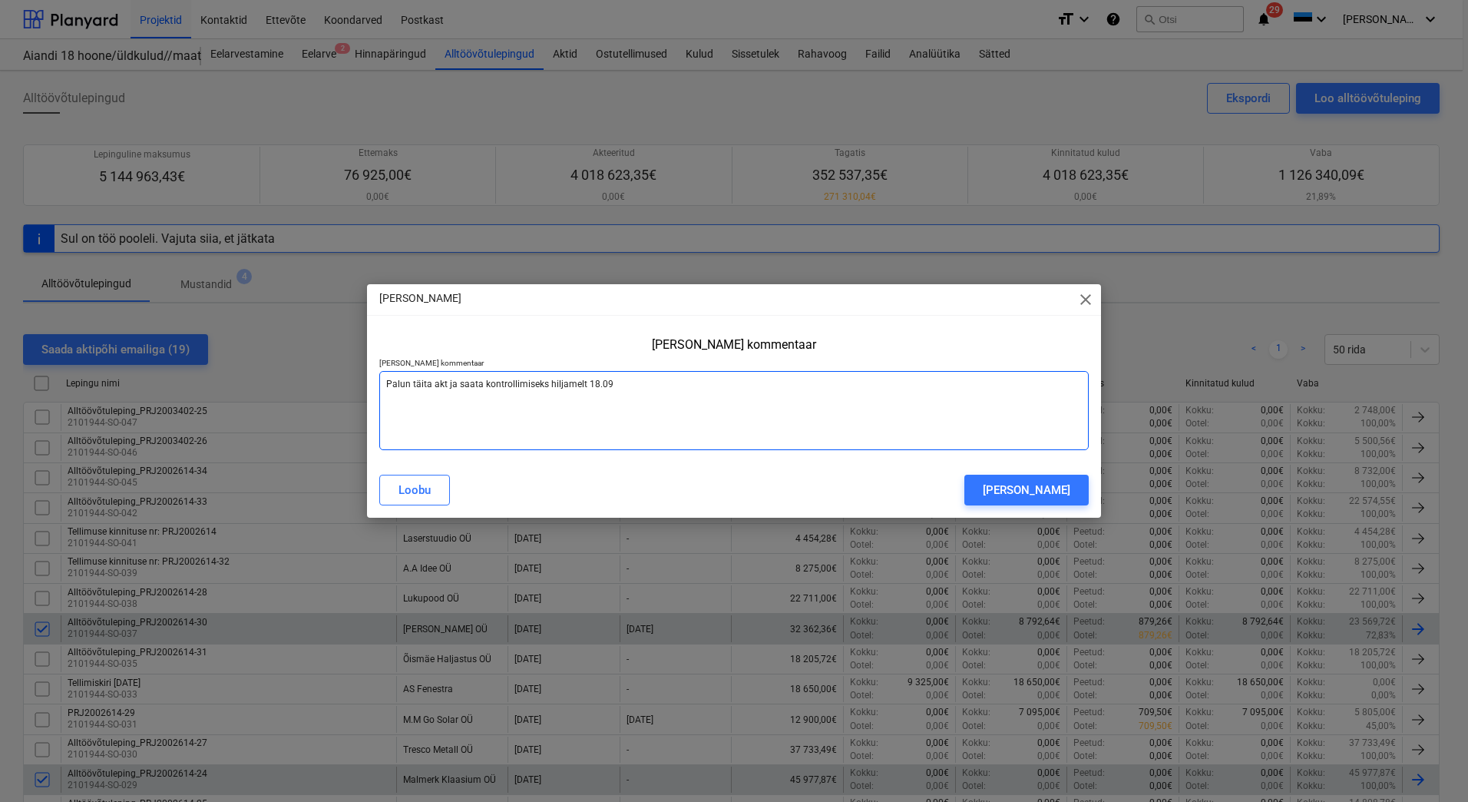
type textarea "x"
type textarea "Palun täita akt ja saata kontrollimiseks hiljamelt 18.09 k"
type textarea "x"
type textarea "Palun täita akt ja saata kontrollimiseks hiljamelt 18.09 ke"
type textarea "x"
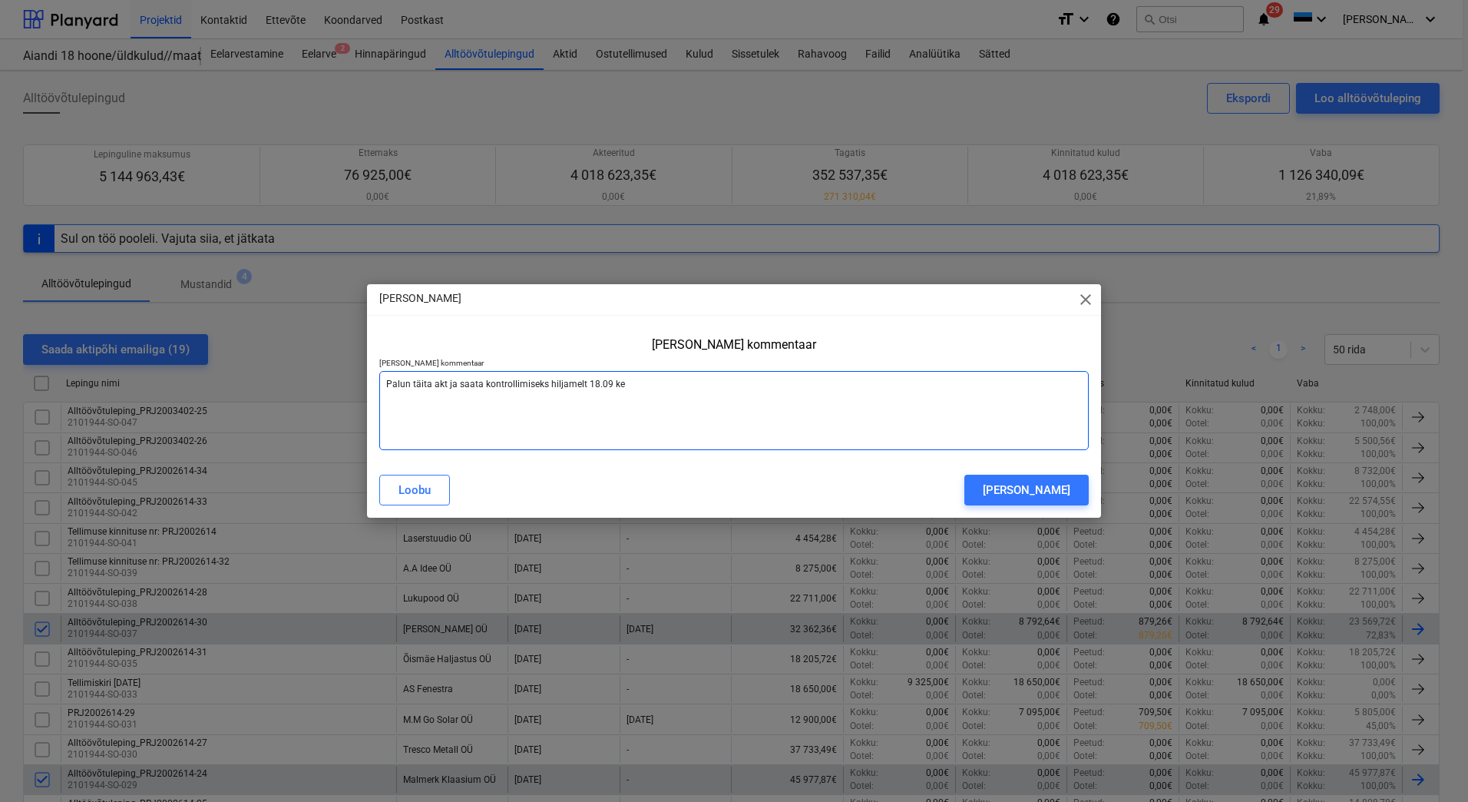
type textarea "Palun täita akt ja saata kontrollimiseks hiljamelt 18.09 kel"
type textarea "x"
type textarea "Palun täita akt ja saata kontrollimiseks hiljamelt 18.09 [PERSON_NAME]"
type textarea "x"
type textarea "Palun täita akt ja saata kontrollimiseks hiljamelt 18.09 [PERSON_NAME]"
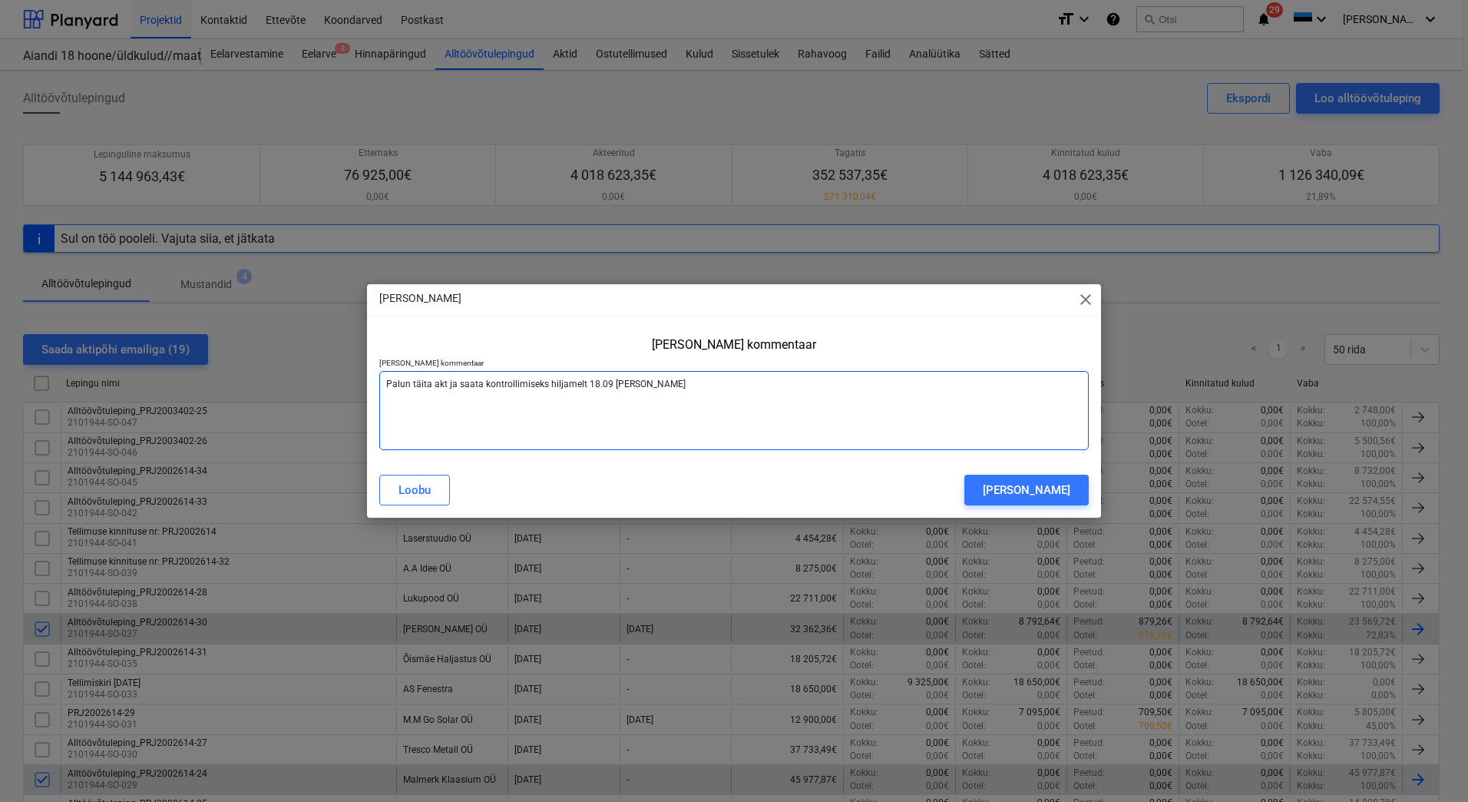
type textarea "x"
type textarea "Palun täita akt ja saata kontrollimiseks hiljamelt [DATE][PERSON_NAME] 1"
type textarea "x"
type textarea "Palun täita akt ja saata kontrollimiseks hiljamelt [DATE][PERSON_NAME] 13"
type textarea "x"
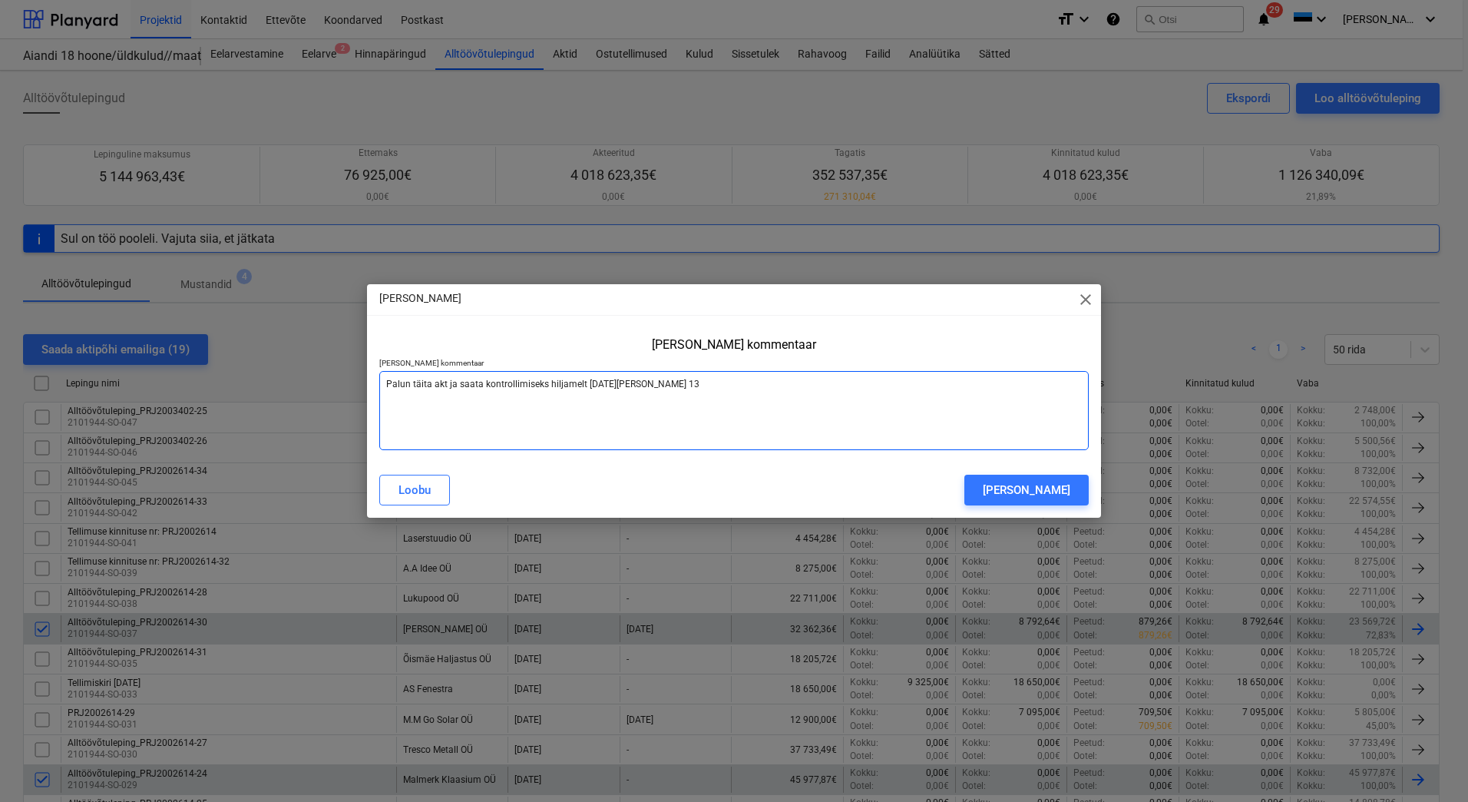
type textarea "Palun täita akt ja saata kontrollimiseks hiljamelt [DATE][PERSON_NAME] 13:"
type textarea "x"
type textarea "Palun täita akt ja saata kontrollimiseks hiljamelt 18.09 [PERSON_NAME] 13:0"
type textarea "x"
type textarea "Palun täita akt ja saata kontrollimiseks hiljamelt [DATE][PERSON_NAME] 13:00"
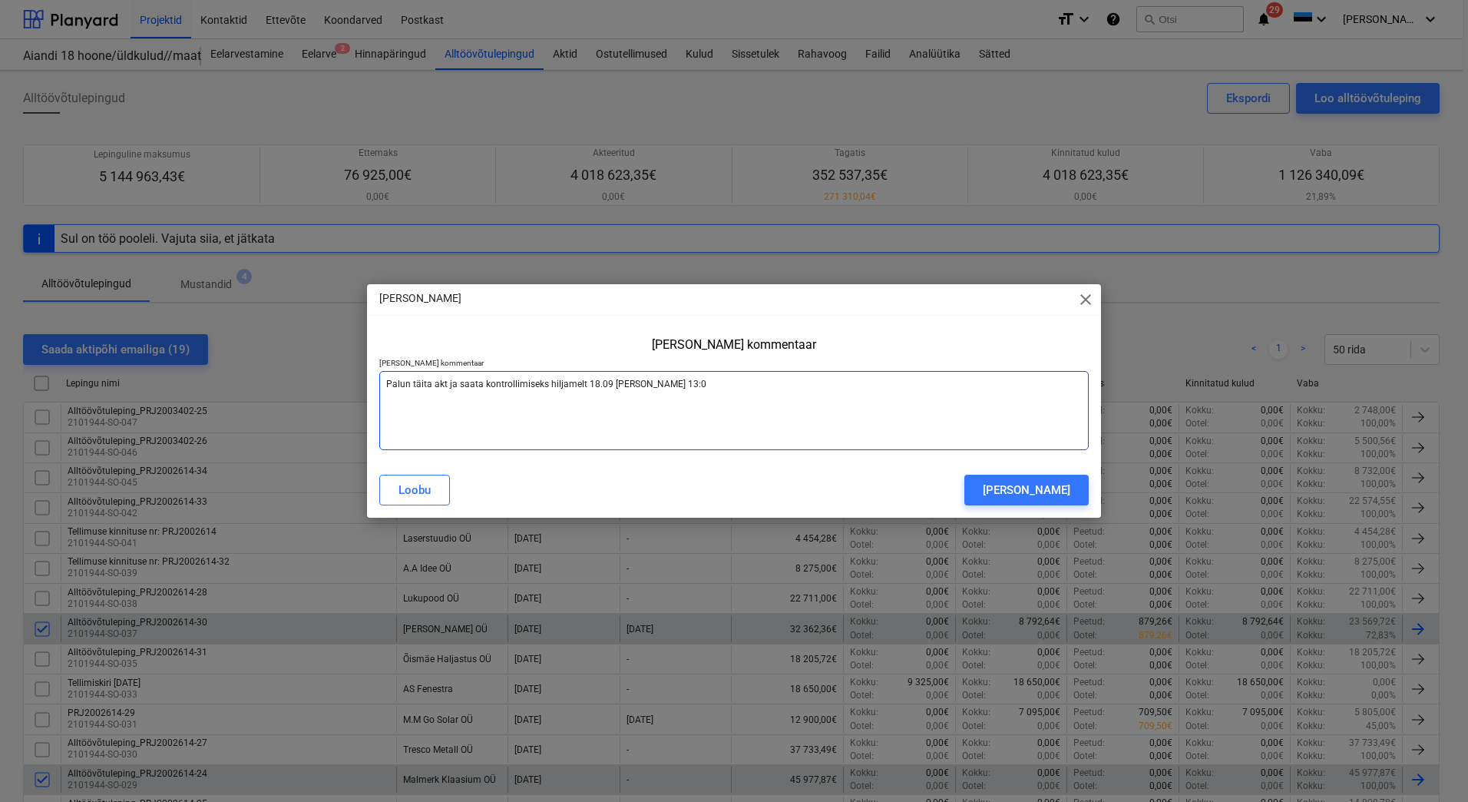
type textarea "x"
drag, startPoint x: 670, startPoint y: 386, endPoint x: 377, endPoint y: 385, distance: 293.4
click at [377, 385] on div "[PERSON_NAME] kommentaar [PERSON_NAME] kommentaar Palun täita akt ja saata kont…" at bounding box center [734, 396] width 734 height 131
type textarea "Palun täita akt ja saata kontrollimiseks hiljamelt [DATE][PERSON_NAME] 13:00"
click at [1013, 487] on div "[PERSON_NAME]" at bounding box center [1027, 490] width 88 height 20
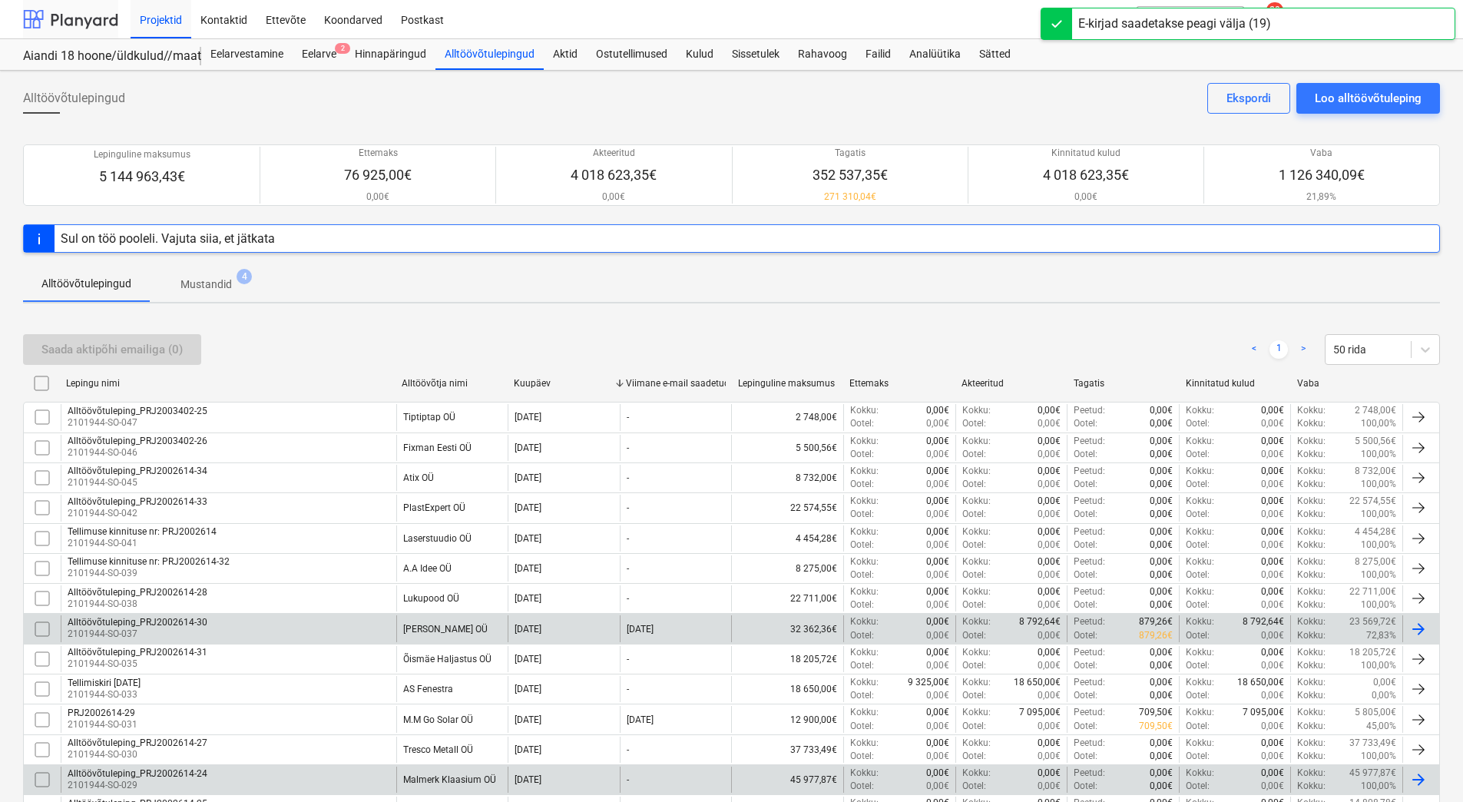
click at [84, 25] on div at bounding box center [70, 19] width 95 height 38
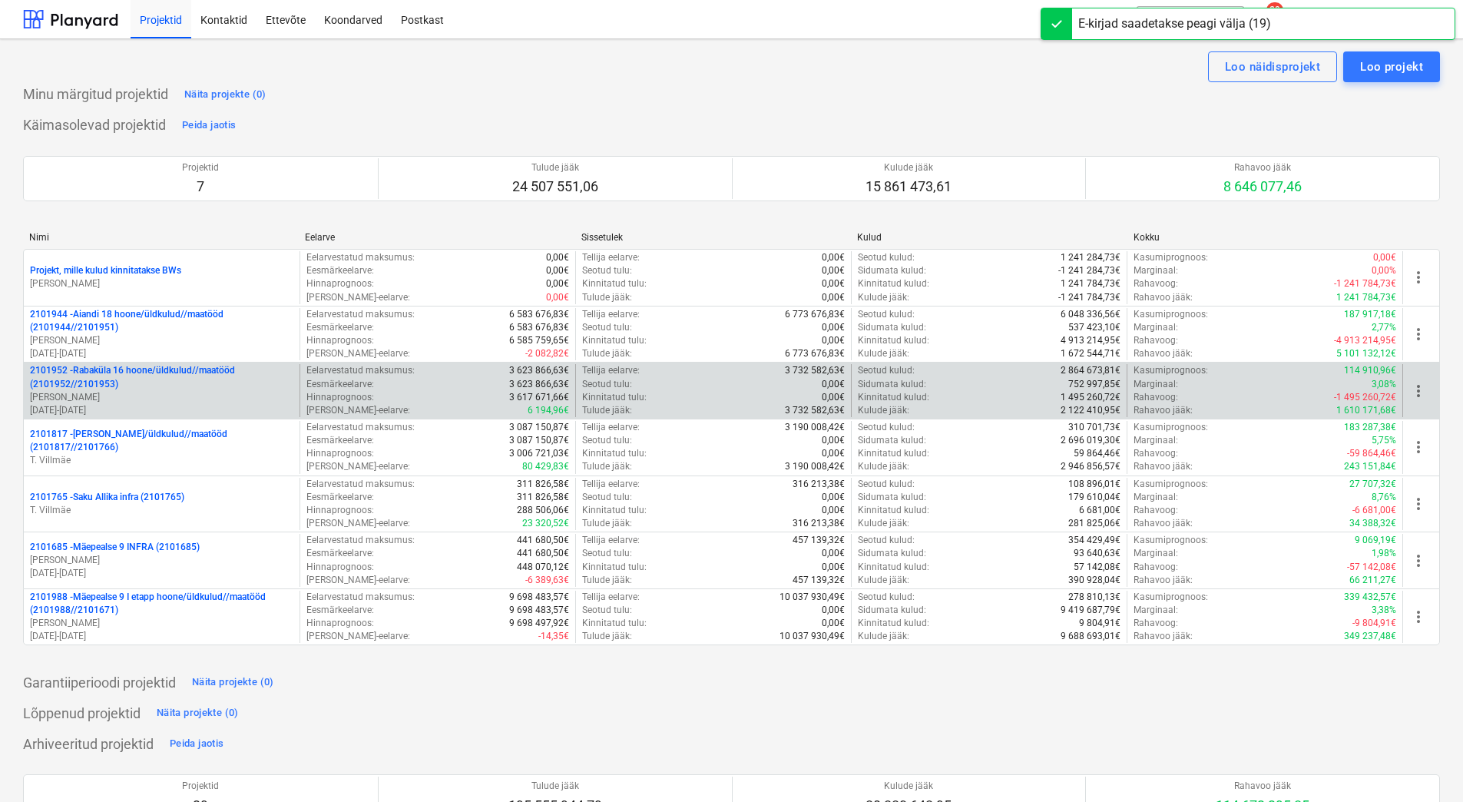
click at [173, 379] on p "2101952 - [GEOGRAPHIC_DATA] 16 hoone/üldkulud//maatööd (2101952//2101953)" at bounding box center [161, 377] width 263 height 26
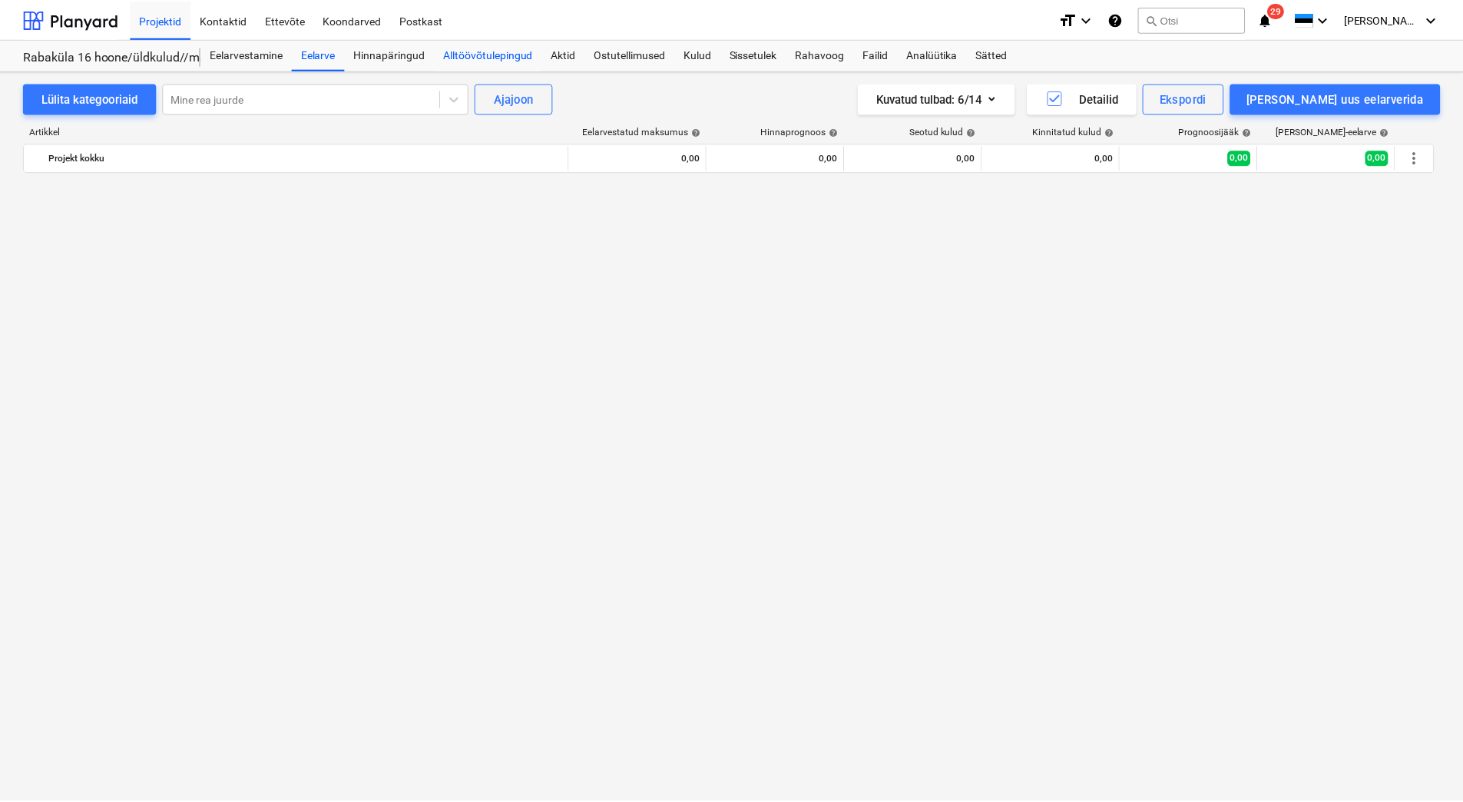
scroll to position [2669, 0]
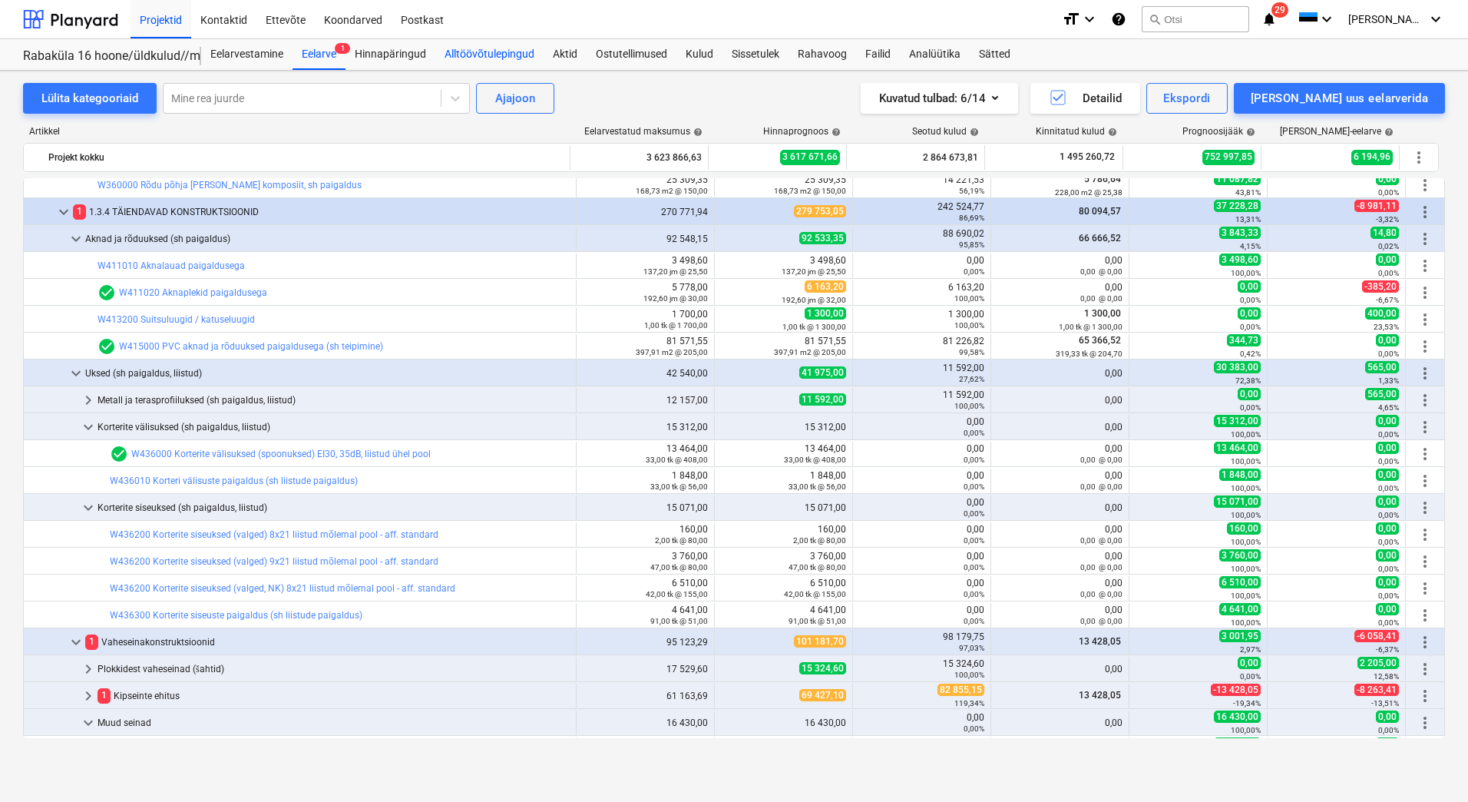
click at [496, 55] on div "Alltöövõtulepingud" at bounding box center [489, 54] width 108 height 31
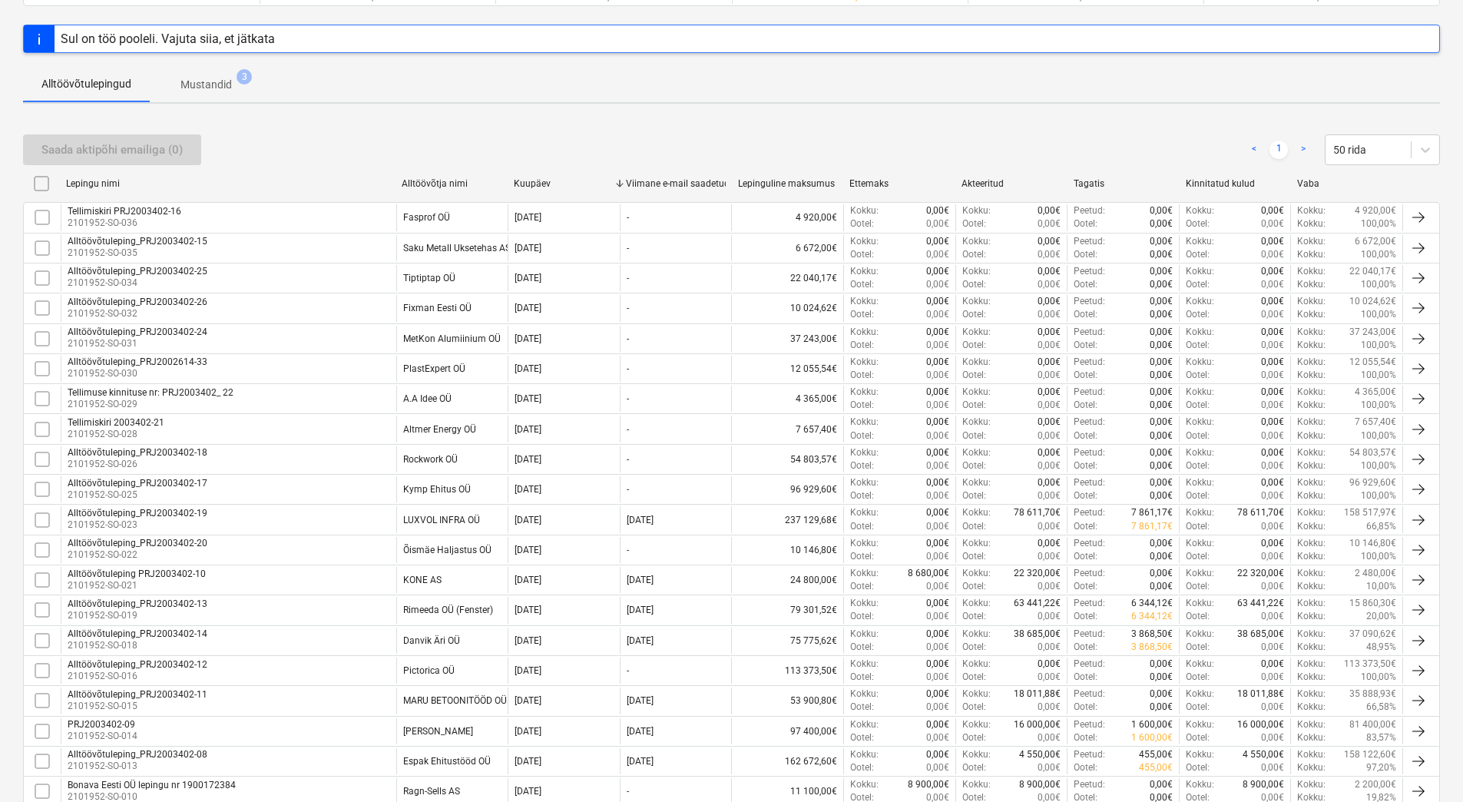
scroll to position [532, 0]
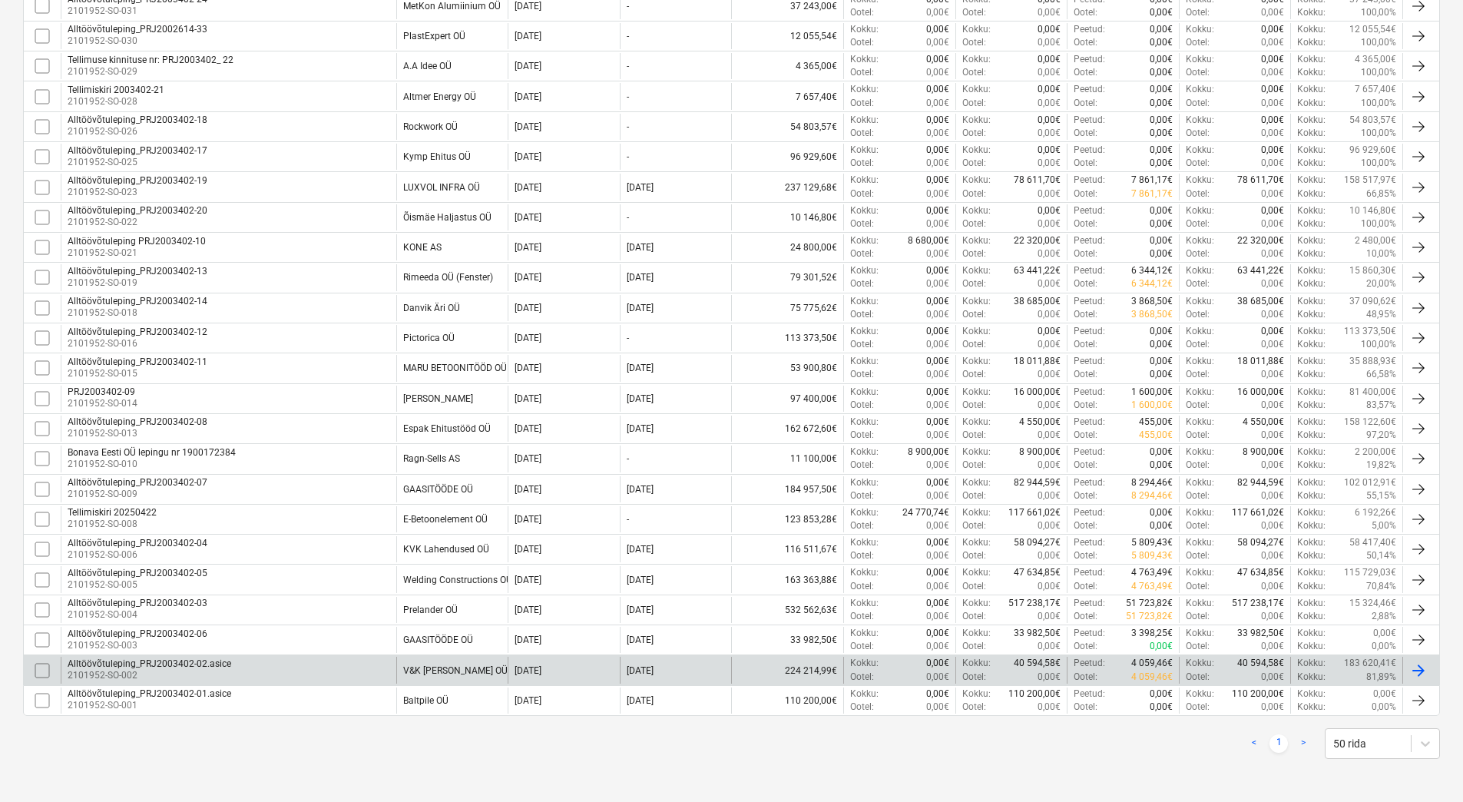
click at [41, 666] on input "checkbox" at bounding box center [42, 670] width 25 height 25
click at [45, 669] on input "checkbox" at bounding box center [42, 670] width 25 height 25
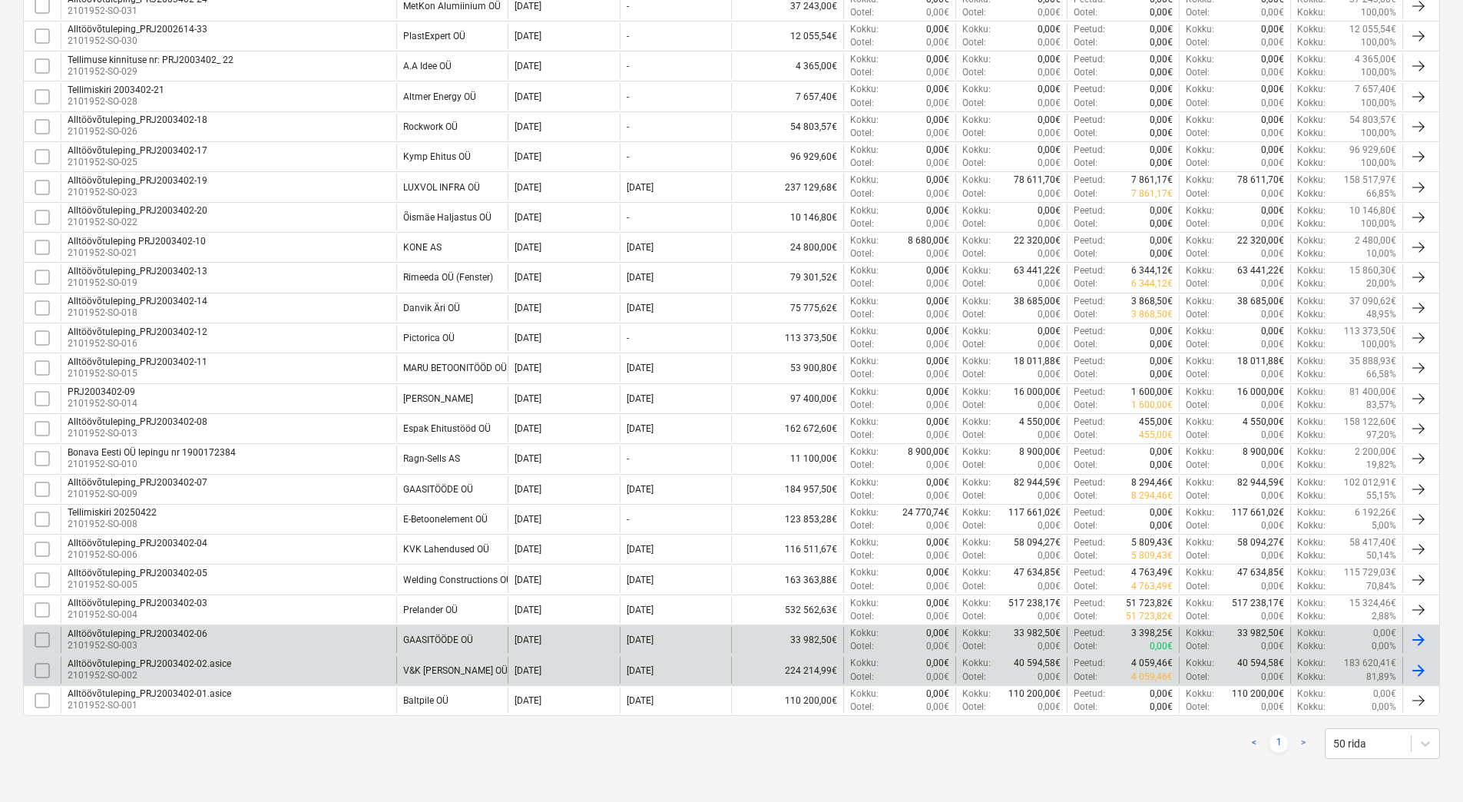
click at [41, 638] on input "checkbox" at bounding box center [42, 639] width 25 height 25
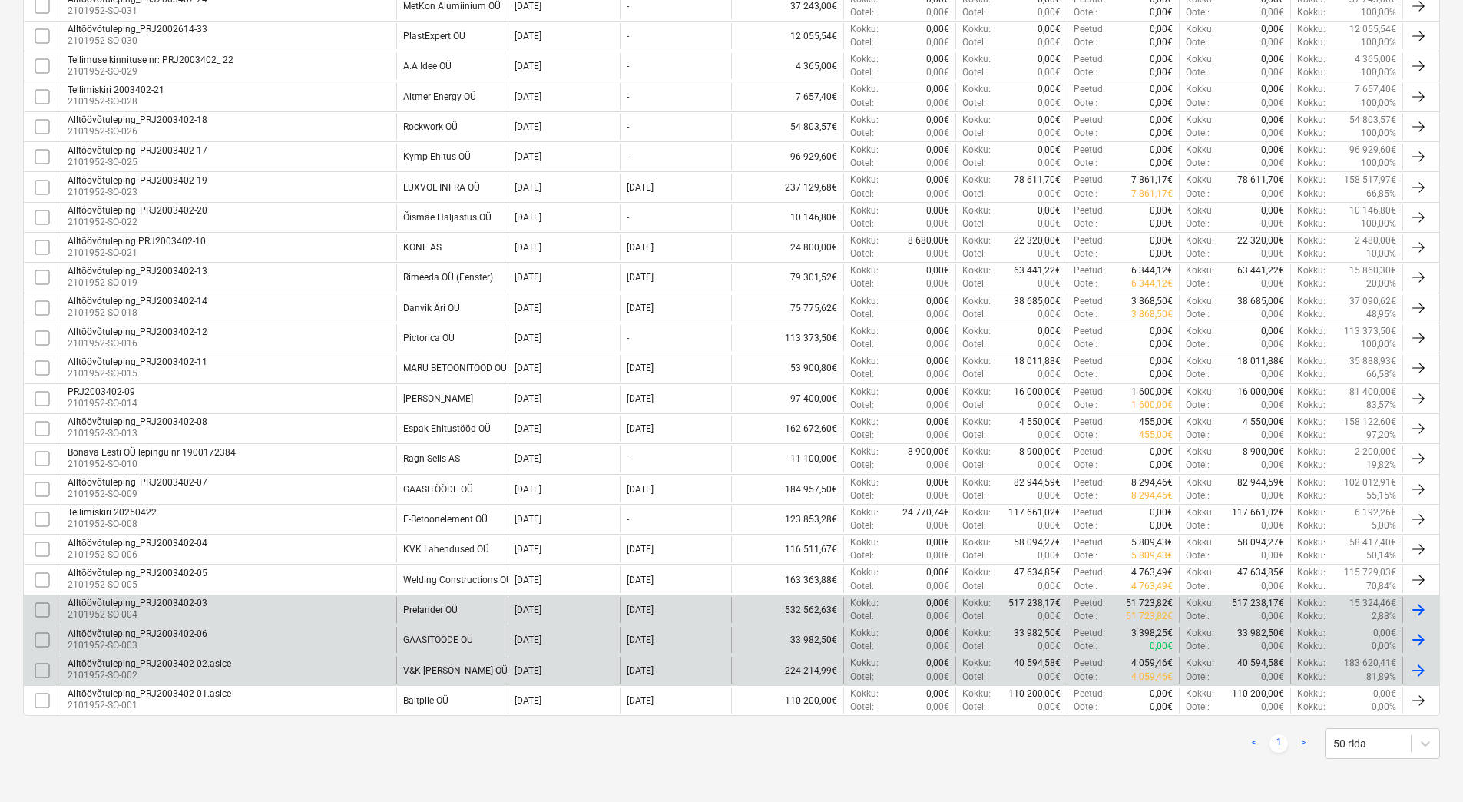
click at [40, 604] on input "checkbox" at bounding box center [42, 609] width 25 height 25
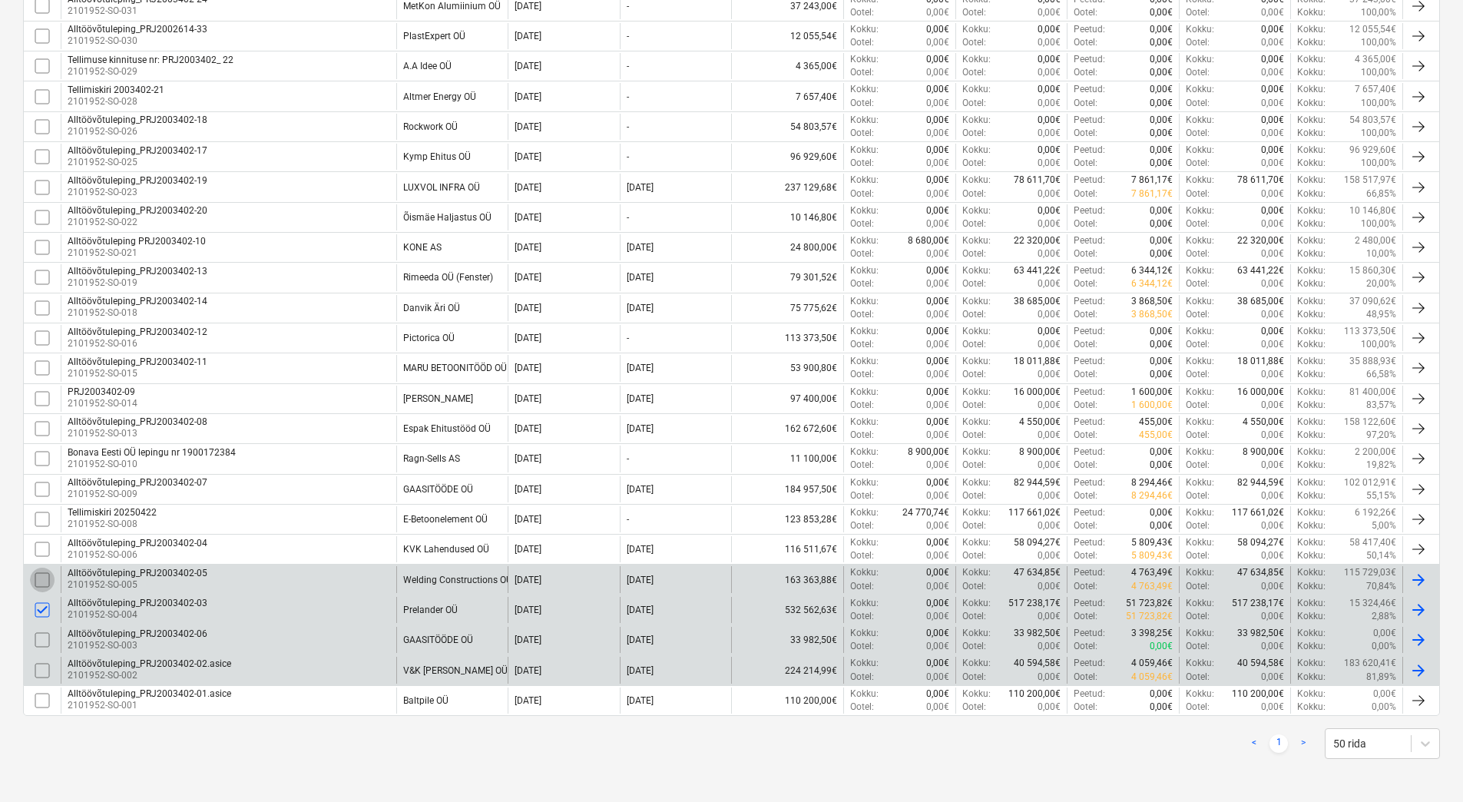
click at [44, 578] on input "checkbox" at bounding box center [42, 580] width 25 height 25
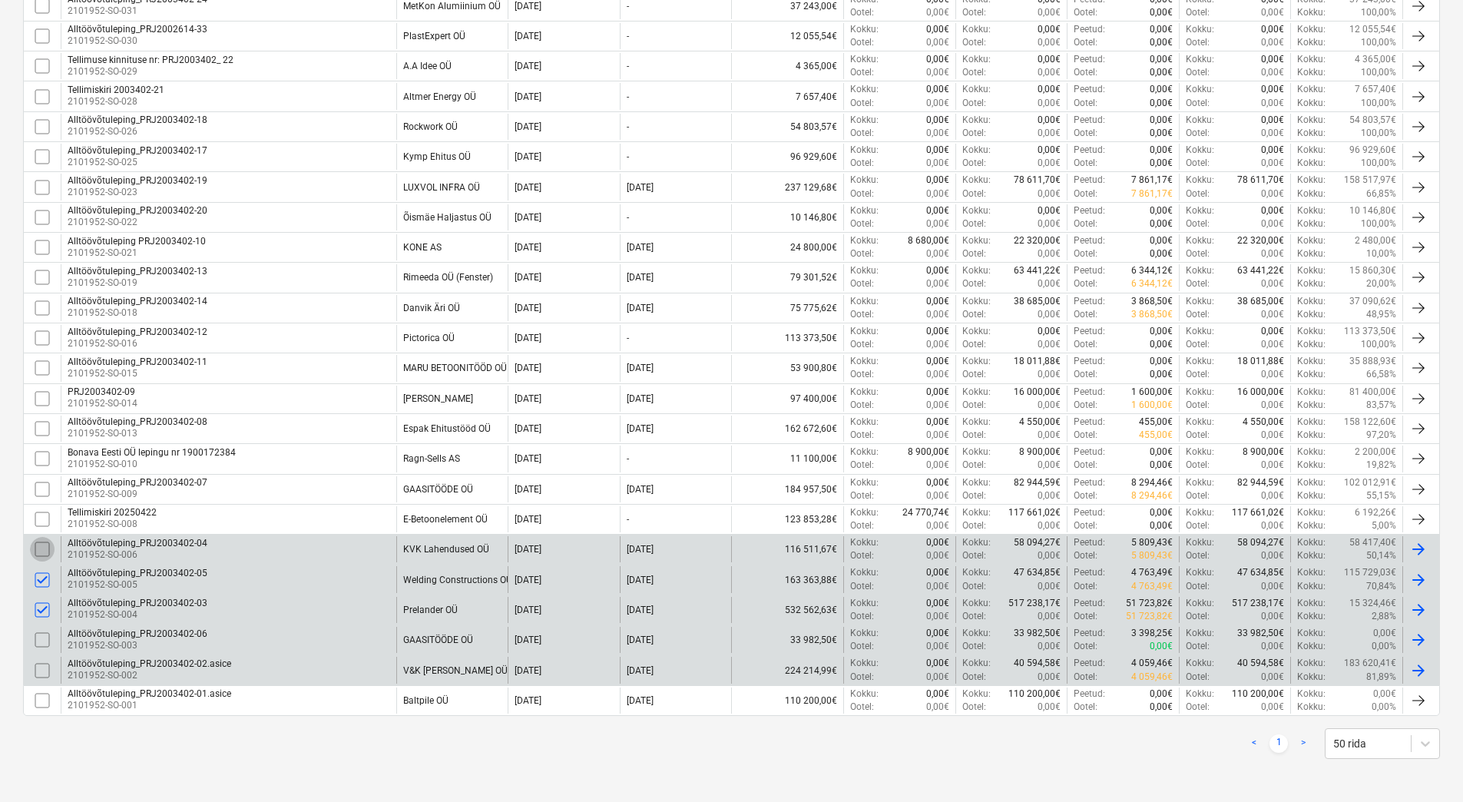
click at [44, 550] on input "checkbox" at bounding box center [42, 549] width 25 height 25
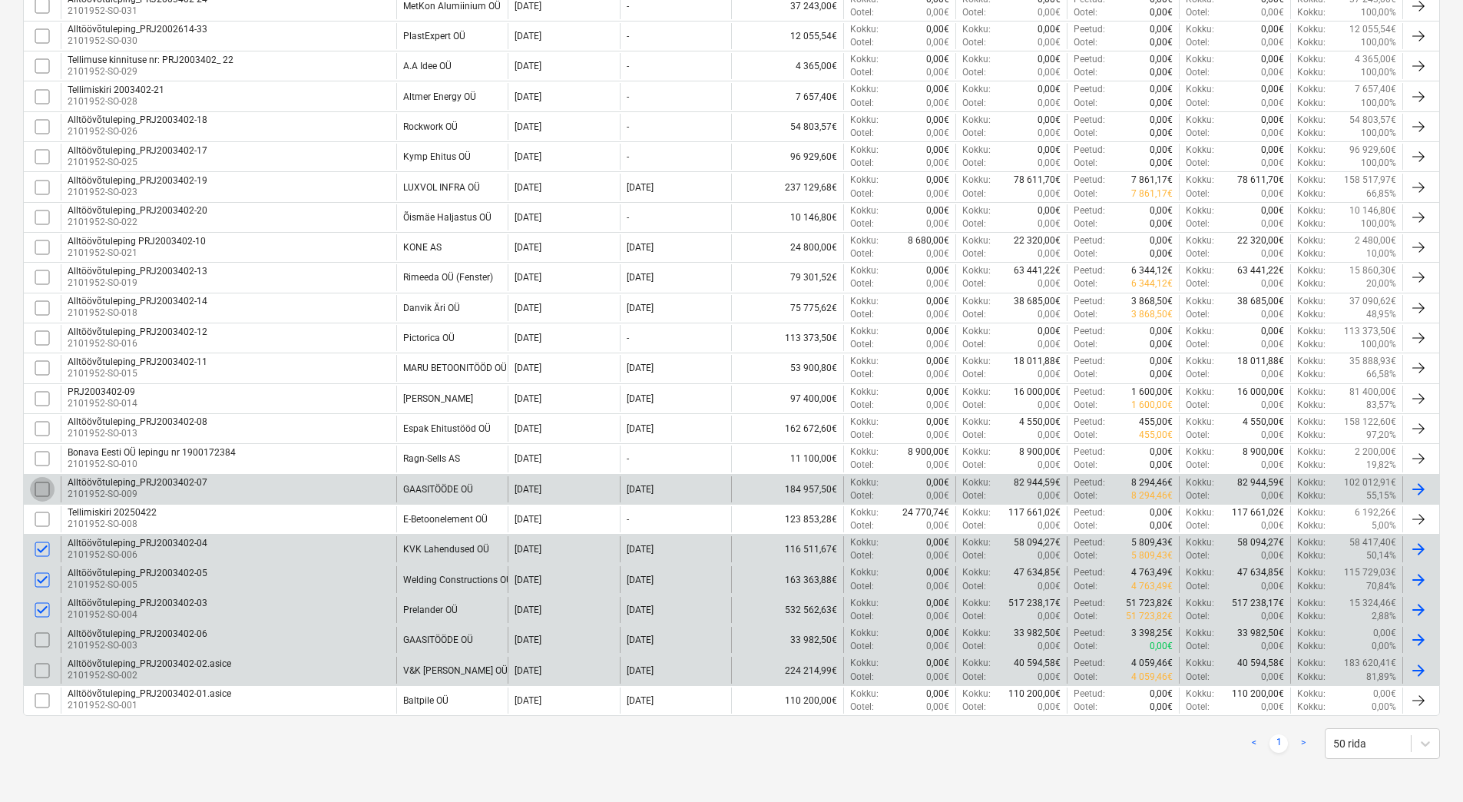
click at [40, 484] on input "checkbox" at bounding box center [42, 489] width 25 height 25
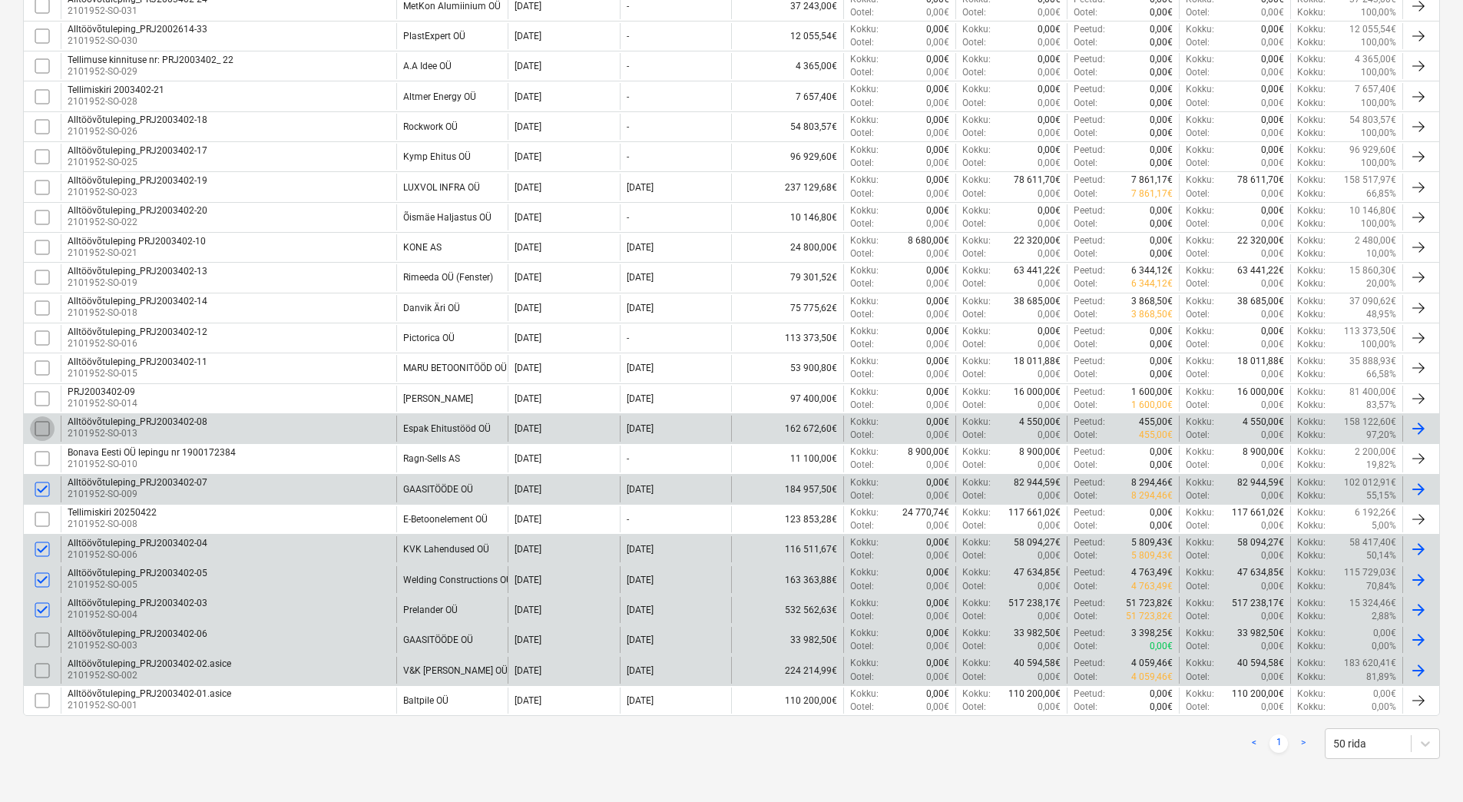
click at [39, 430] on input "checkbox" at bounding box center [42, 428] width 25 height 25
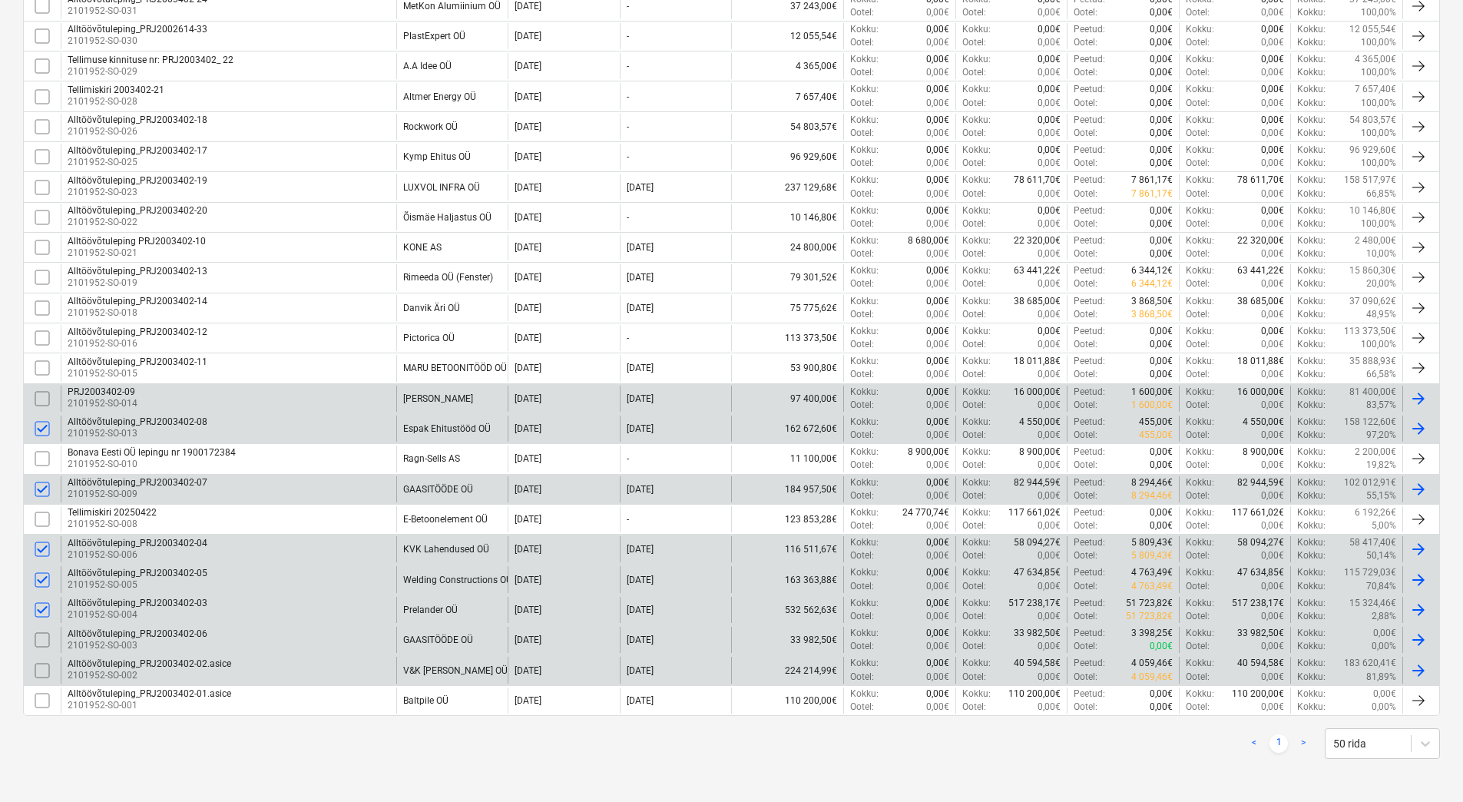
click at [41, 399] on input "checkbox" at bounding box center [42, 398] width 25 height 25
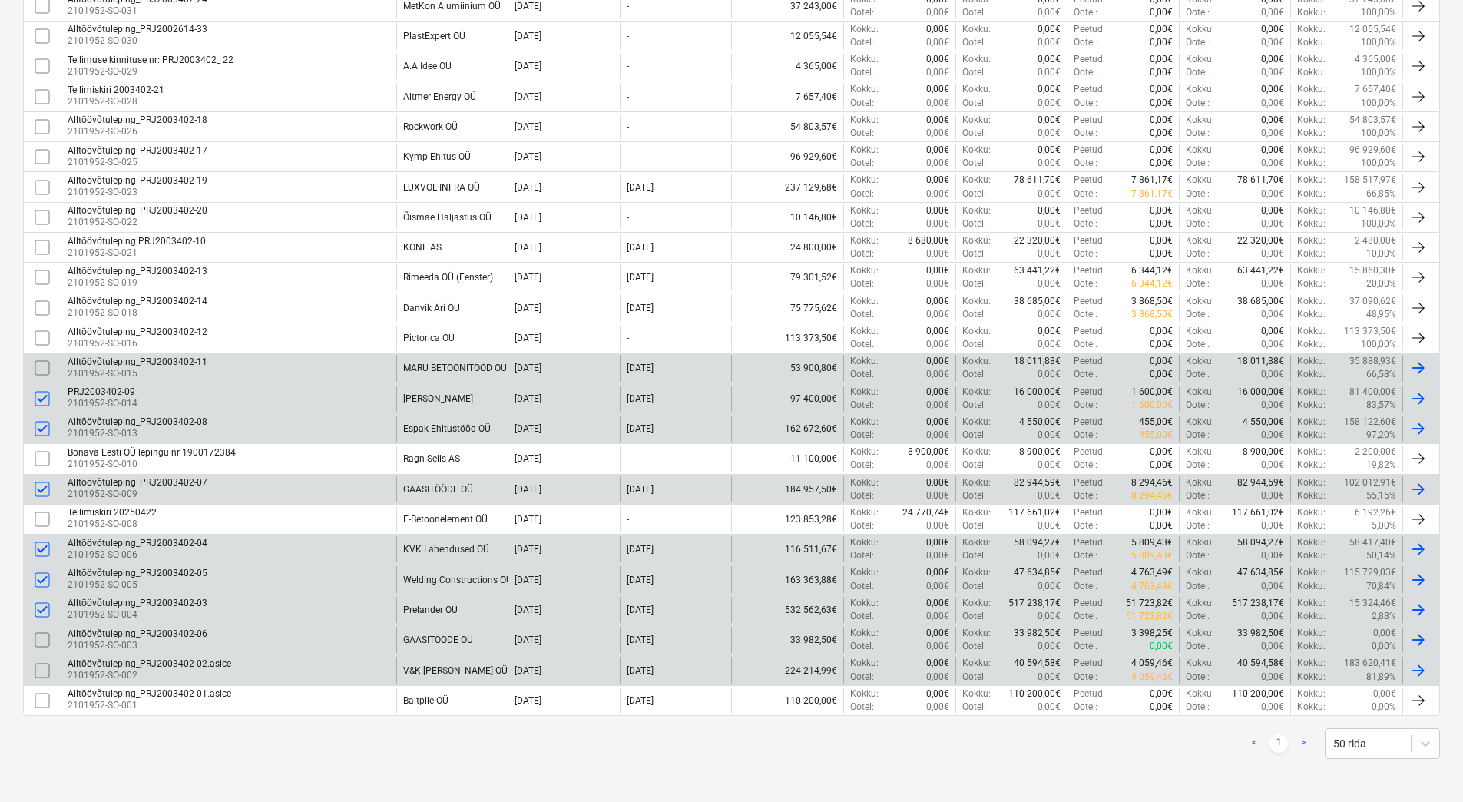
click at [43, 366] on input "checkbox" at bounding box center [42, 368] width 25 height 25
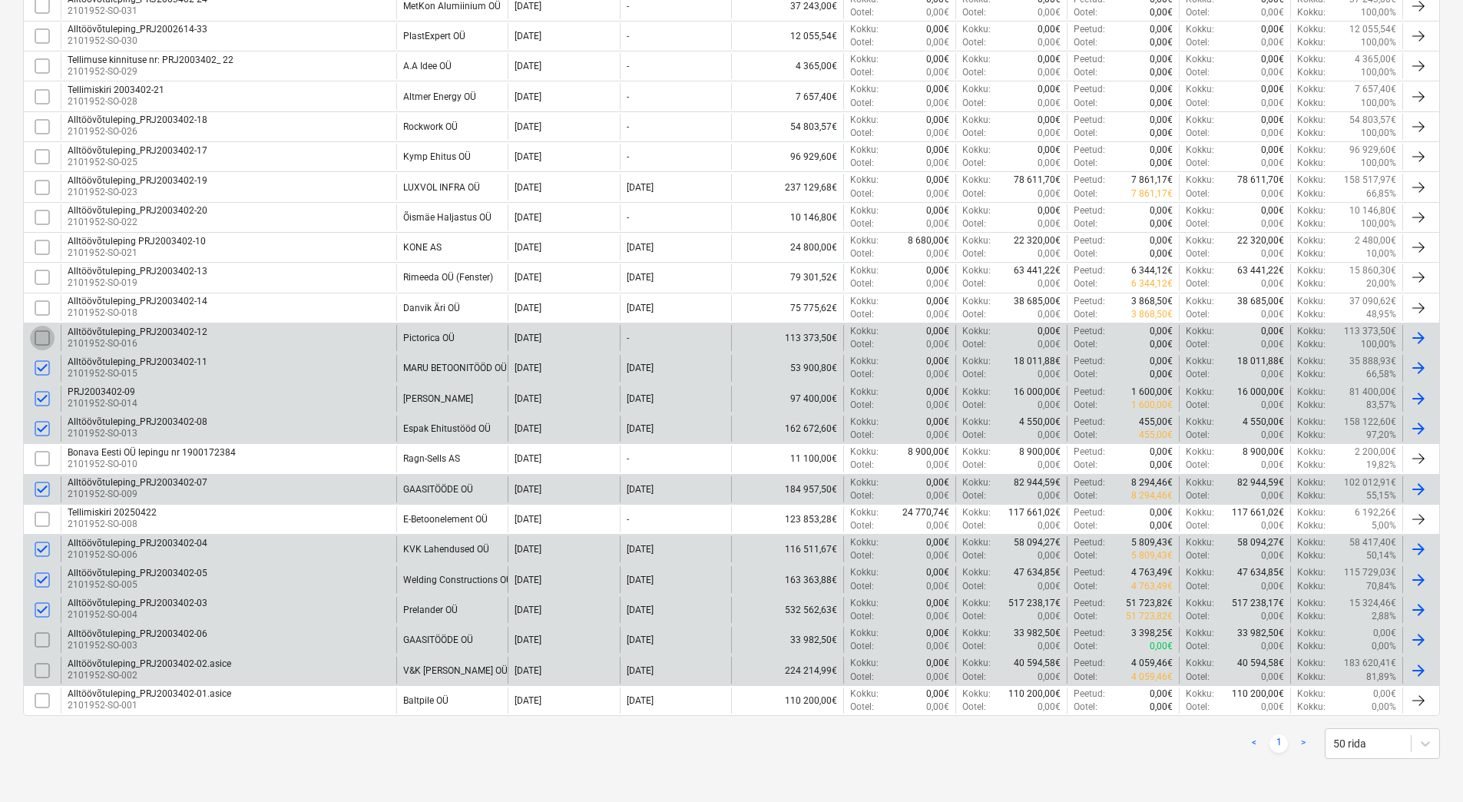
click at [40, 335] on input "checkbox" at bounding box center [42, 338] width 25 height 25
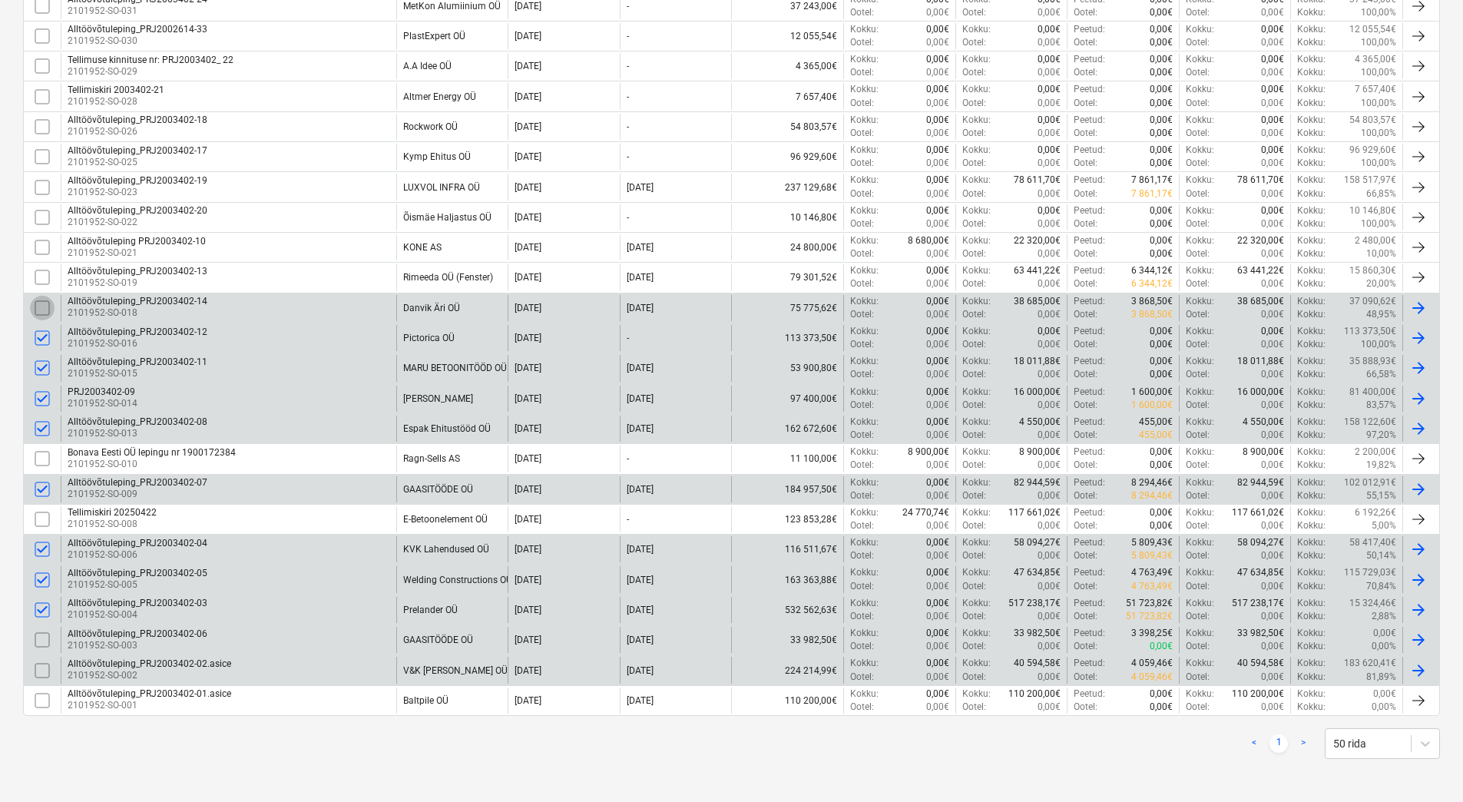
click at [38, 309] on input "checkbox" at bounding box center [42, 308] width 25 height 25
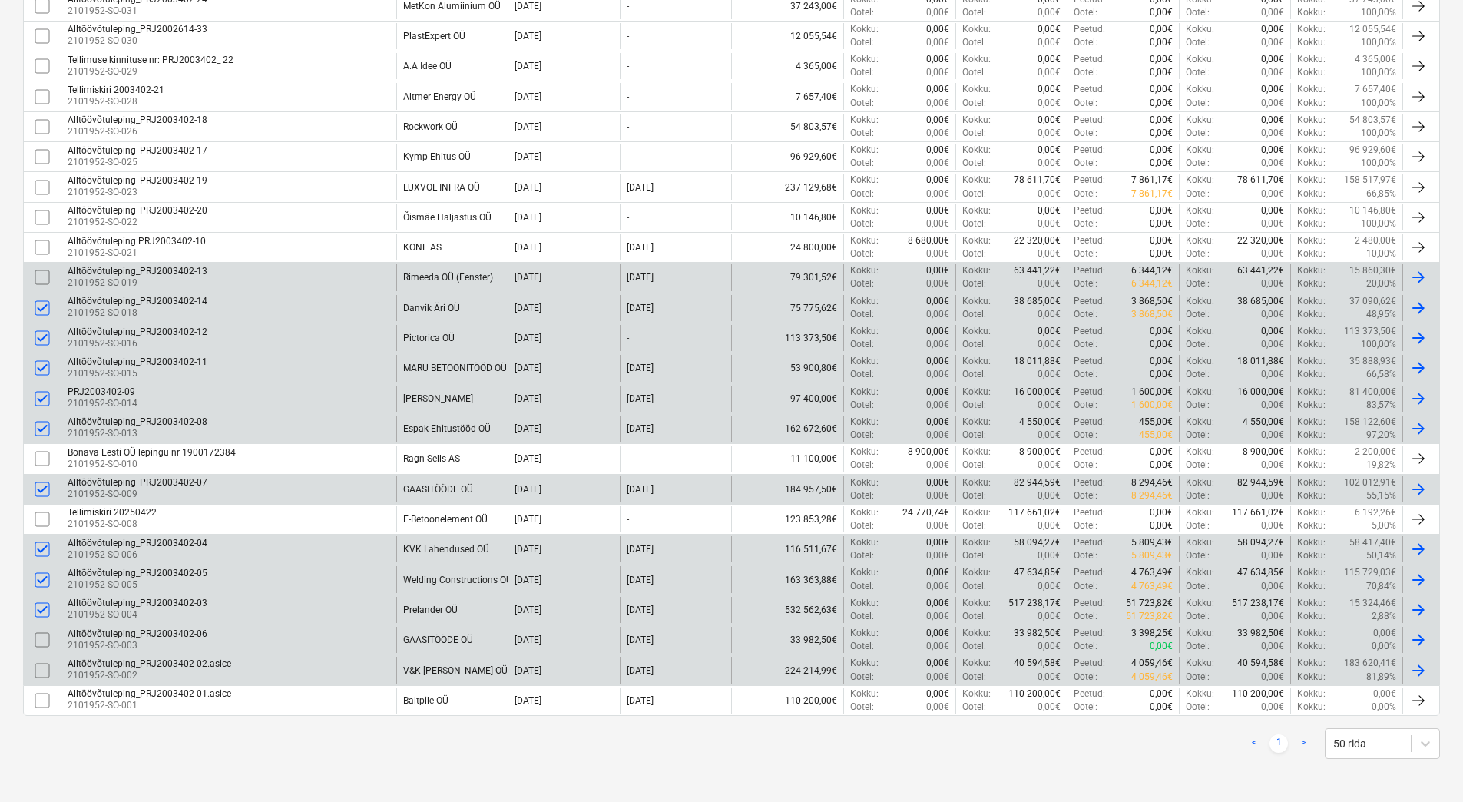
click at [38, 277] on input "checkbox" at bounding box center [42, 277] width 25 height 25
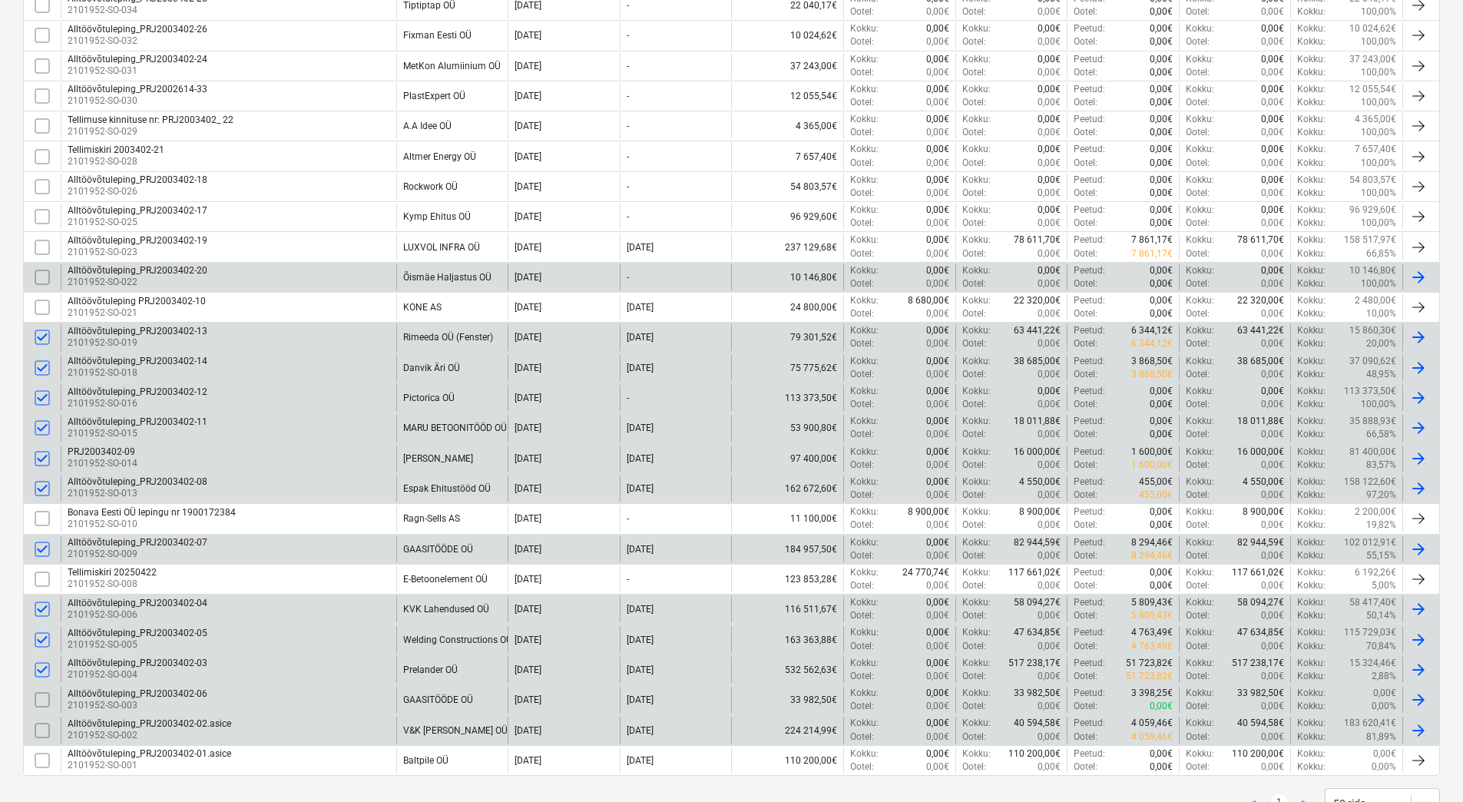
scroll to position [455, 0]
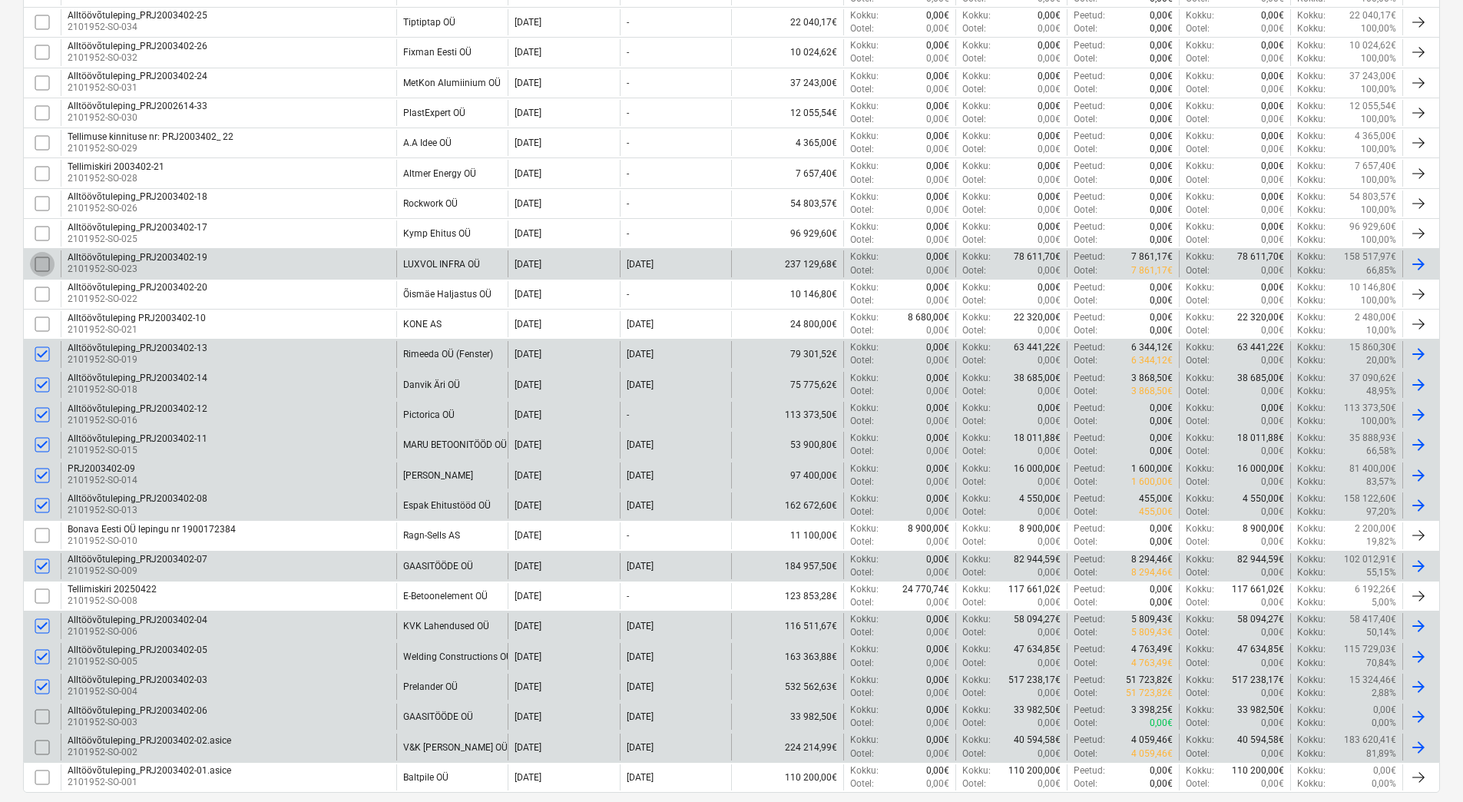
click at [38, 260] on input "checkbox" at bounding box center [42, 264] width 25 height 25
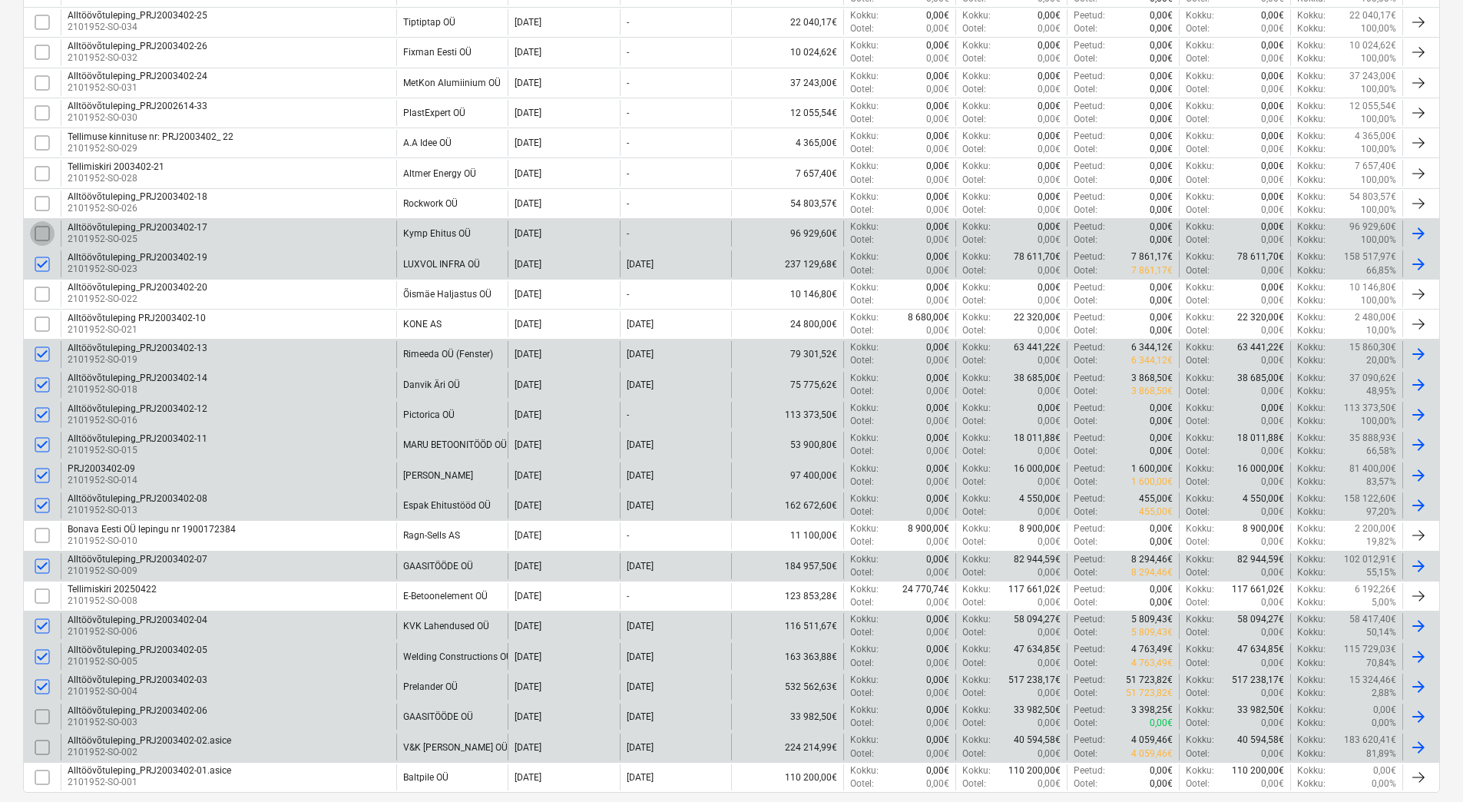
click at [45, 233] on input "checkbox" at bounding box center [42, 233] width 25 height 25
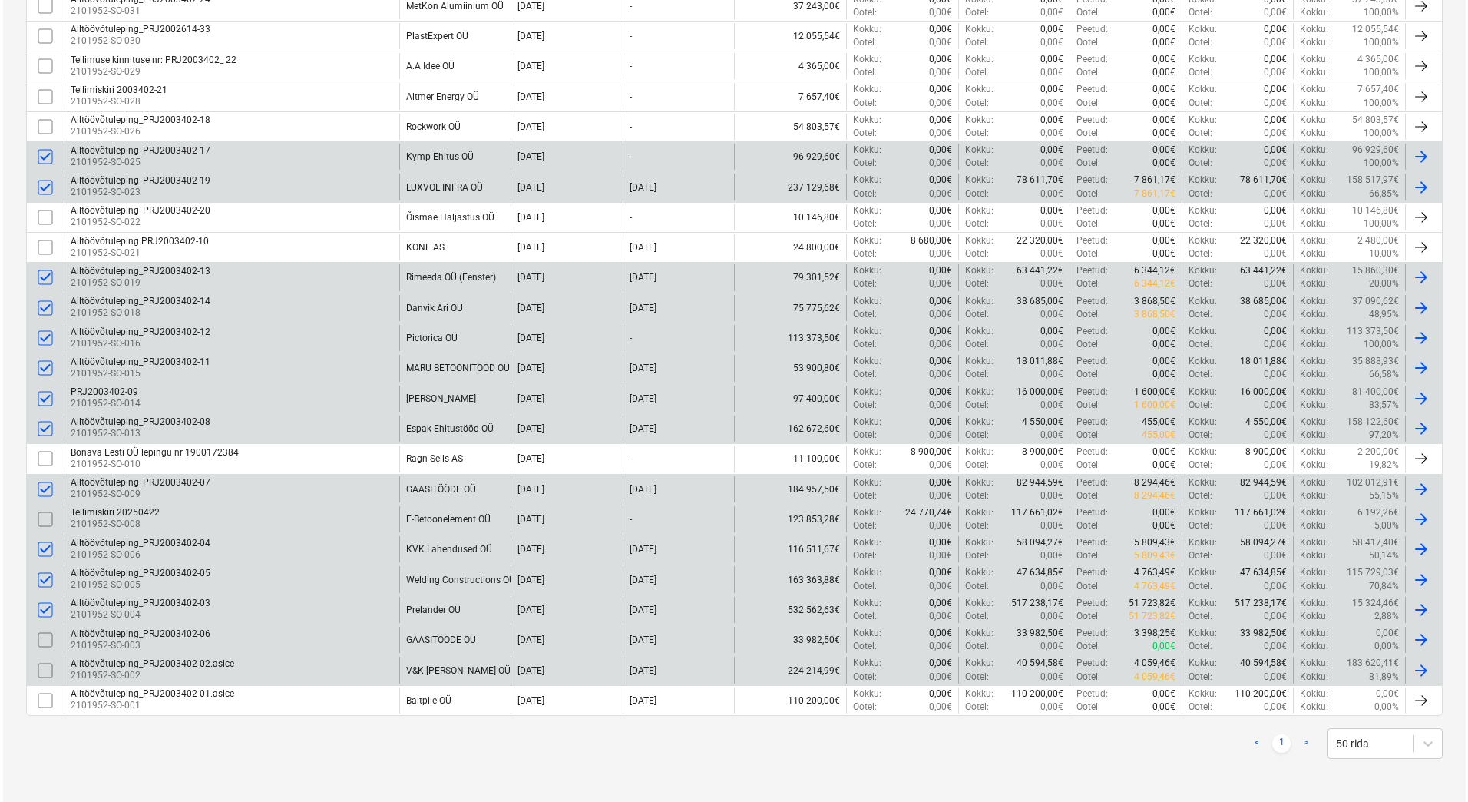
scroll to position [0, 0]
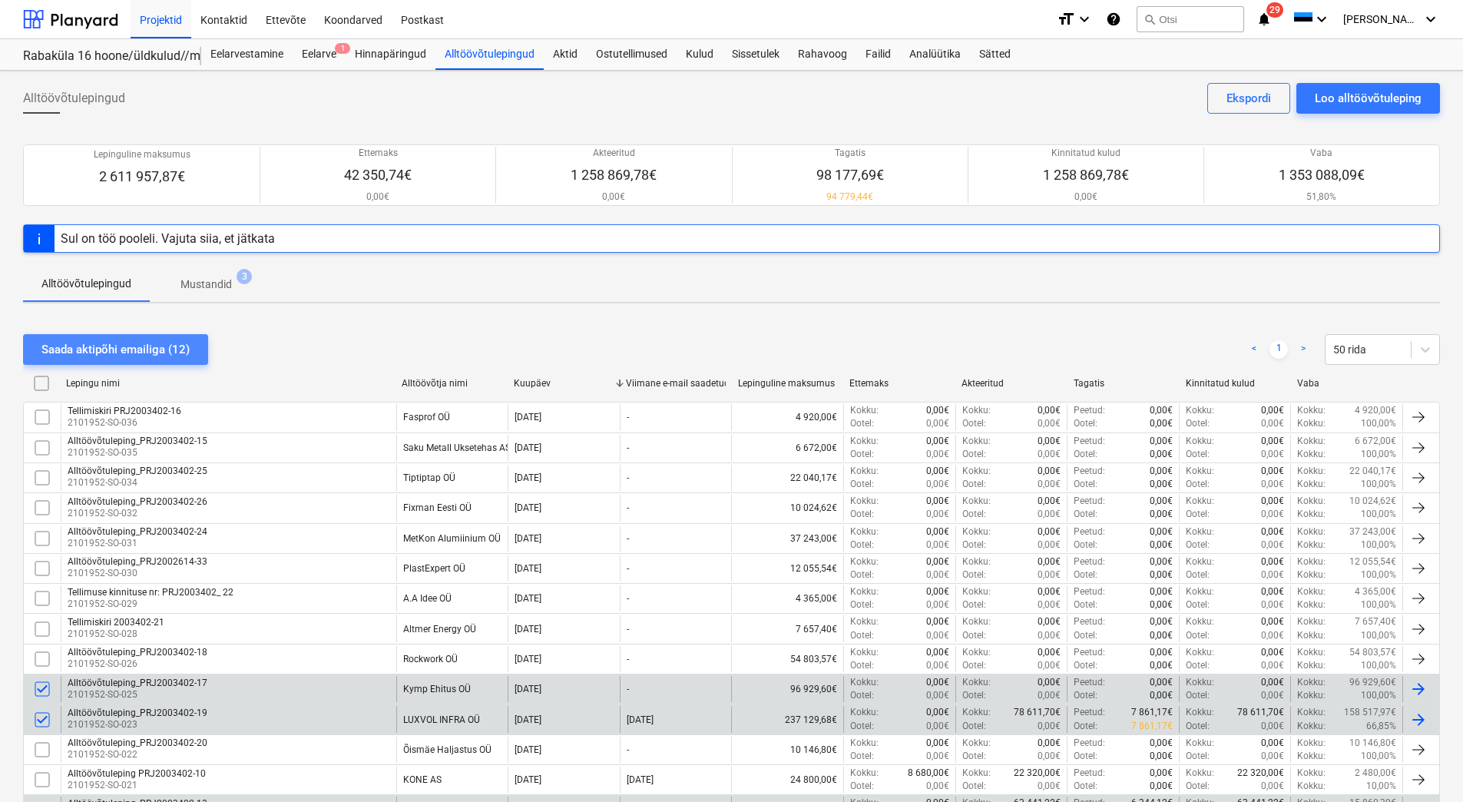
click at [88, 336] on button "Saada aktipõhi emailiga (12)" at bounding box center [115, 349] width 185 height 31
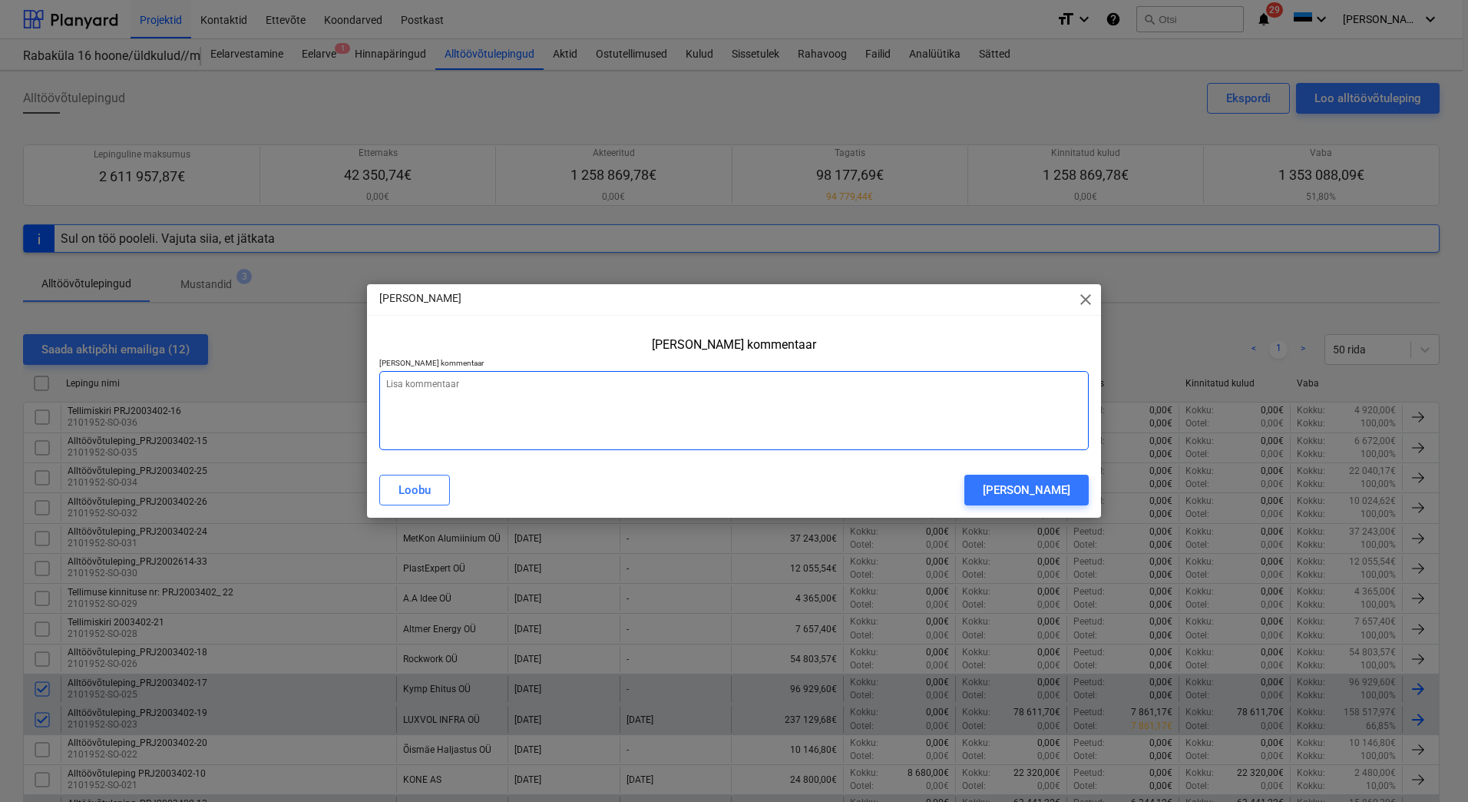
click at [463, 399] on textarea at bounding box center [734, 410] width 710 height 79
paste textarea "Palun täita akt ja saata kontrollimiseks hiljamelt [DATE][PERSON_NAME] 13:00"
type textarea "x"
type textarea "Palun täita akt ja saata kontrollimiseks hiljamelt [DATE][PERSON_NAME] 13:00"
click at [558, 386] on textarea "Palun täita akt ja saata kontrollimiseks hiljamelt [DATE][PERSON_NAME] 13:00" at bounding box center [734, 410] width 710 height 79
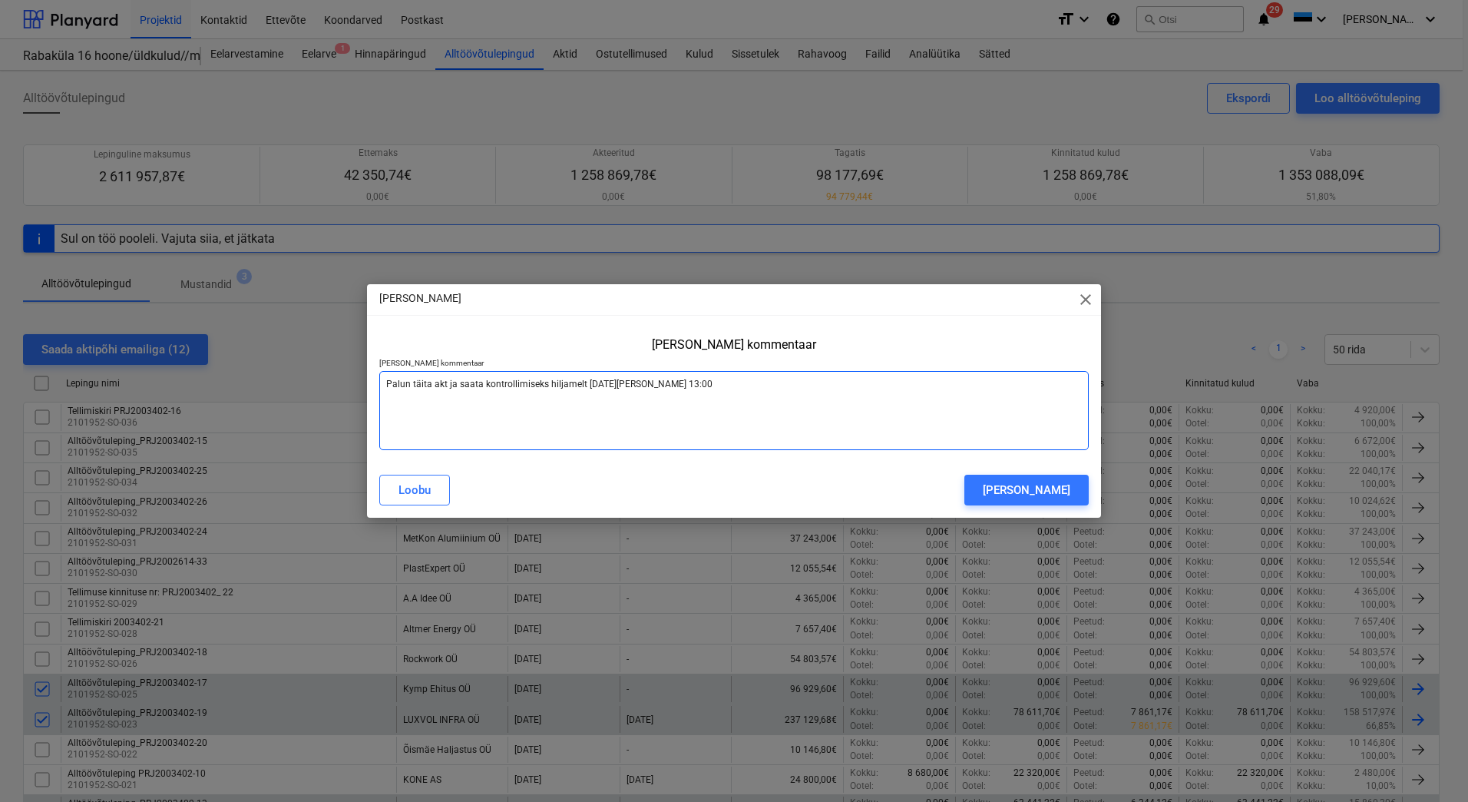
type textarea "x"
type textarea "Palun täita akt ja saata kontrollimiseks hiljmelt [DATE][PERSON_NAME] 13:00"
type textarea "x"
type textarea "Palun täita akt ja saata kontrollimiseks hiljemelt [DATE][PERSON_NAME] 13:00"
type textarea "x"
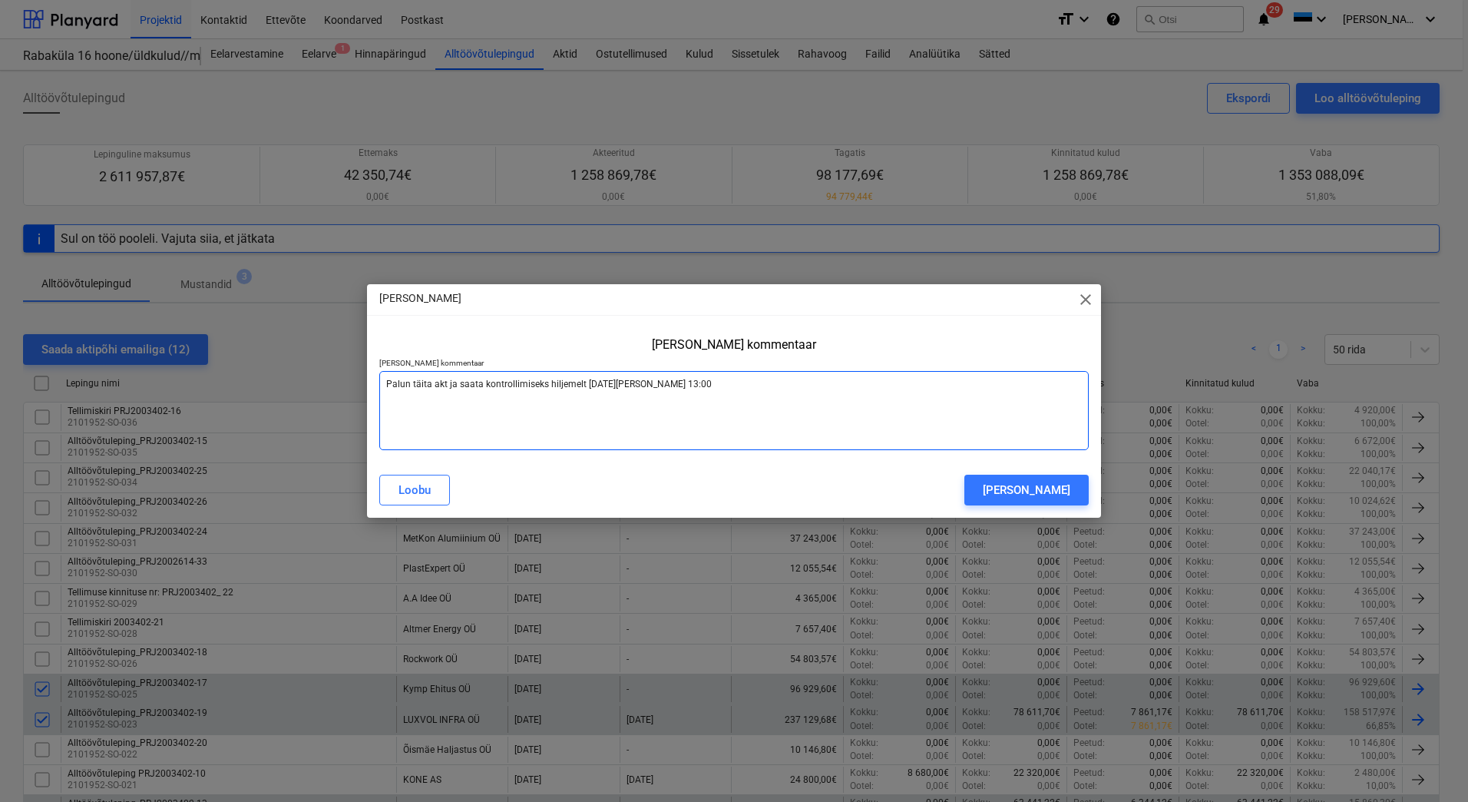
type textarea "Palun täita akt ja saata kontrollimiseks hiljemlt [DATE][PERSON_NAME] 13:00"
type textarea "x"
type textarea "Palun täita akt ja saata kontrollimiseks hiljemalt [DATE][PERSON_NAME] 13:00"
click at [1027, 488] on div "[PERSON_NAME]" at bounding box center [1027, 490] width 88 height 20
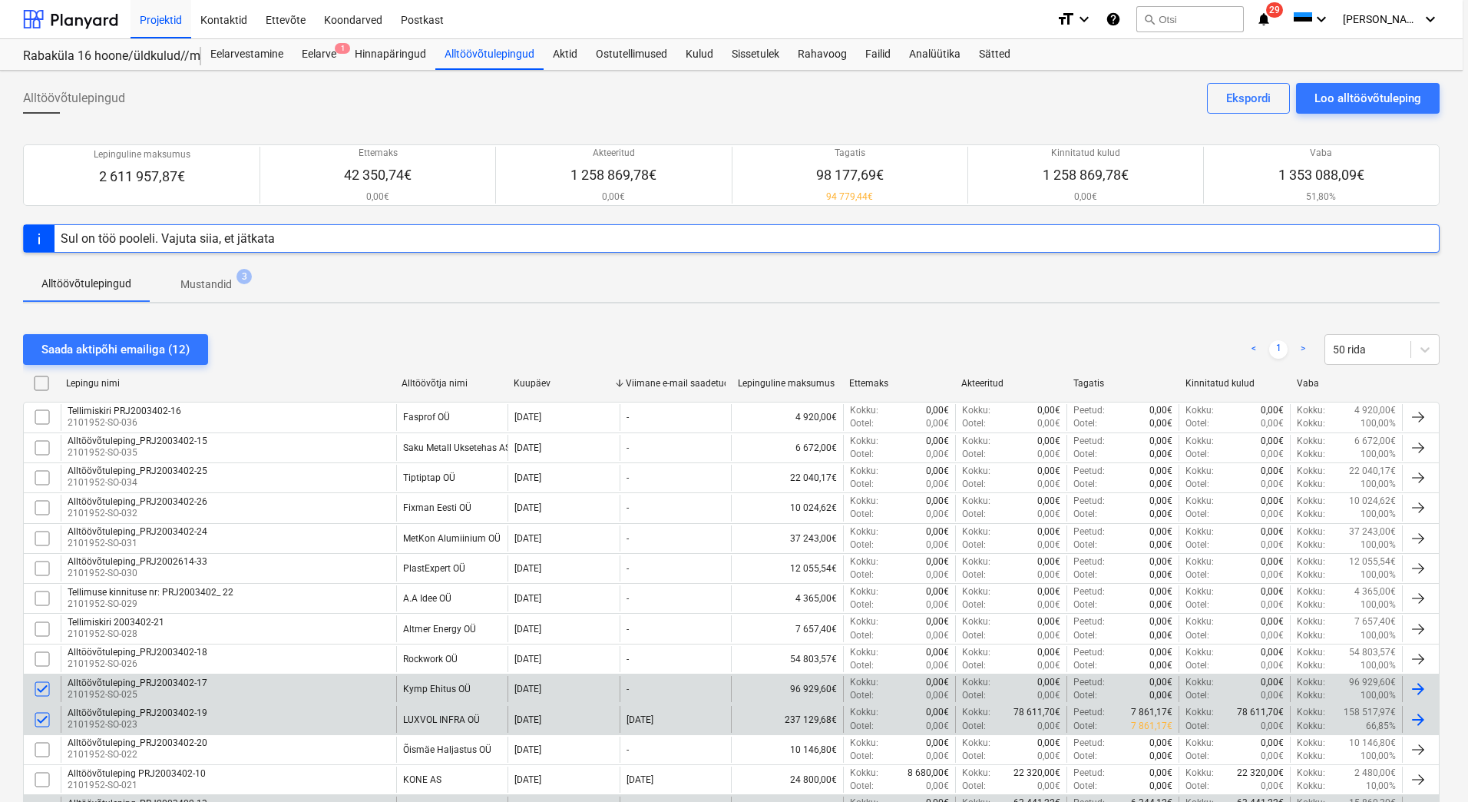
type textarea "x"
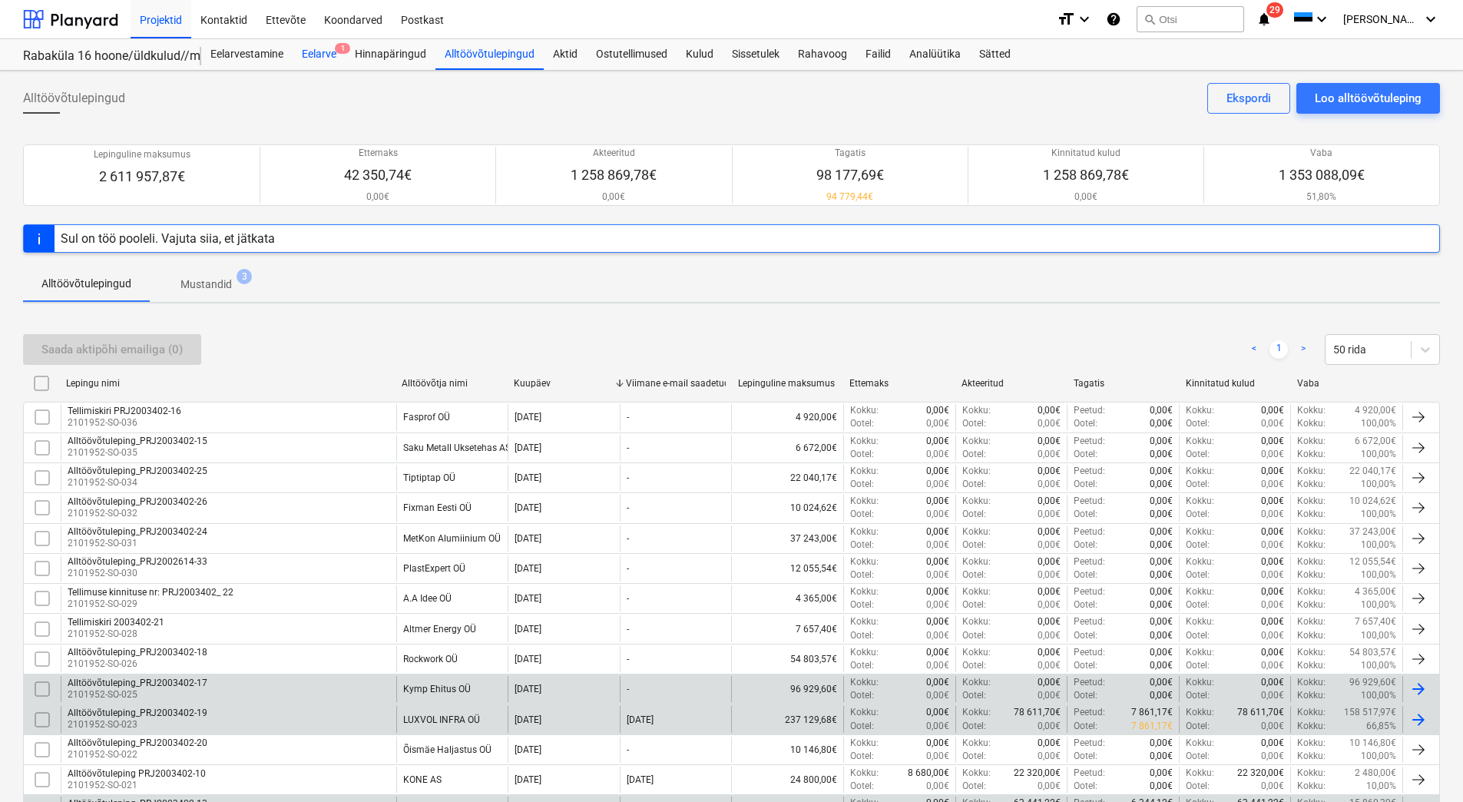
click at [314, 53] on div "Eelarve 1" at bounding box center [319, 54] width 53 height 31
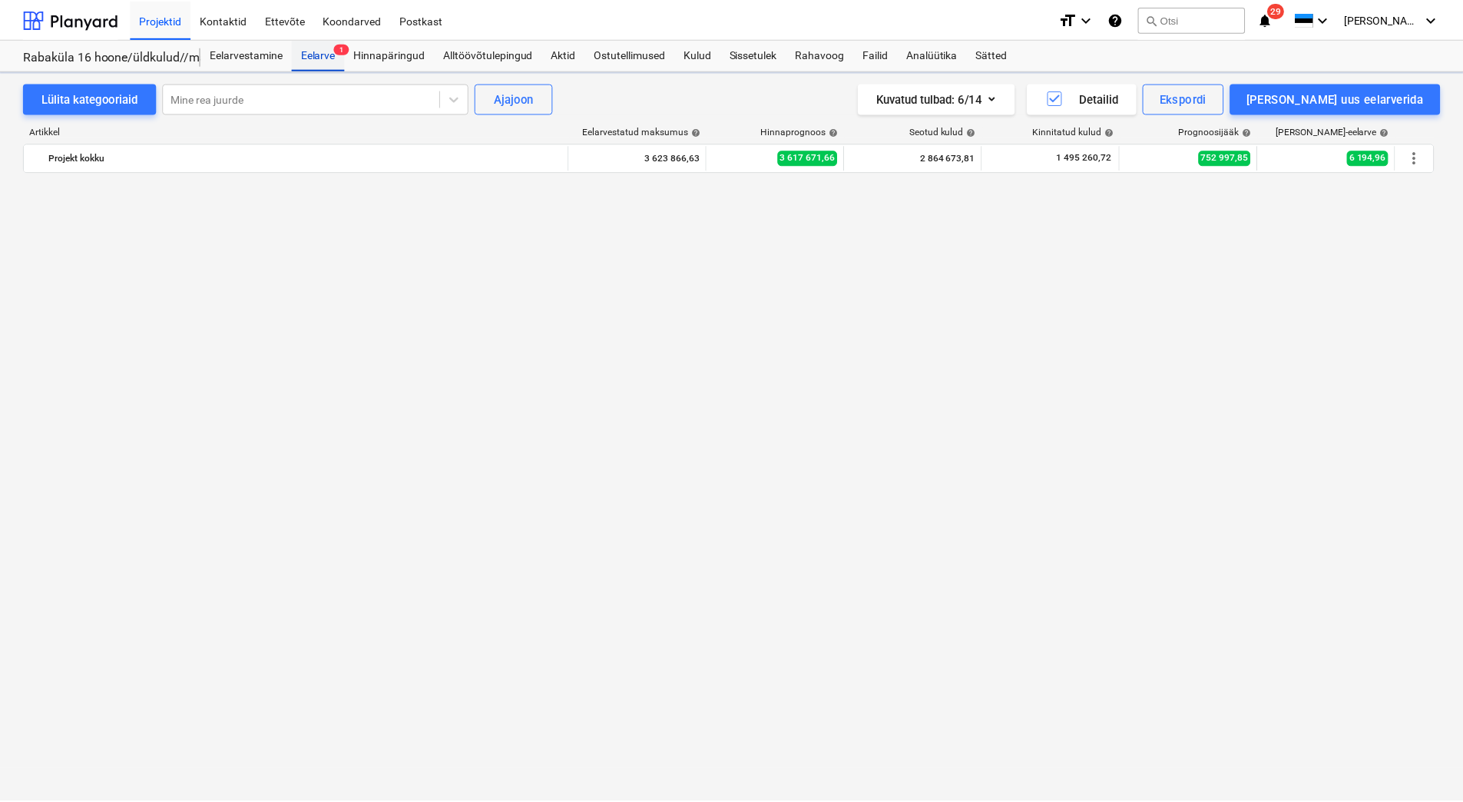
scroll to position [2669, 0]
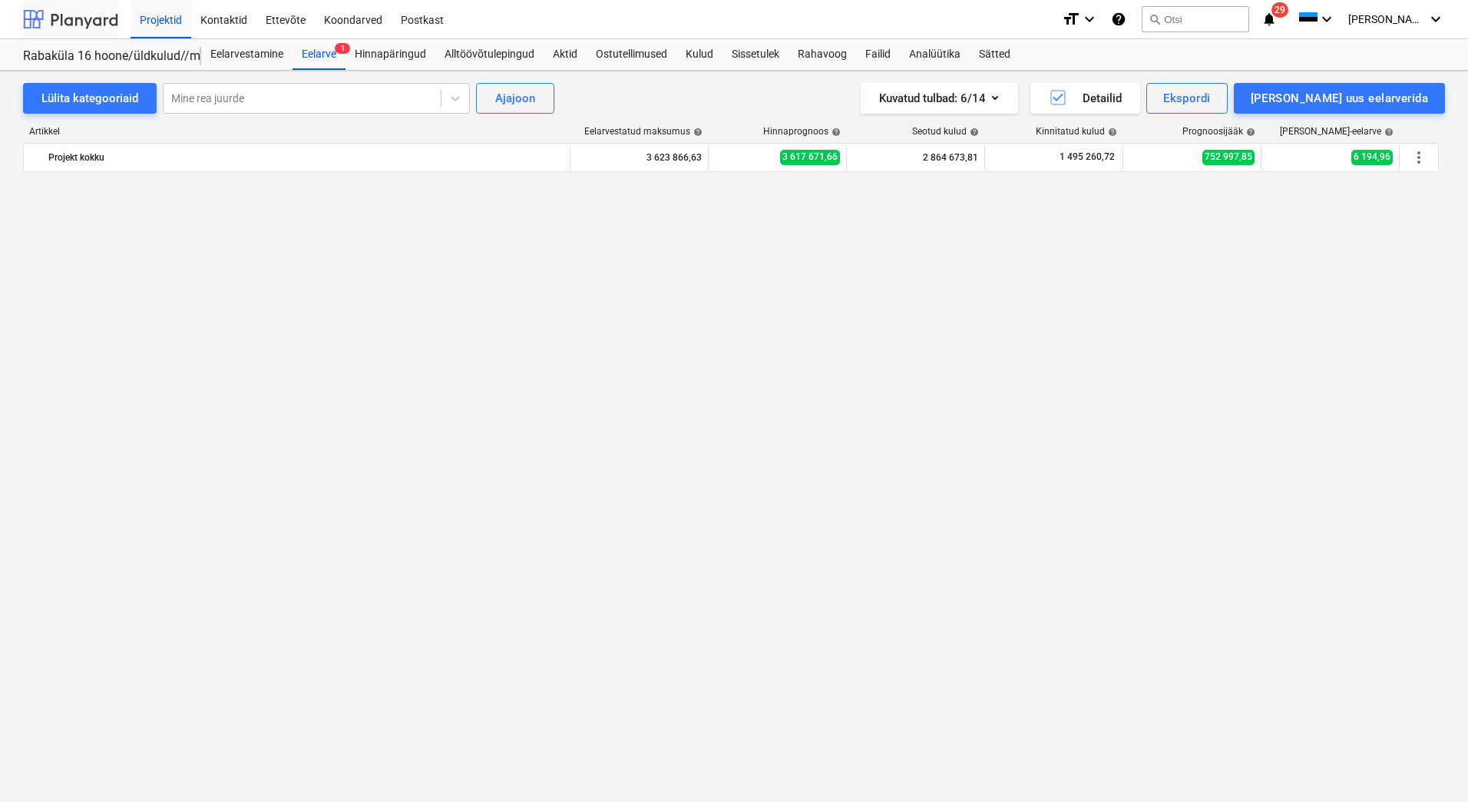
click at [74, 25] on div at bounding box center [70, 19] width 95 height 38
